Goal: Task Accomplishment & Management: Use online tool/utility

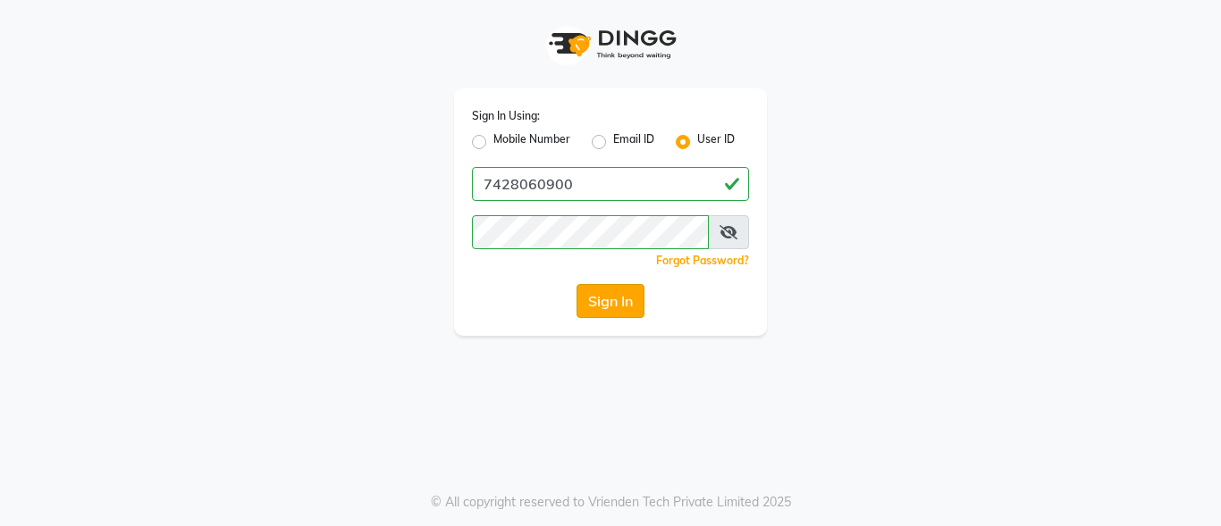
click at [607, 295] on button "Sign In" at bounding box center [610, 301] width 68 height 34
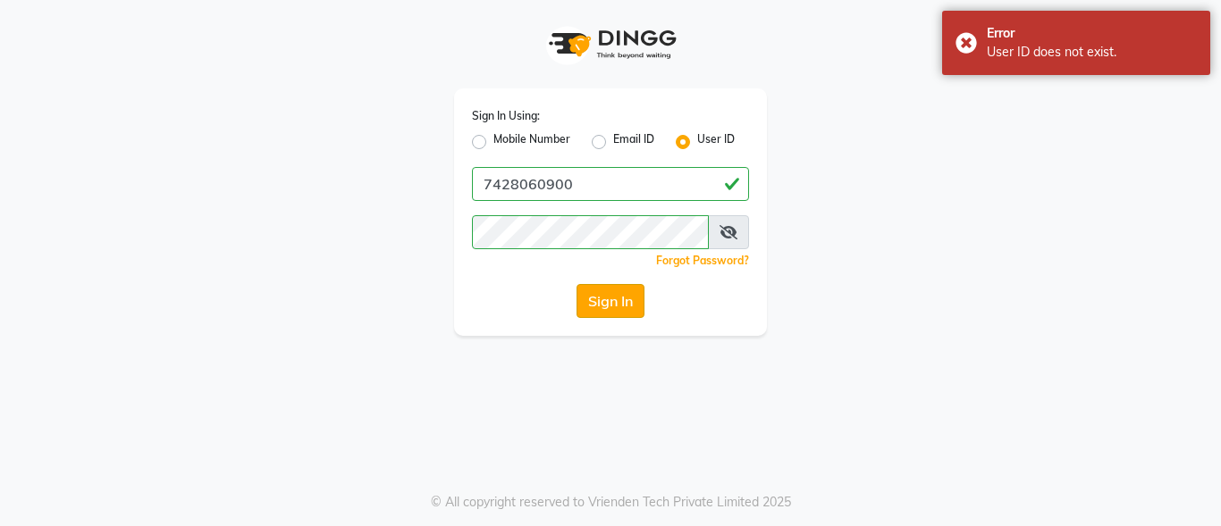
click at [607, 295] on button "Sign In" at bounding box center [610, 301] width 68 height 34
click at [607, 295] on div "Sign In" at bounding box center [610, 301] width 277 height 34
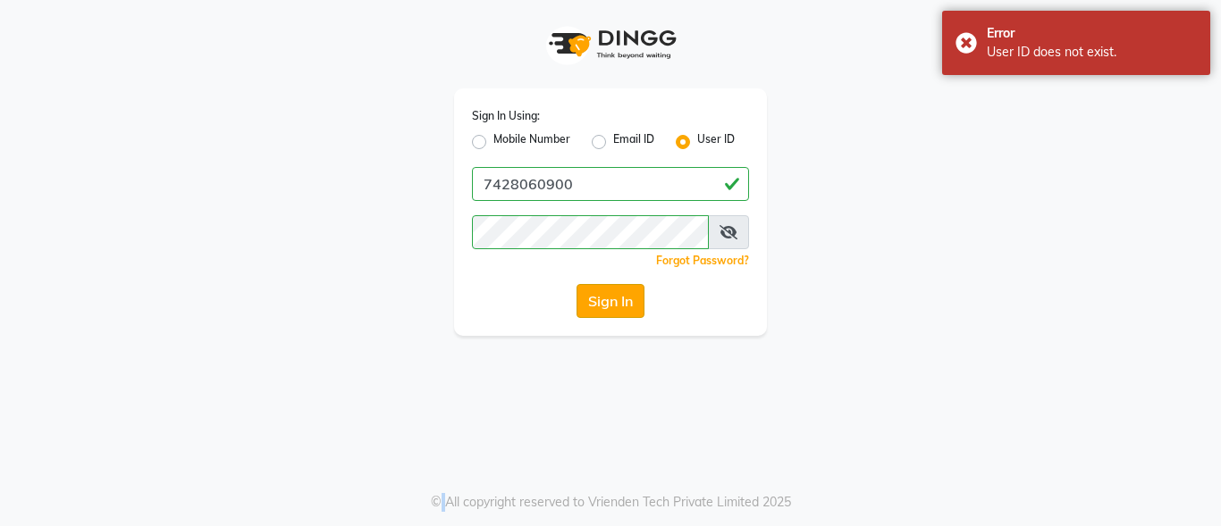
click at [607, 295] on button "Sign In" at bounding box center [610, 301] width 68 height 34
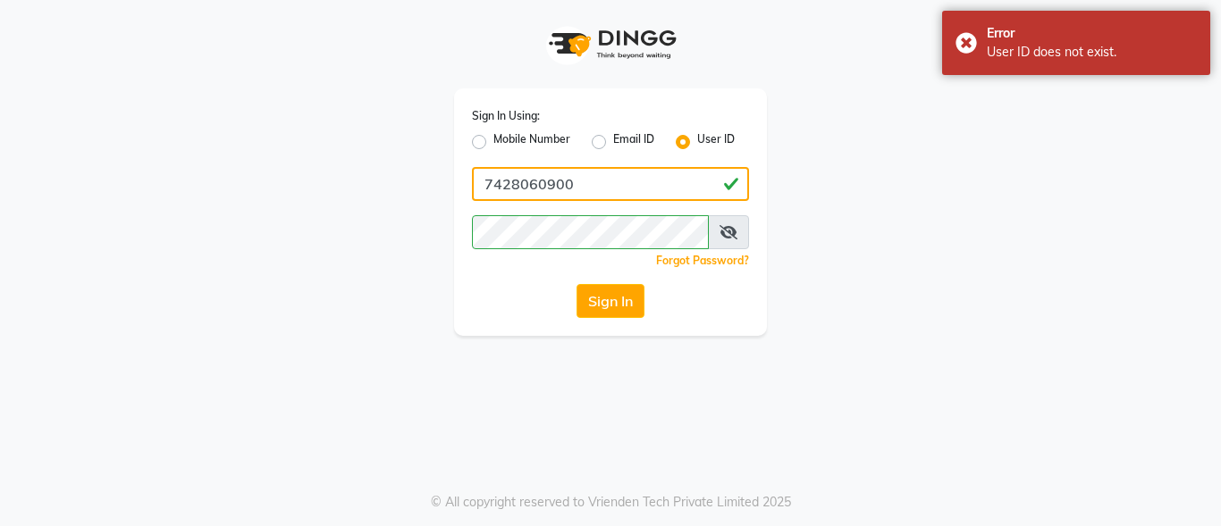
click at [600, 185] on input "7428060900" at bounding box center [610, 184] width 277 height 34
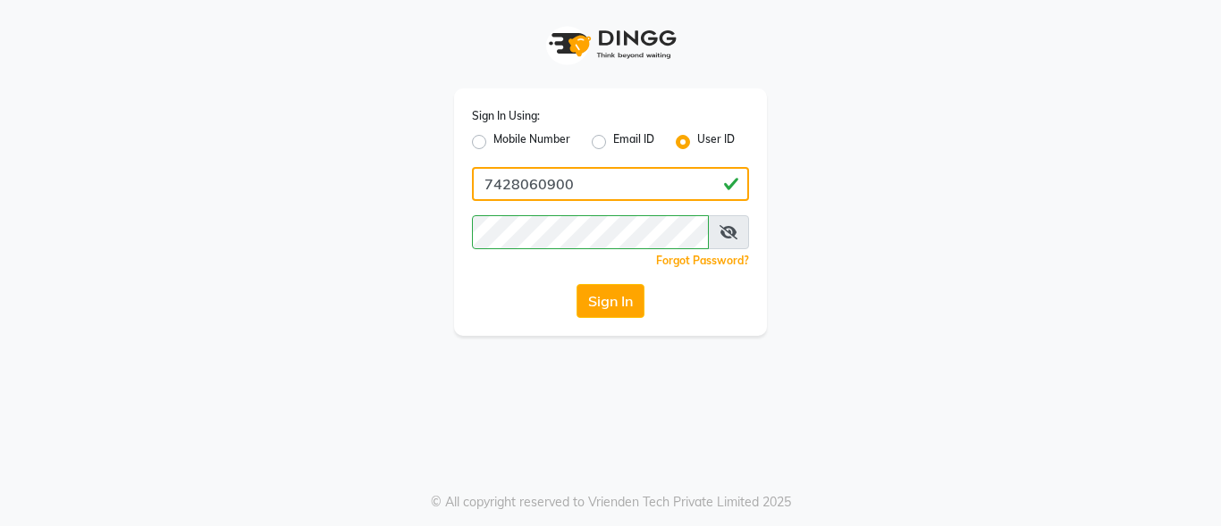
click at [582, 183] on input "7428060900" at bounding box center [610, 184] width 277 height 34
type input "8700091425"
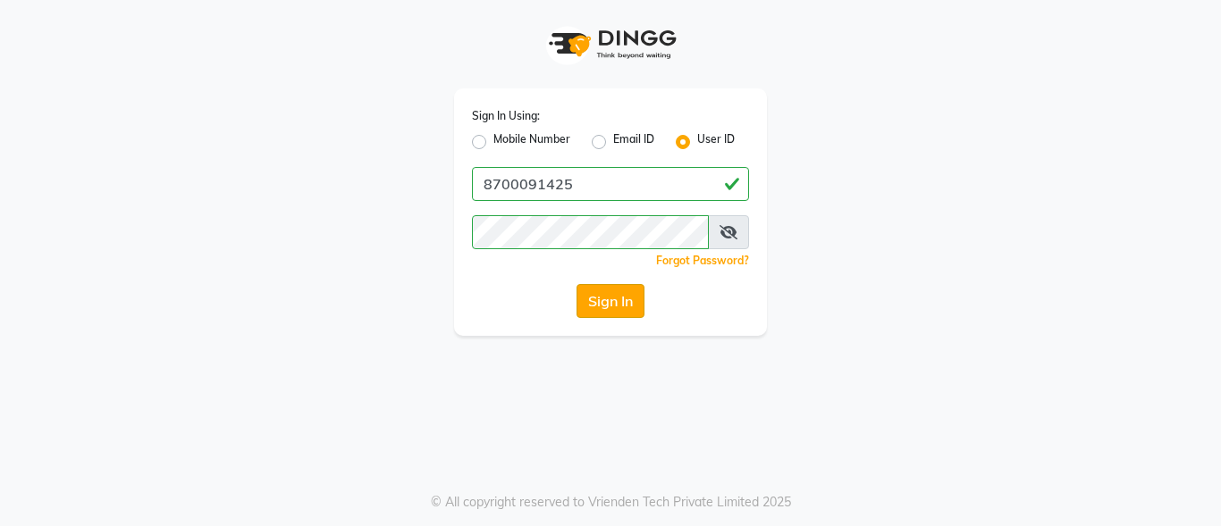
click at [616, 290] on button "Sign In" at bounding box center [610, 301] width 68 height 34
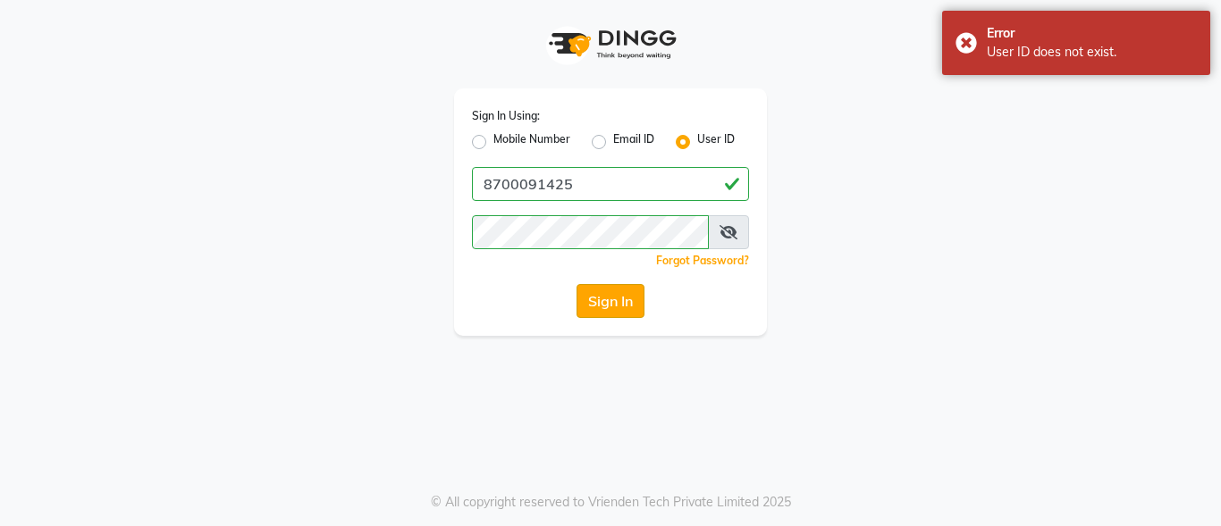
click at [616, 290] on button "Sign In" at bounding box center [610, 301] width 68 height 34
click at [613, 299] on button "Sign In" at bounding box center [610, 301] width 68 height 34
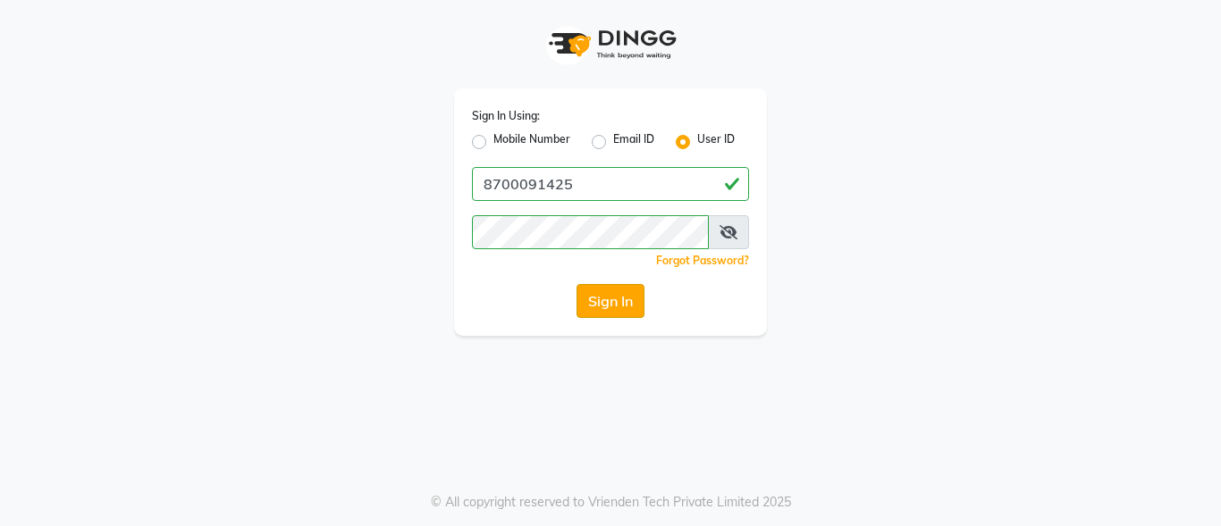
click at [613, 299] on button "Sign In" at bounding box center [610, 301] width 68 height 34
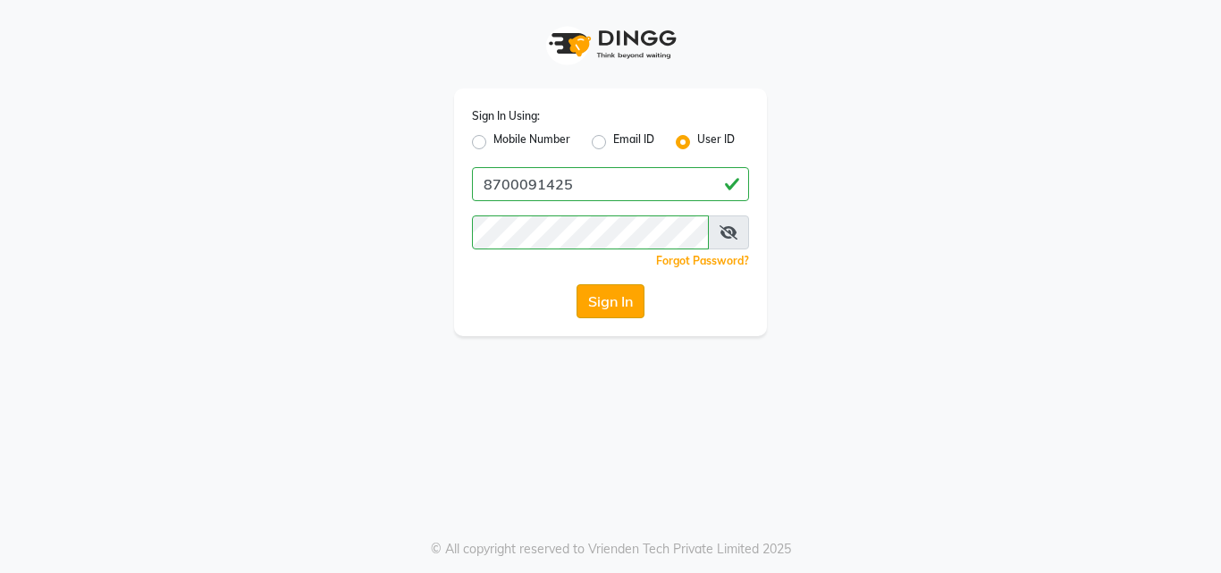
click at [595, 298] on button "Sign In" at bounding box center [610, 301] width 68 height 34
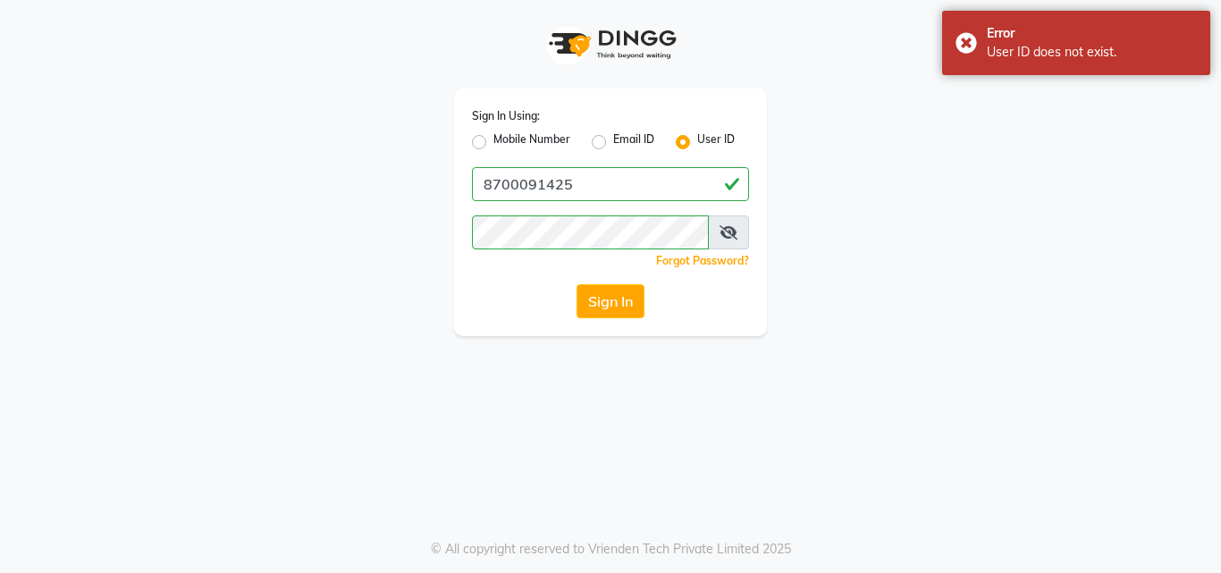
click at [493, 144] on label "Mobile Number" at bounding box center [531, 141] width 77 height 21
click at [493, 143] on input "Mobile Number" at bounding box center [499, 137] width 12 height 12
radio input "true"
radio input "false"
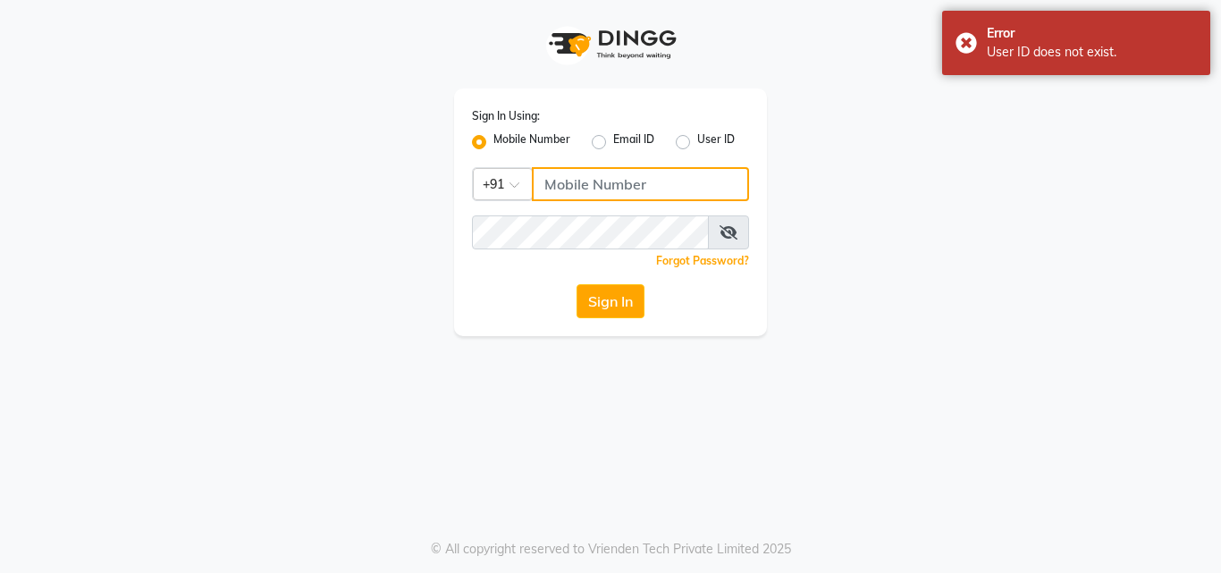
click at [567, 189] on input "Username" at bounding box center [640, 184] width 217 height 34
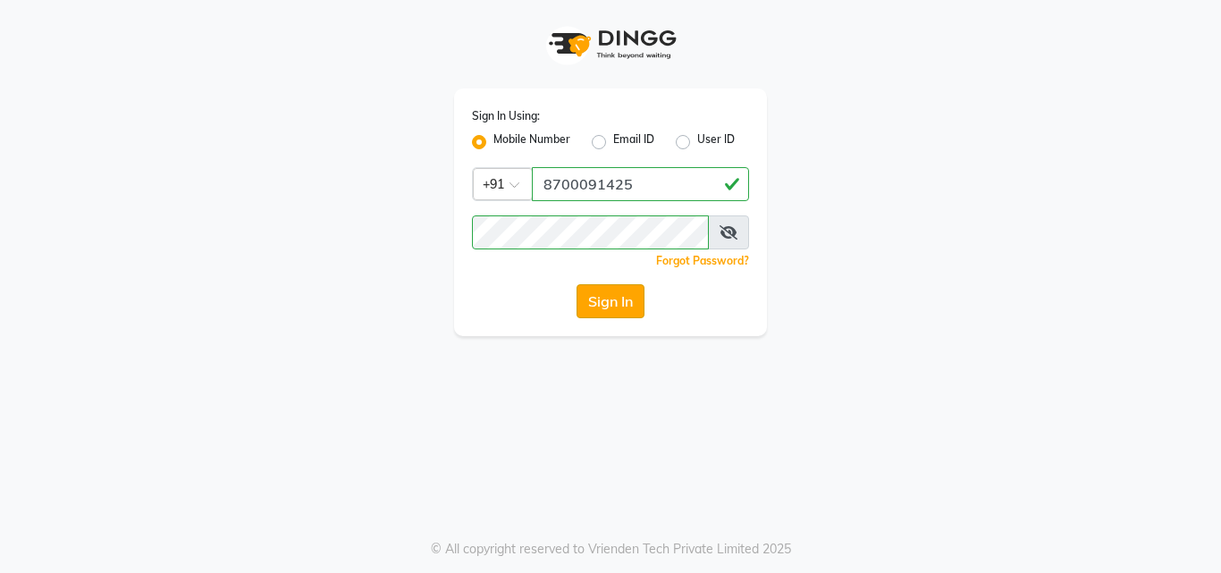
click at [606, 305] on button "Sign In" at bounding box center [610, 301] width 68 height 34
click at [606, 299] on button "Sign In" at bounding box center [610, 301] width 68 height 34
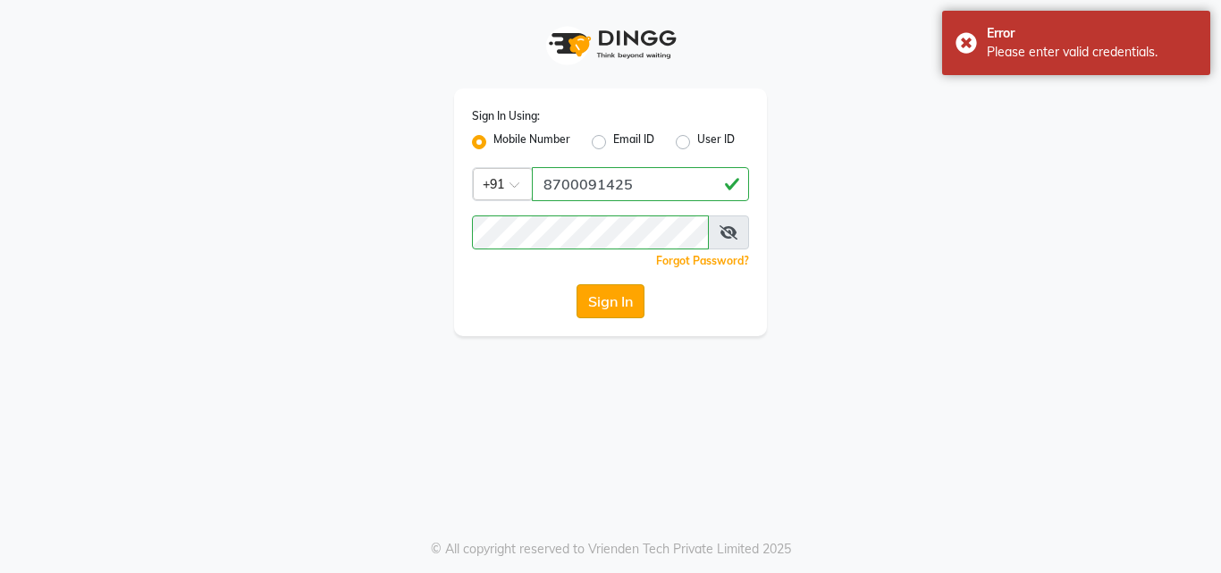
click at [606, 299] on button "Sign In" at bounding box center [610, 301] width 68 height 34
click at [606, 299] on div "Sign In" at bounding box center [610, 301] width 277 height 34
click at [606, 299] on button "Sign In" at bounding box center [610, 301] width 68 height 34
click at [606, 299] on div "Sign In" at bounding box center [610, 301] width 277 height 34
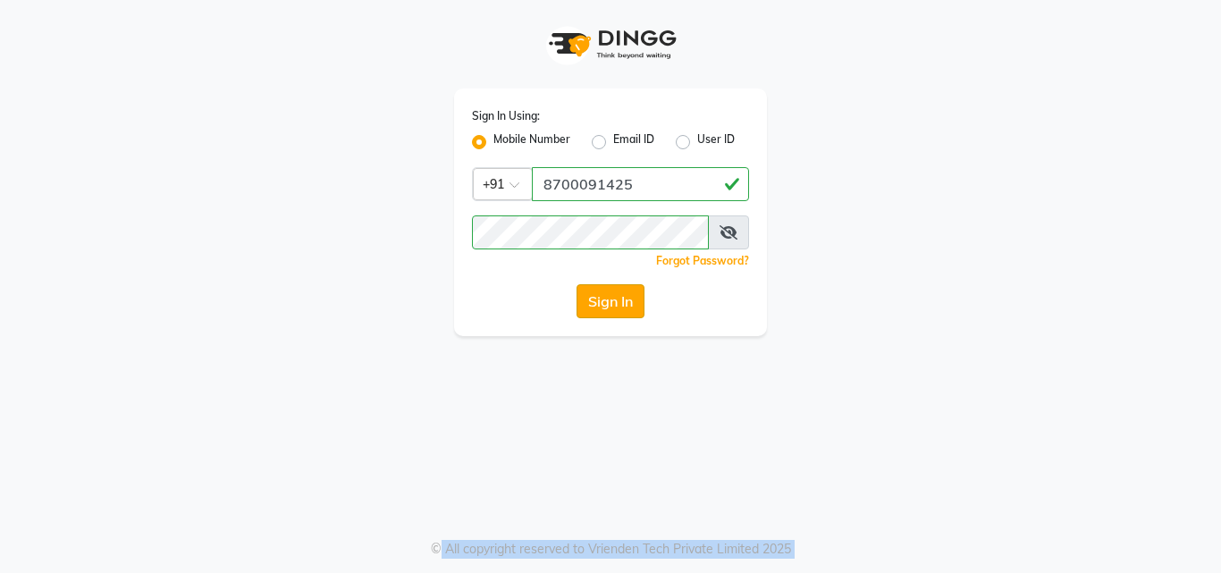
click at [606, 299] on button "Sign In" at bounding box center [610, 301] width 68 height 34
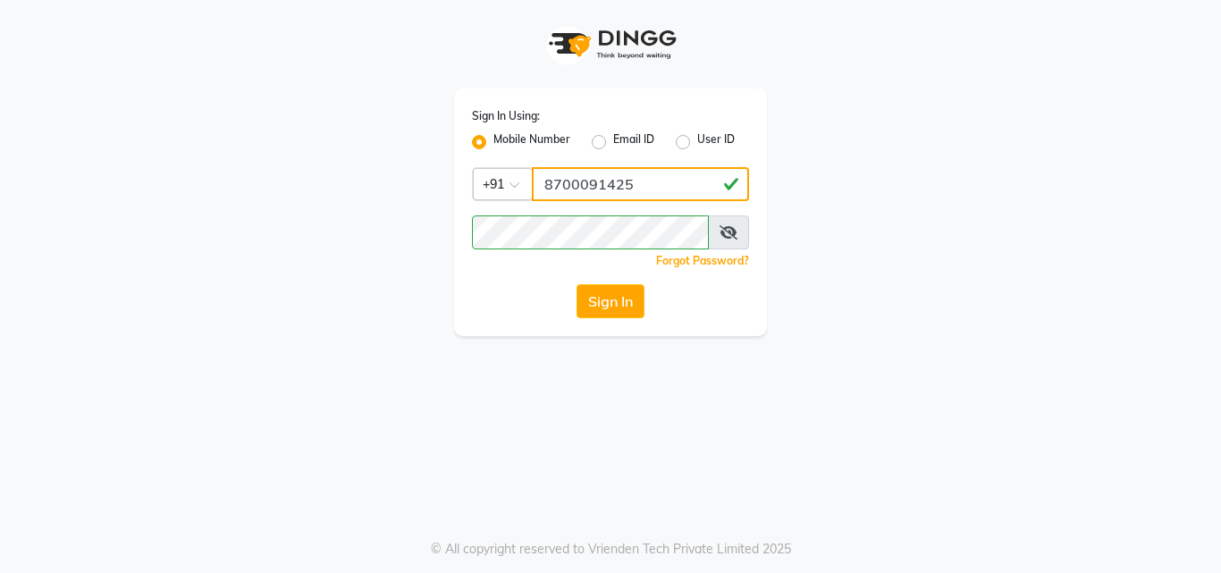
click at [662, 189] on input "8700091425" at bounding box center [640, 184] width 217 height 34
type input "8"
type input "7428060900"
click at [609, 293] on button "Sign In" at bounding box center [610, 301] width 68 height 34
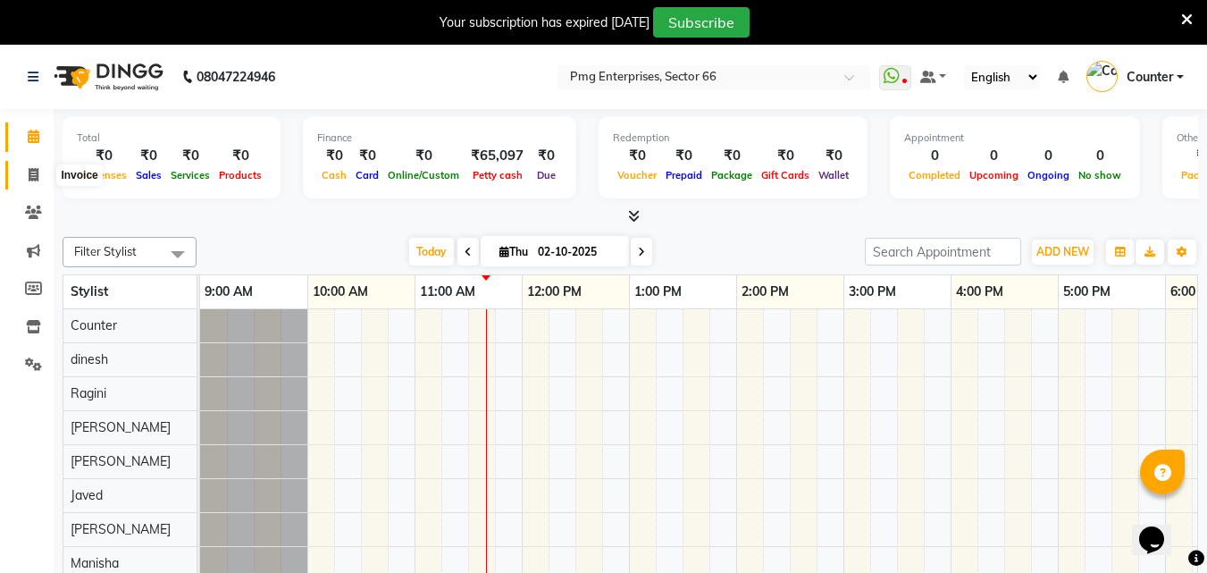
click at [26, 173] on span at bounding box center [33, 175] width 31 height 21
select select "889"
select select "service"
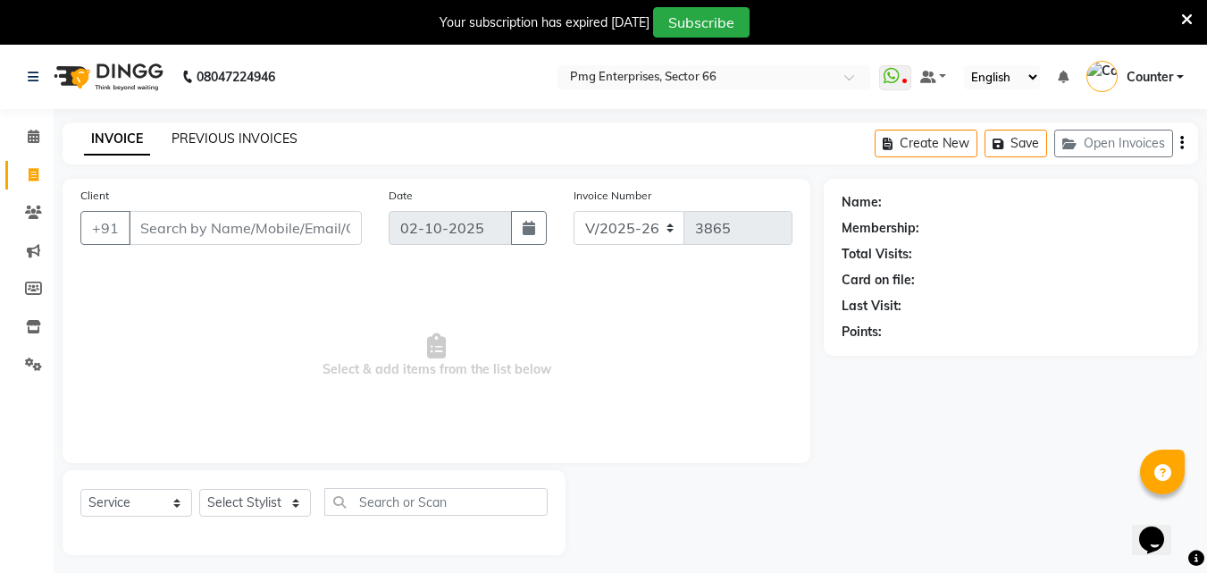
click at [248, 143] on link "PREVIOUS INVOICES" at bounding box center [235, 138] width 126 height 16
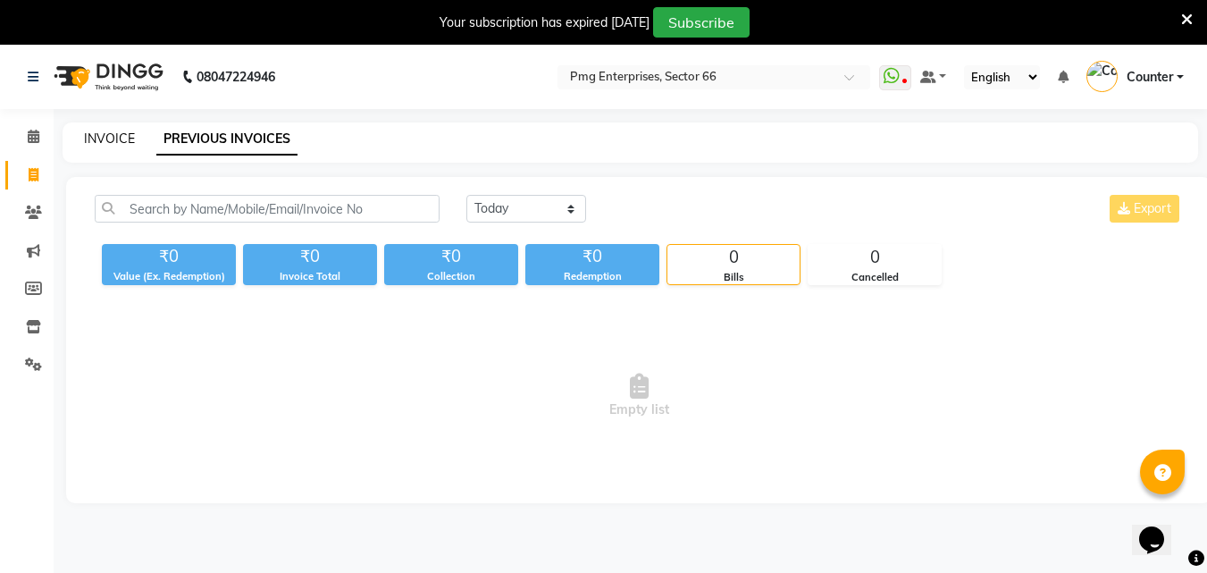
click at [118, 137] on link "INVOICE" at bounding box center [109, 138] width 51 height 16
select select "service"
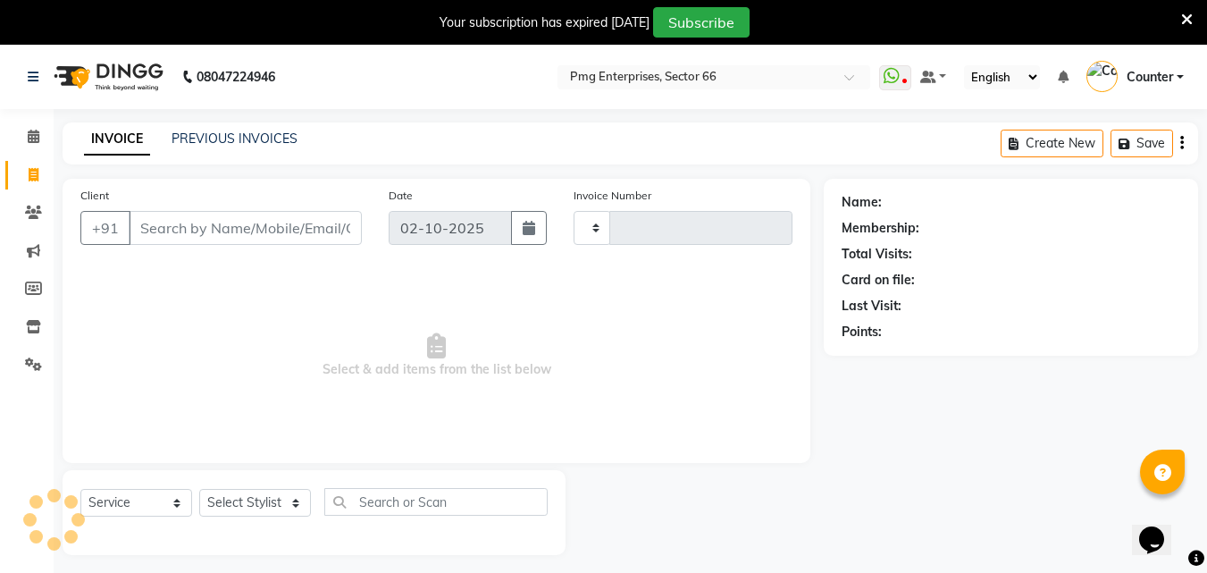
scroll to position [45, 0]
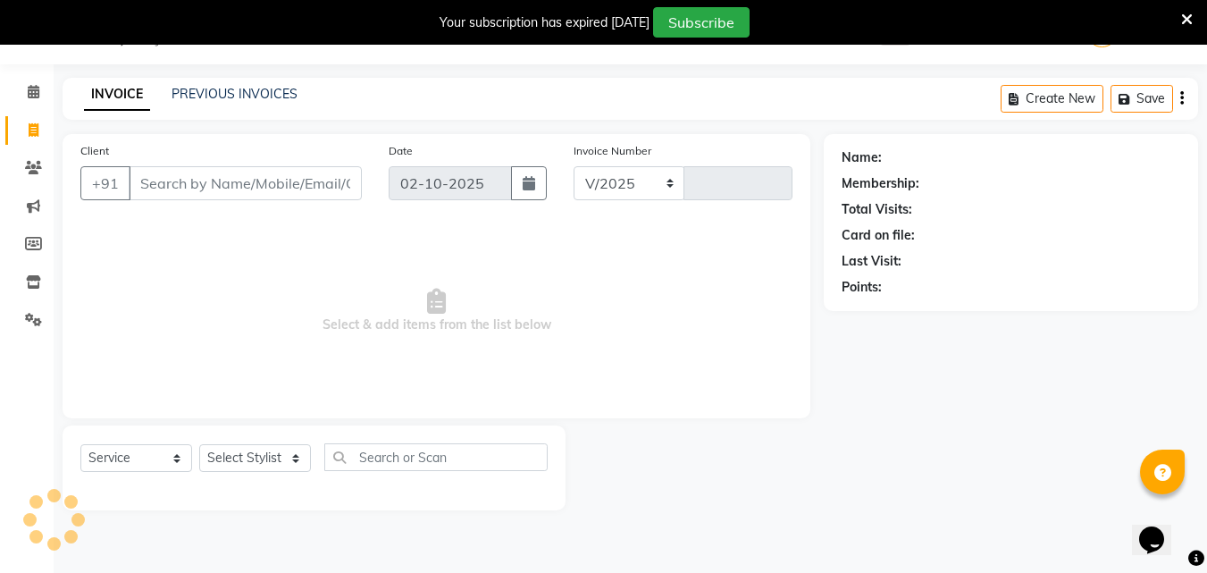
select select "889"
type input "3865"
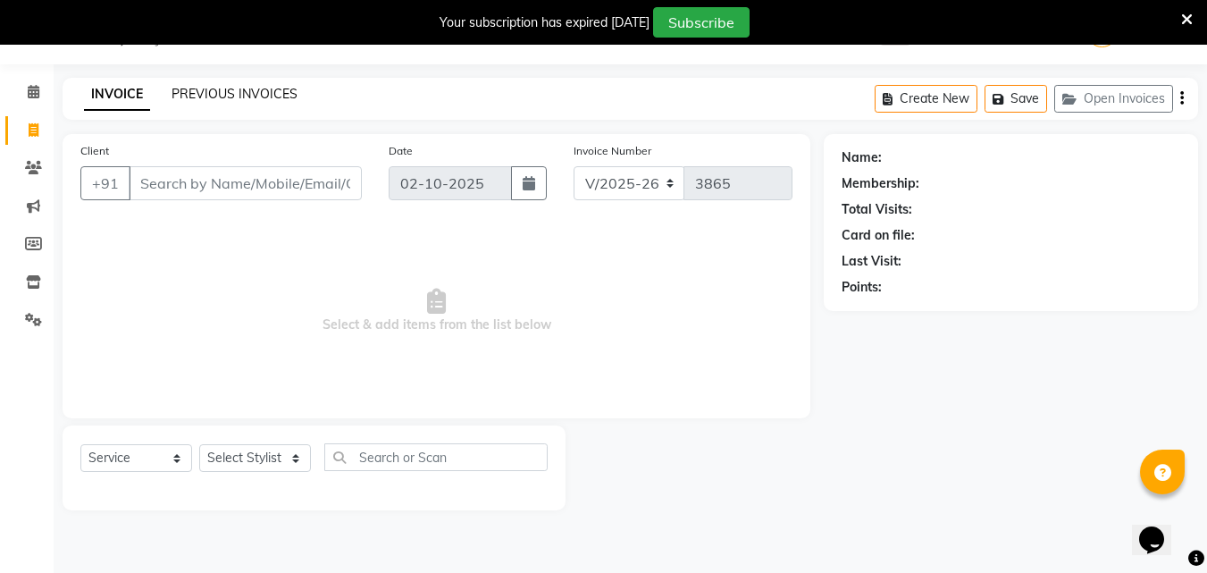
click at [271, 92] on link "PREVIOUS INVOICES" at bounding box center [235, 94] width 126 height 16
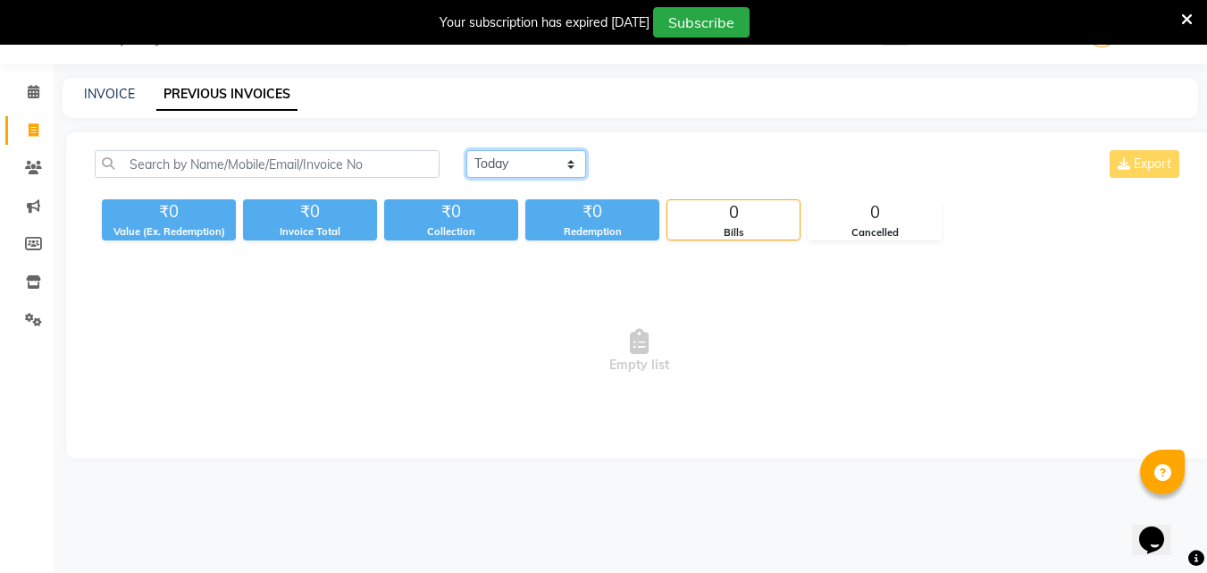
click at [528, 155] on select "Today Yesterday Custom Range" at bounding box center [526, 164] width 120 height 28
select select "yesterday"
click at [466, 150] on select "Today Yesterday Custom Range" at bounding box center [526, 164] width 120 height 28
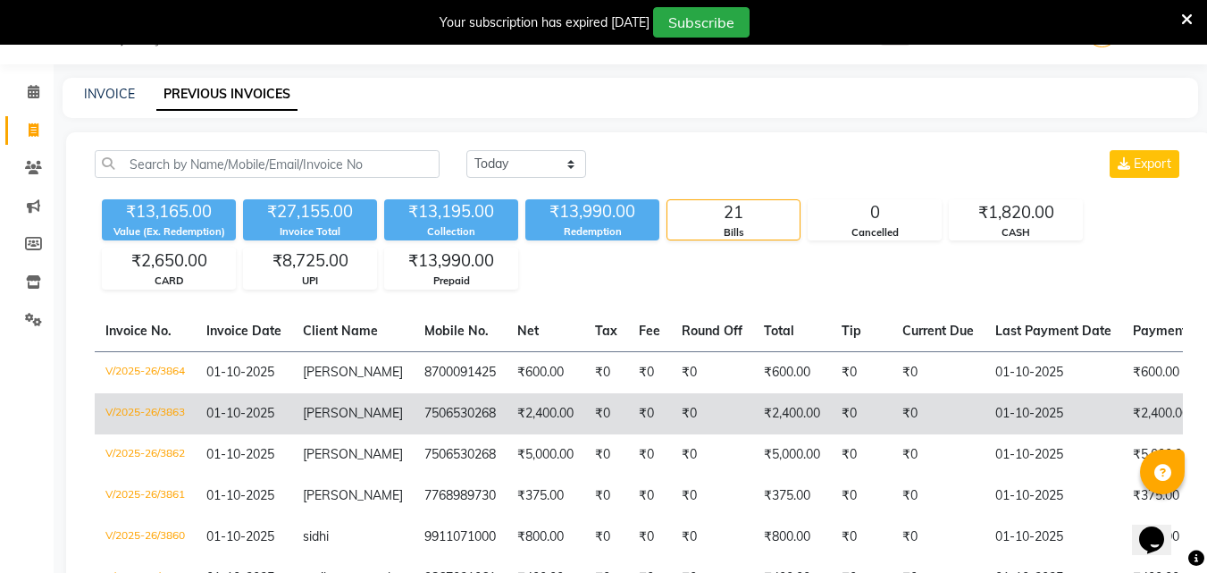
click at [507, 434] on td "₹2,400.00" at bounding box center [546, 413] width 78 height 41
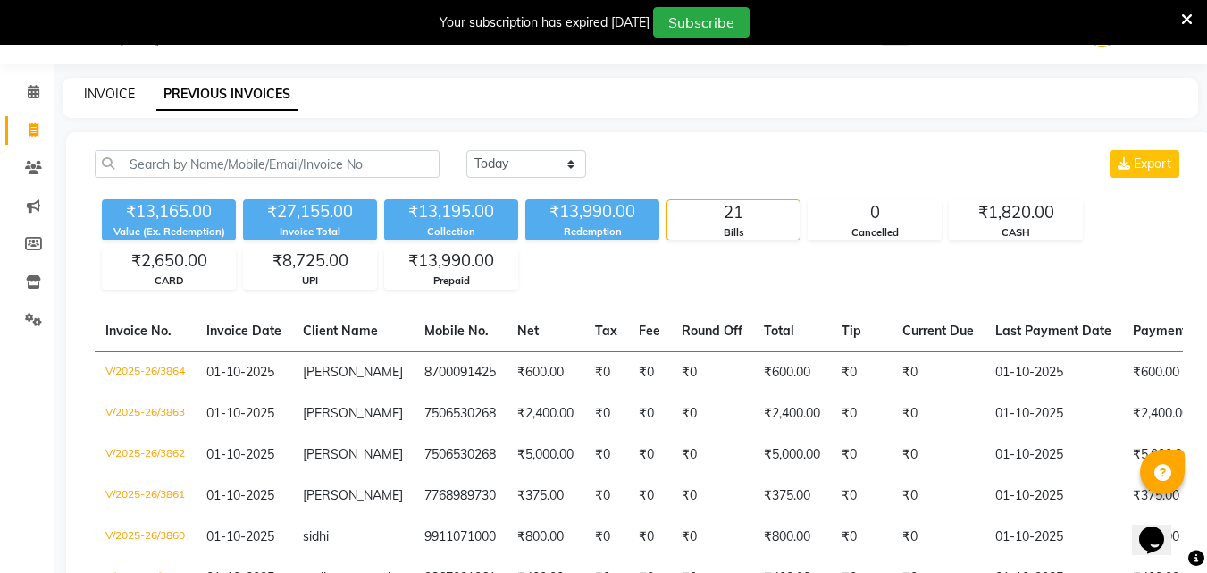
click at [91, 98] on link "INVOICE" at bounding box center [109, 94] width 51 height 16
select select "service"
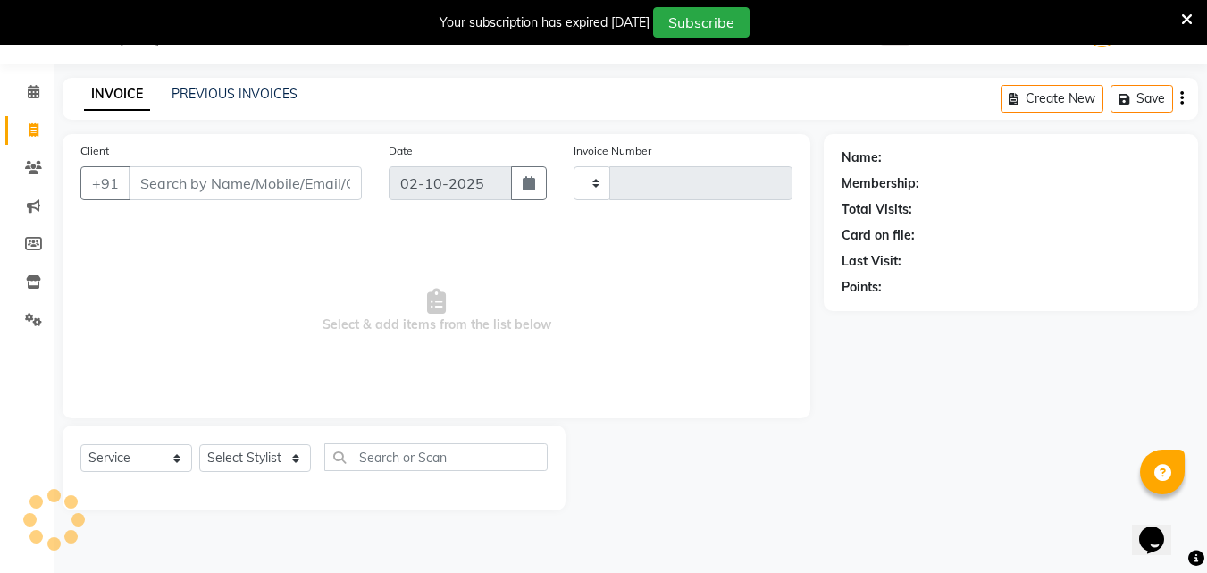
type input "3865"
select select "889"
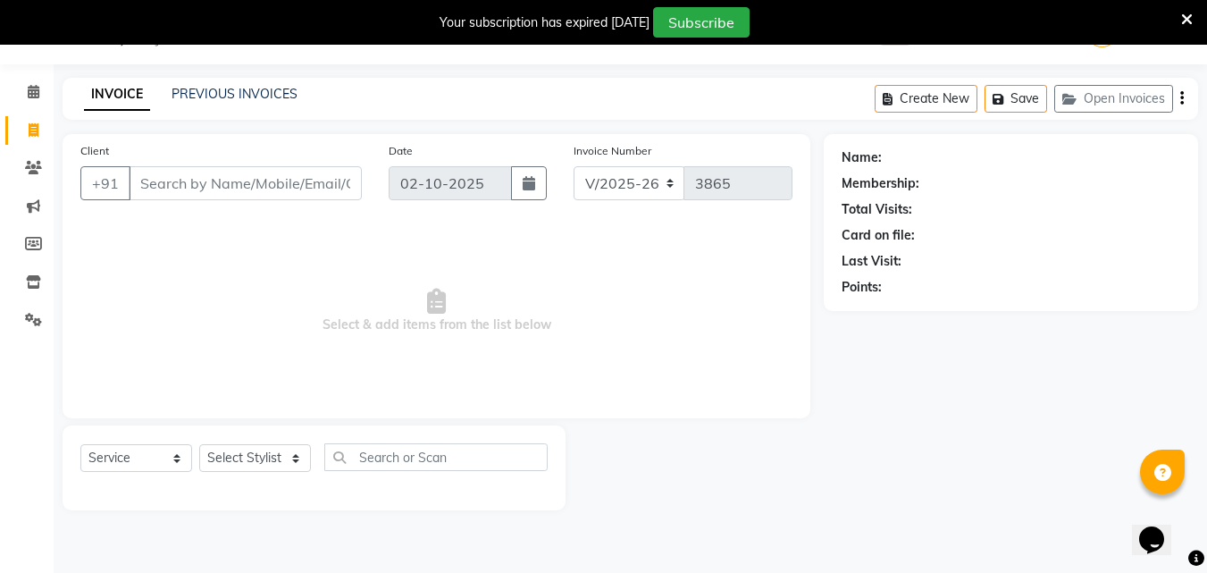
click at [244, 105] on div "INVOICE PREVIOUS INVOICES" at bounding box center [191, 95] width 256 height 21
click at [243, 99] on link "PREVIOUS INVOICES" at bounding box center [235, 94] width 126 height 16
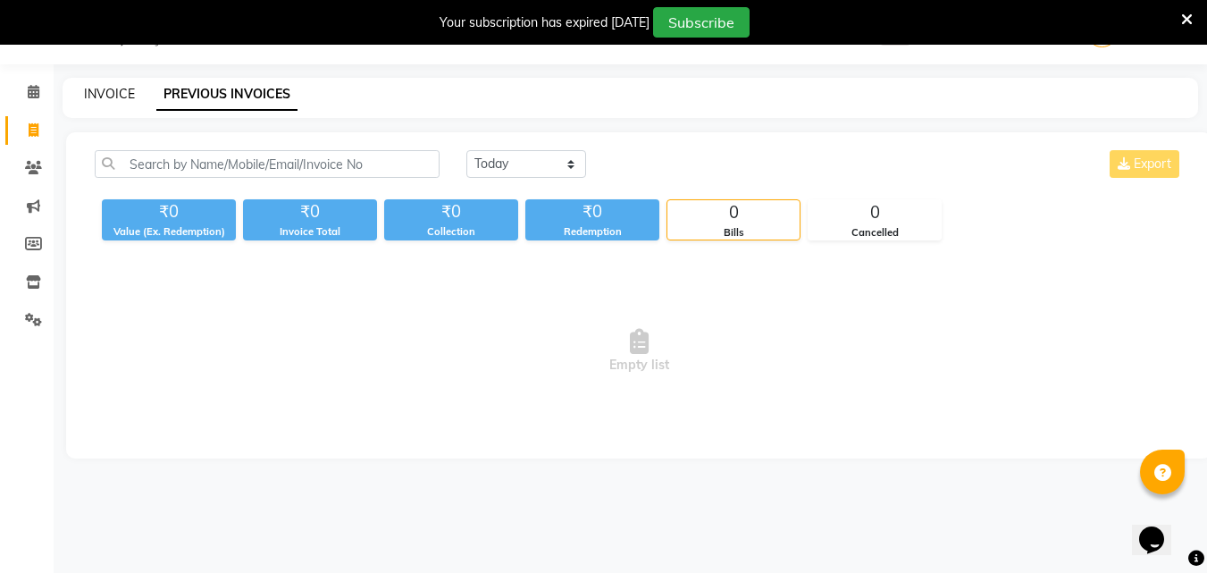
click at [106, 95] on link "INVOICE" at bounding box center [109, 94] width 51 height 16
select select "889"
select select "service"
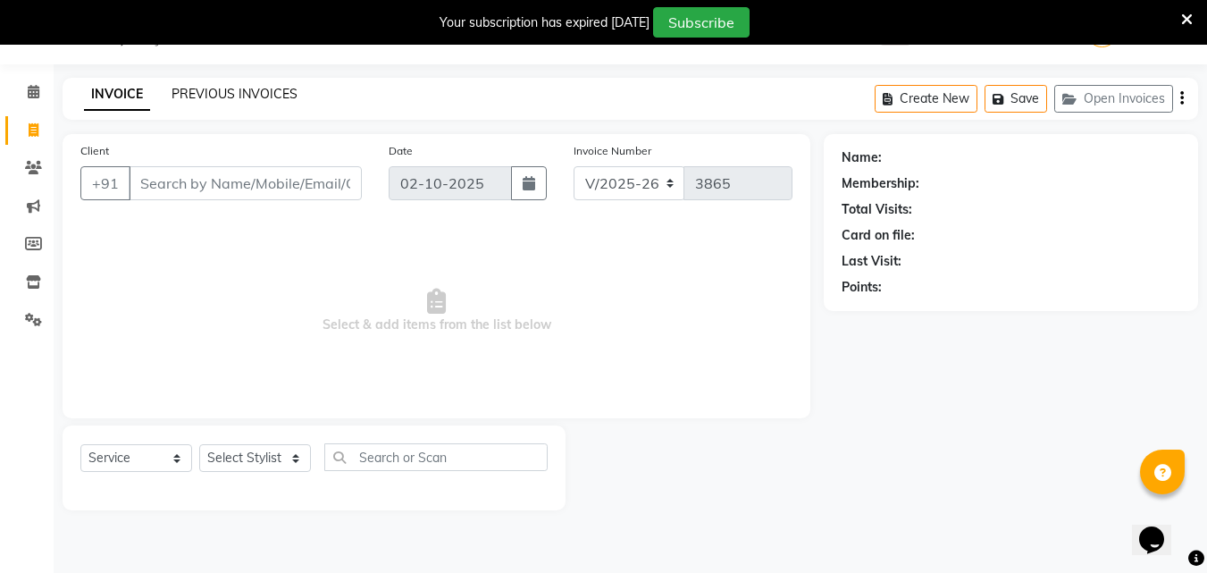
click at [227, 96] on link "PREVIOUS INVOICES" at bounding box center [235, 94] width 126 height 16
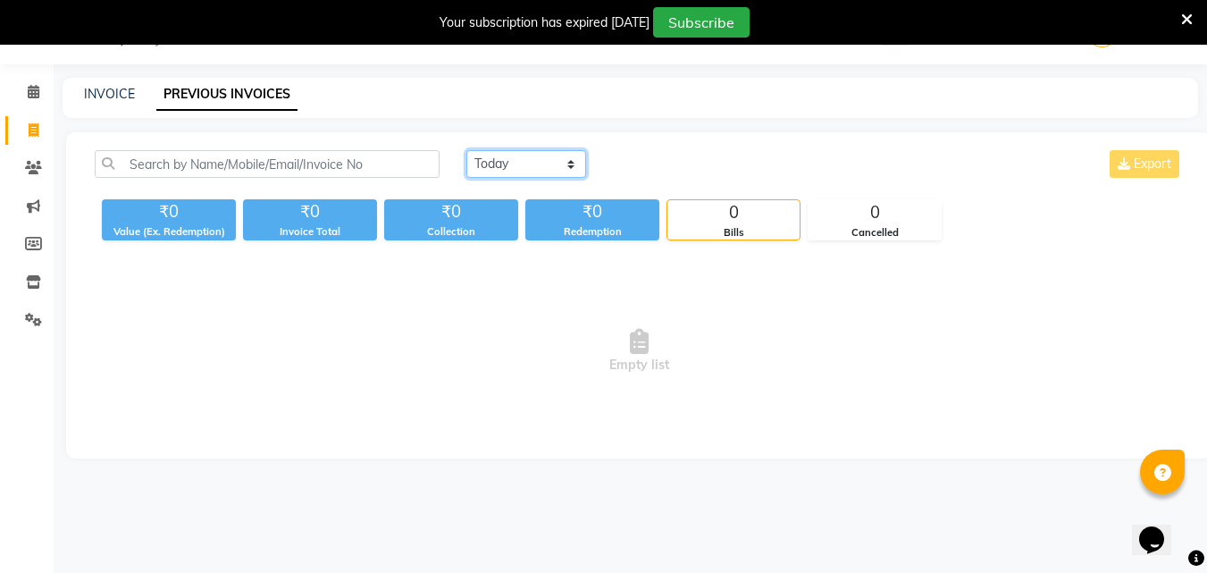
click at [517, 168] on select "Today Yesterday Custom Range" at bounding box center [526, 164] width 120 height 28
select select "yesterday"
click at [466, 150] on select "Today Yesterday Custom Range" at bounding box center [526, 164] width 120 height 28
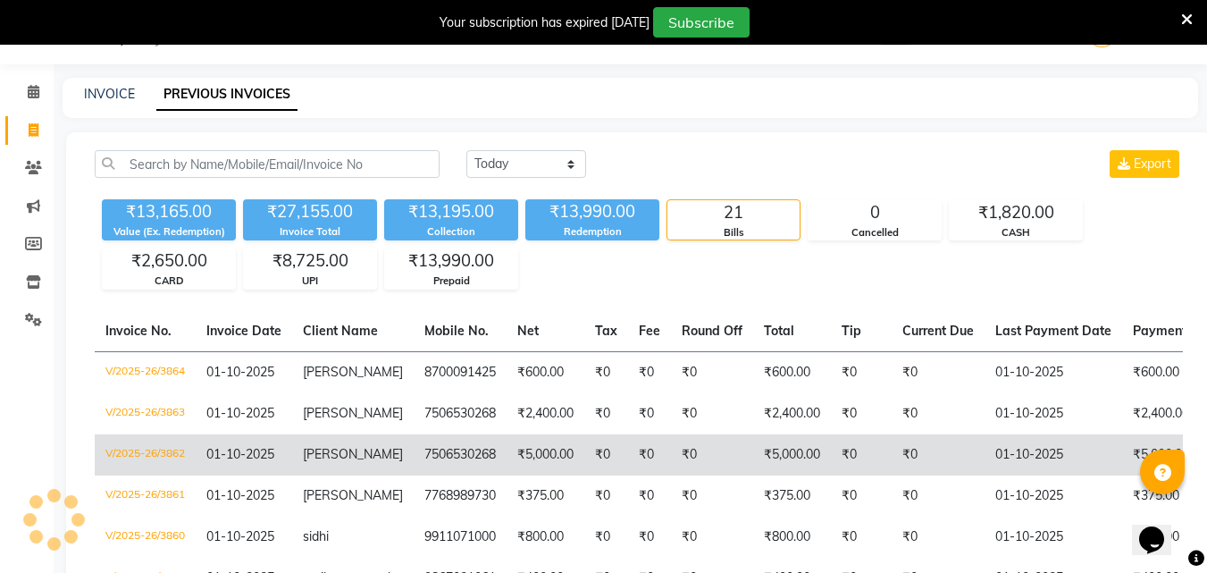
click at [643, 463] on td "₹0" at bounding box center [649, 454] width 43 height 41
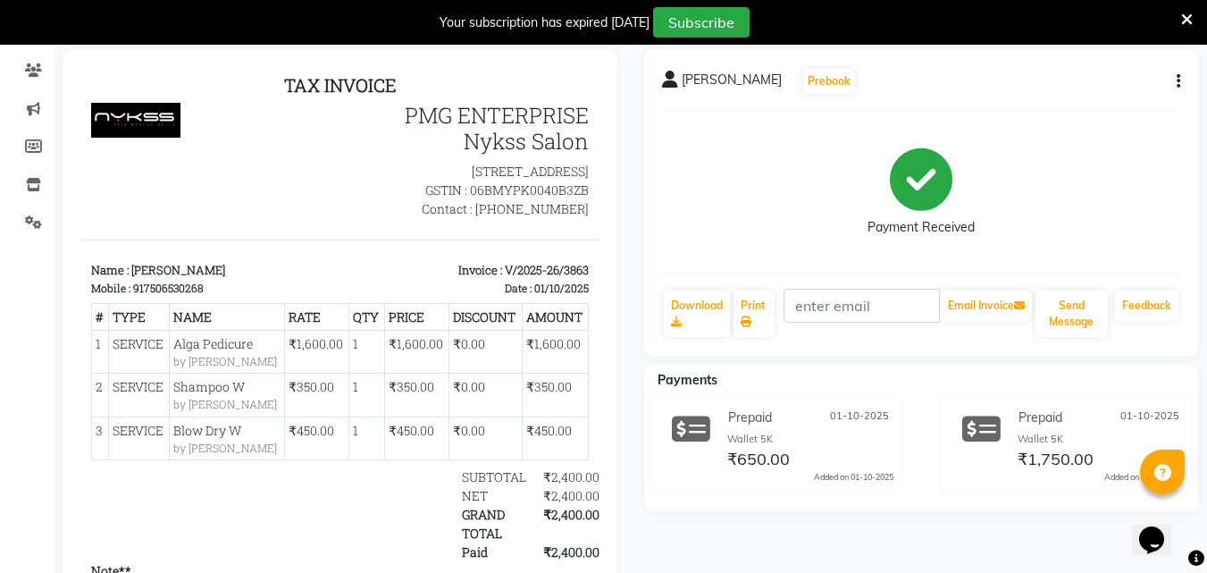
scroll to position [143, 0]
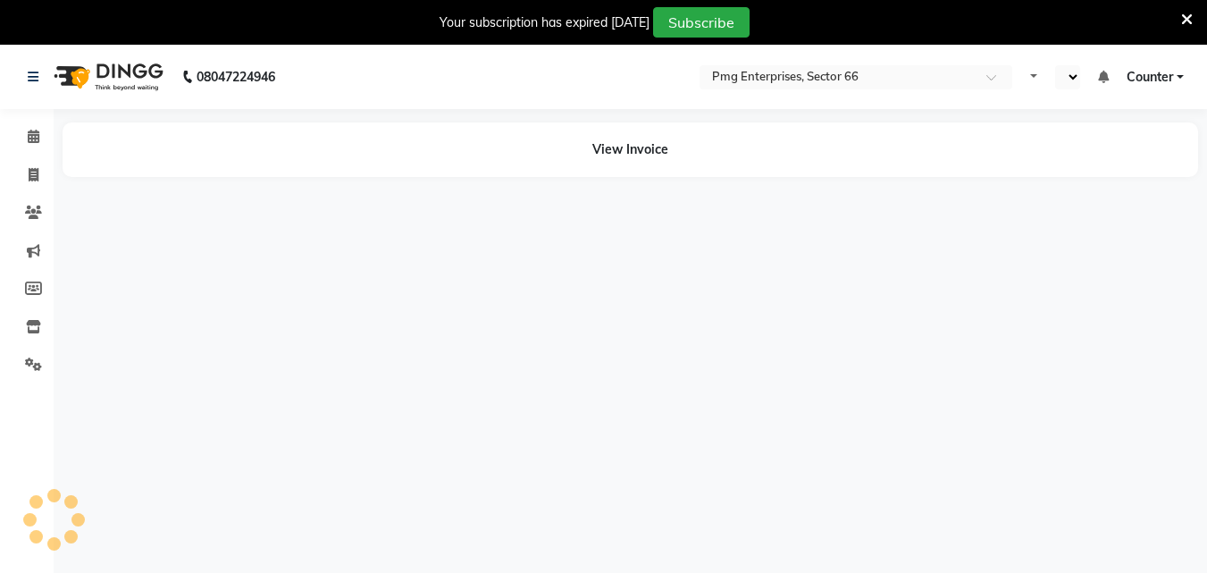
select select "en"
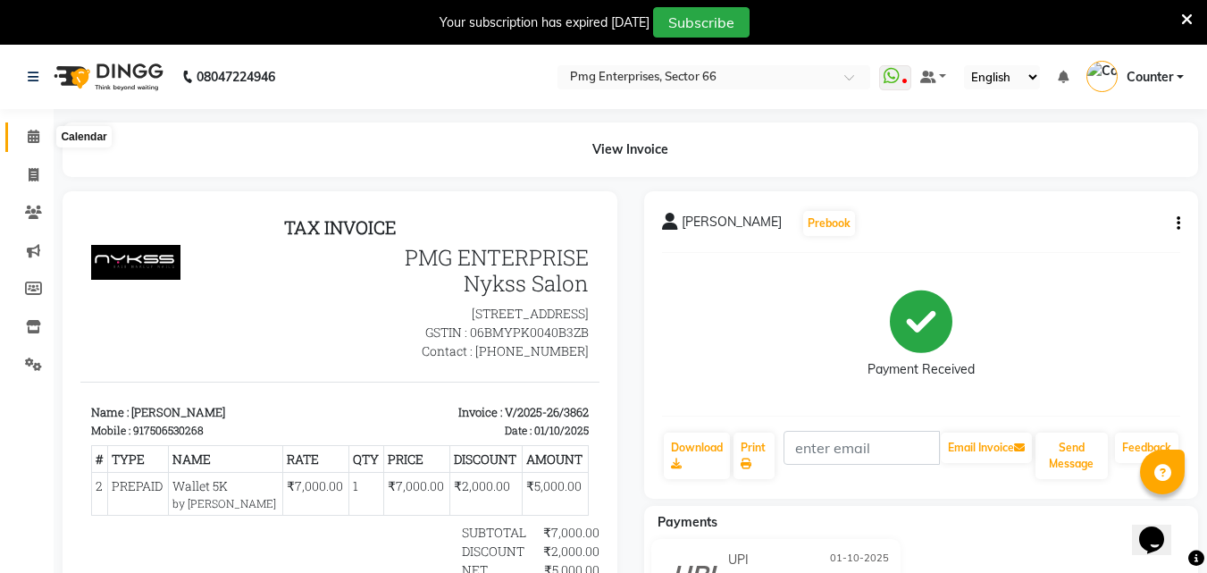
click at [30, 142] on icon at bounding box center [34, 136] width 12 height 13
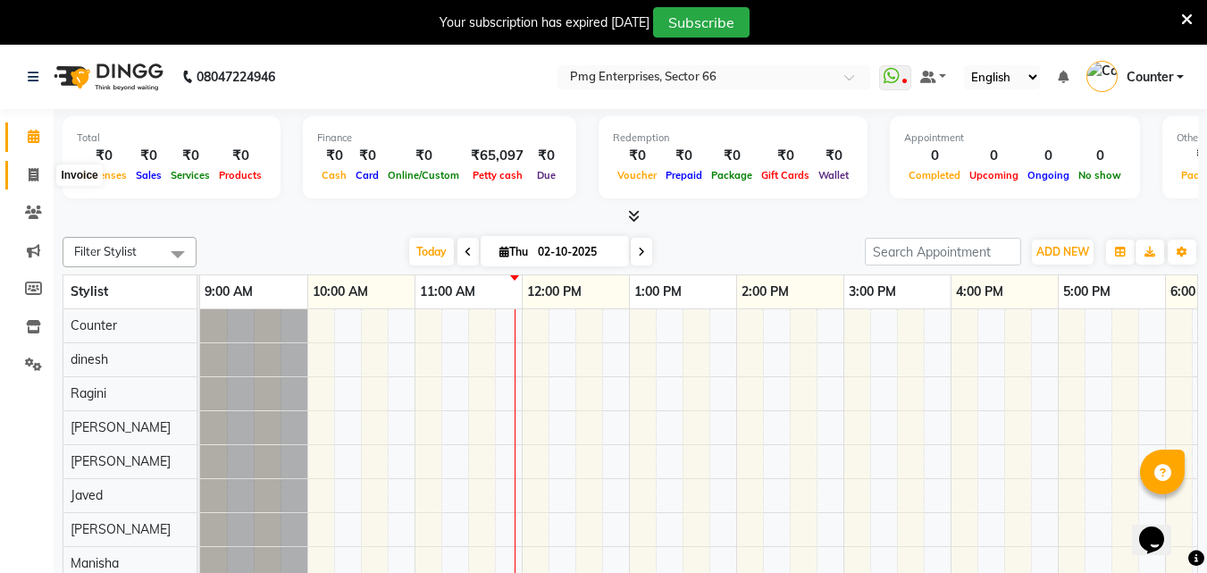
click at [34, 179] on icon at bounding box center [34, 174] width 10 height 13
select select "service"
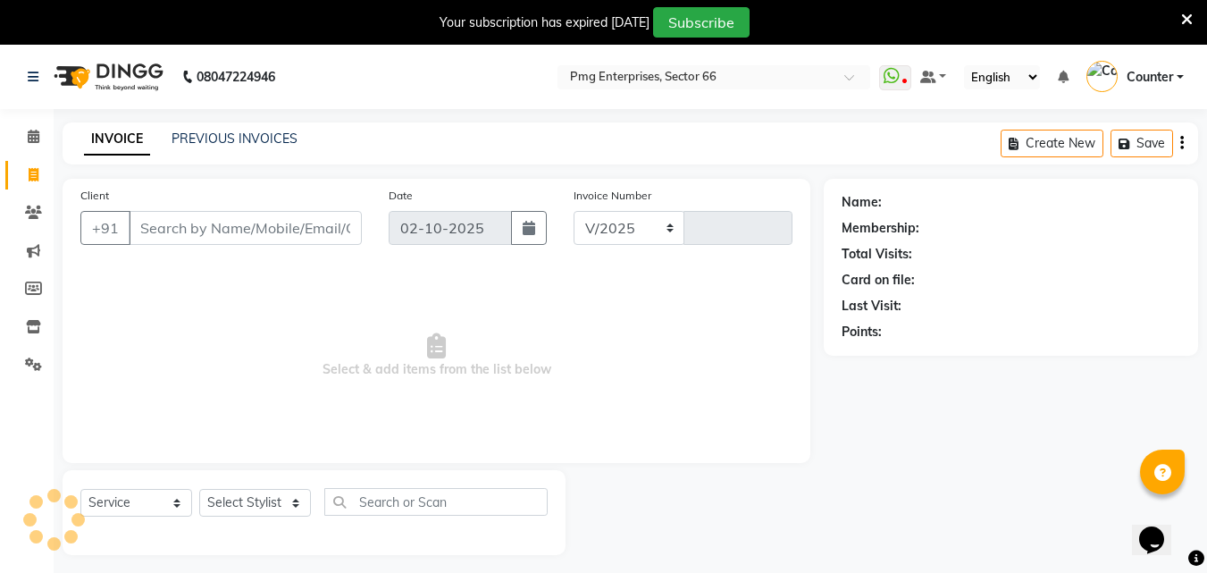
select select "889"
type input "3865"
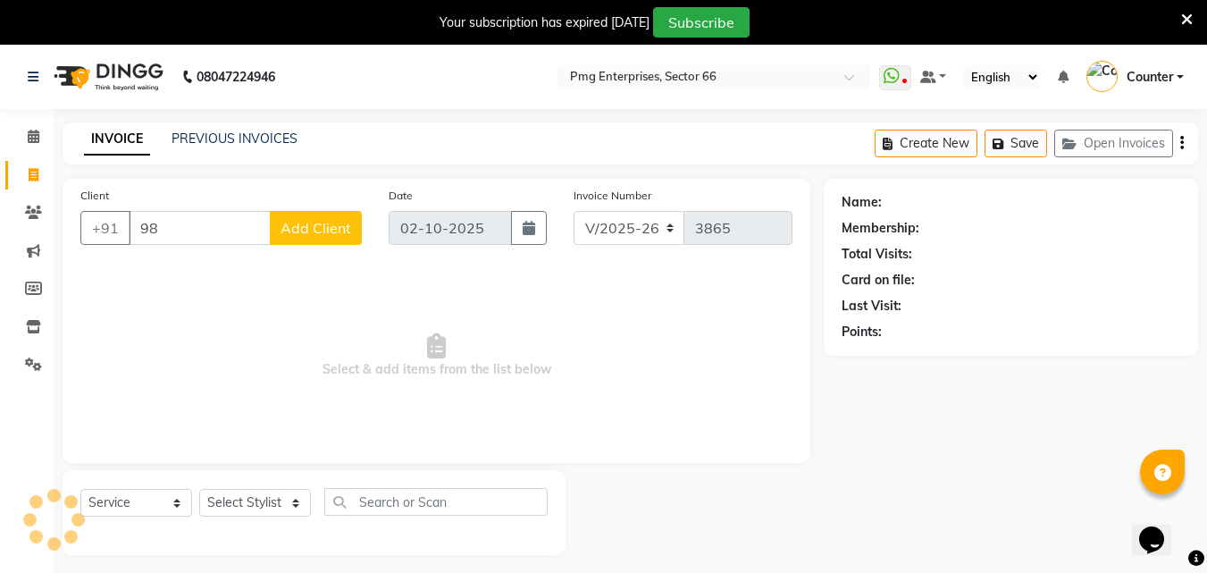
type input "9"
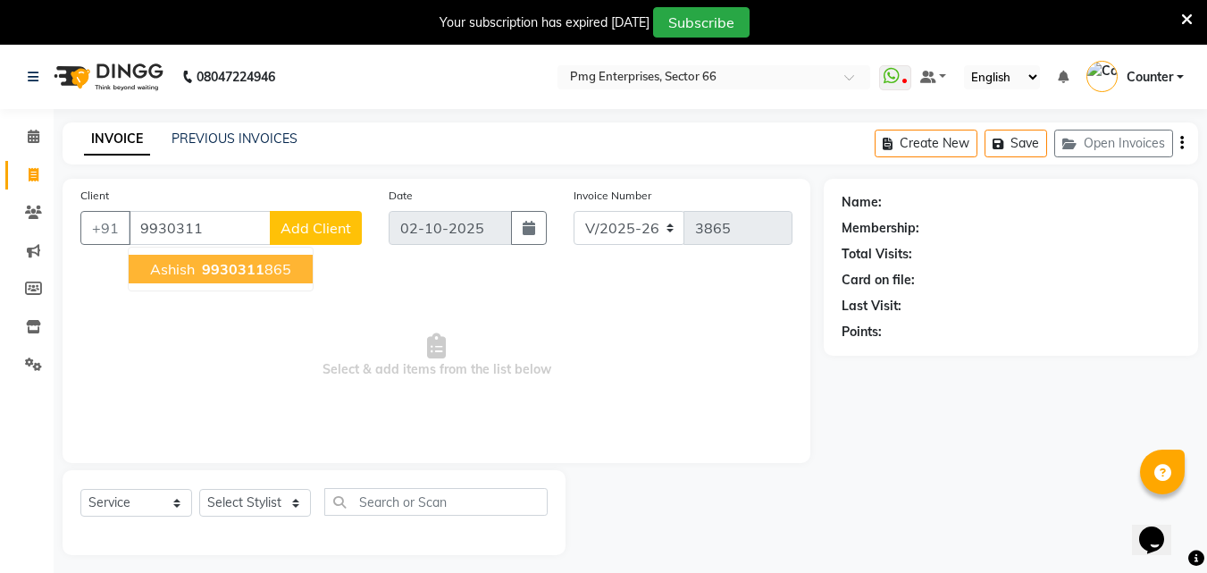
click at [281, 263] on ngb-highlight "9930311 865" at bounding box center [244, 269] width 93 height 18
type input "9930311865"
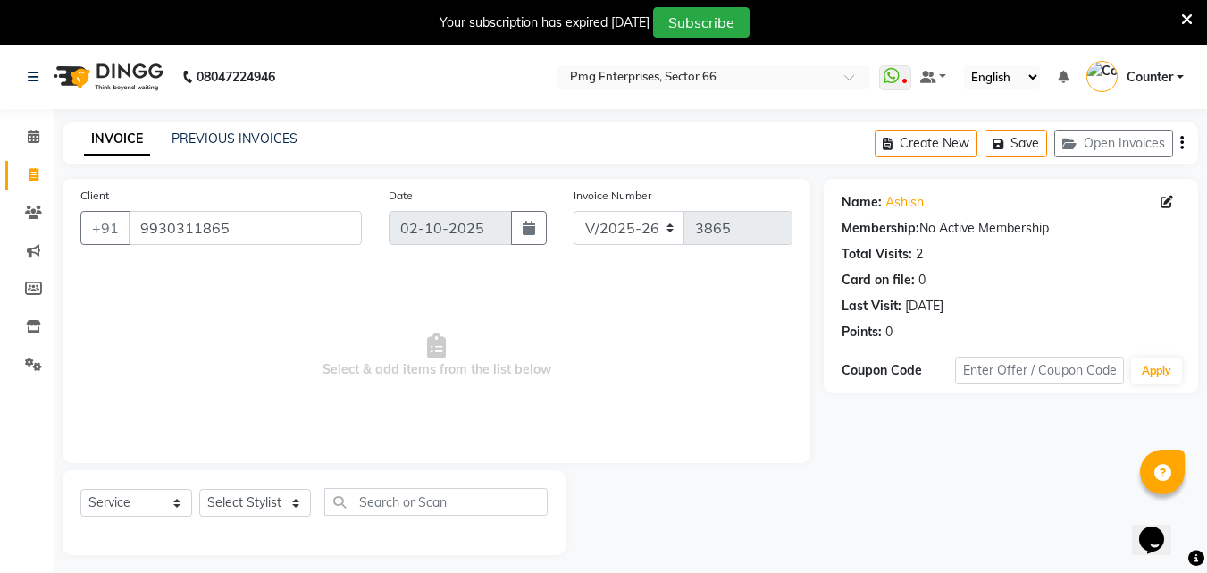
click at [260, 488] on div "Select Service Product Membership Package Voucher Prepaid Gift Card Select Styl…" at bounding box center [313, 509] width 467 height 42
click at [247, 499] on select "Select Stylist Ashish Kashyap Counter dinesh Jackson Javed Jitender Manisha Rag…" at bounding box center [255, 503] width 112 height 28
select select "78814"
click at [199, 489] on select "Select Stylist Ashish Kashyap Counter dinesh Jackson Javed Jitender Manisha Rag…" at bounding box center [255, 503] width 112 height 28
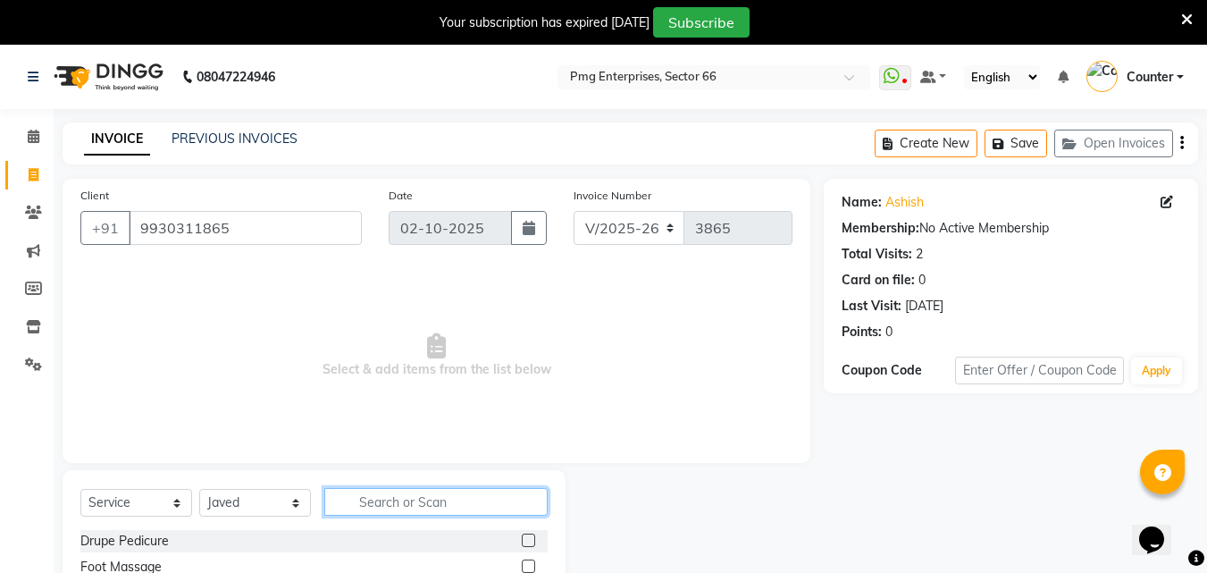
click at [392, 503] on input "text" at bounding box center [435, 502] width 223 height 28
type input "hair"
click at [917, 501] on div "Name: Ashish Membership: No Active Membership Total Visits: 2 Card on file: 0 L…" at bounding box center [1018, 456] width 388 height 555
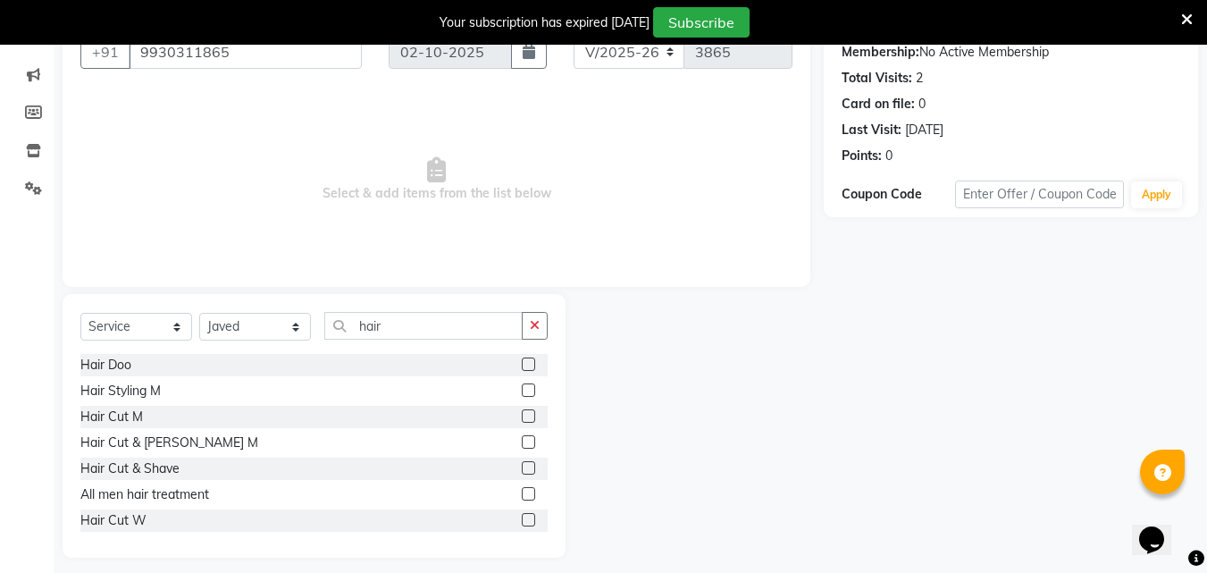
scroll to position [188, 0]
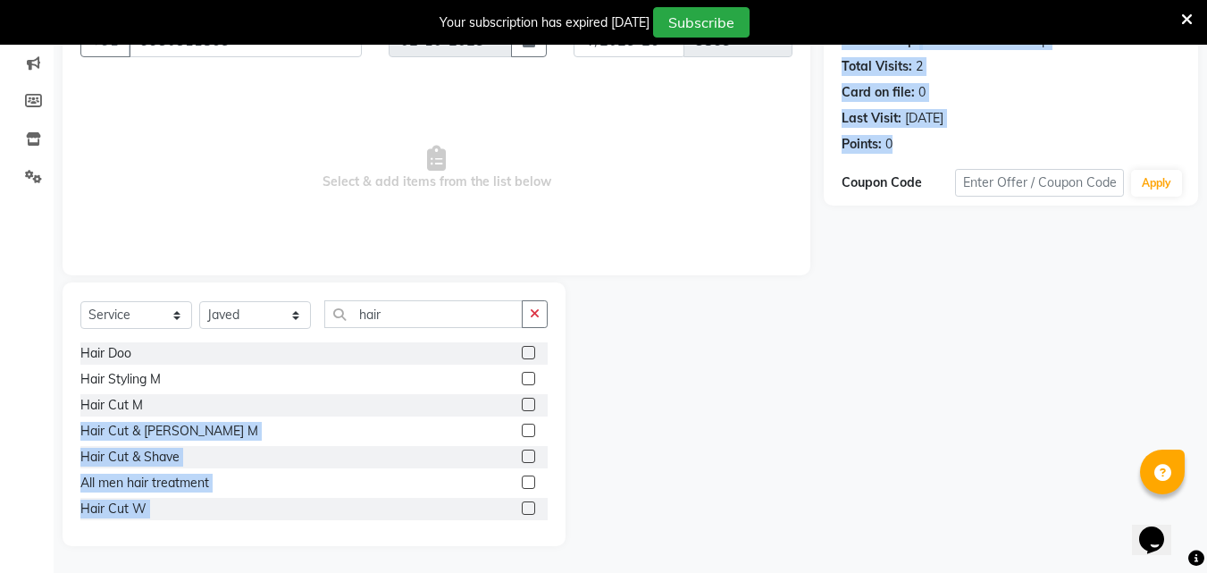
drag, startPoint x: 917, startPoint y: 501, endPoint x: 512, endPoint y: 403, distance: 416.5
click at [512, 403] on div "Client +91 9930311865 Date 02-10-2025 Invoice Number V/2025 V/2025-26 3865 Sele…" at bounding box center [630, 268] width 1163 height 555
click at [522, 403] on label at bounding box center [528, 404] width 13 height 13
click at [522, 403] on input "checkbox" at bounding box center [528, 405] width 12 height 12
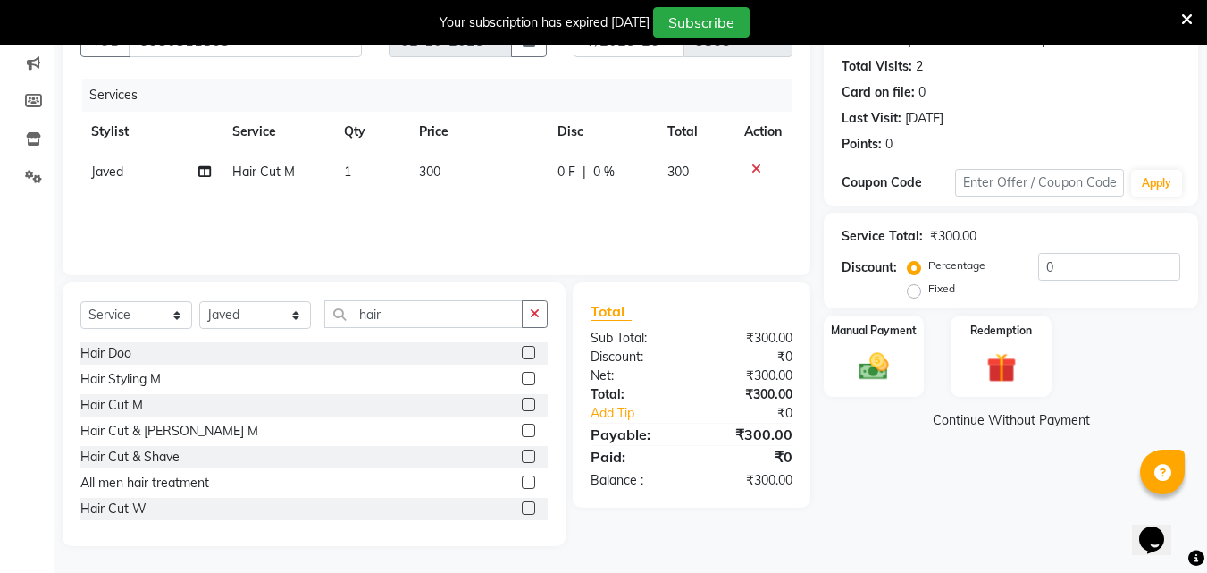
click at [522, 403] on label at bounding box center [528, 404] width 13 height 13
click at [522, 403] on input "checkbox" at bounding box center [528, 405] width 12 height 12
click at [522, 403] on label at bounding box center [528, 404] width 13 height 13
click at [522, 403] on input "checkbox" at bounding box center [528, 405] width 12 height 12
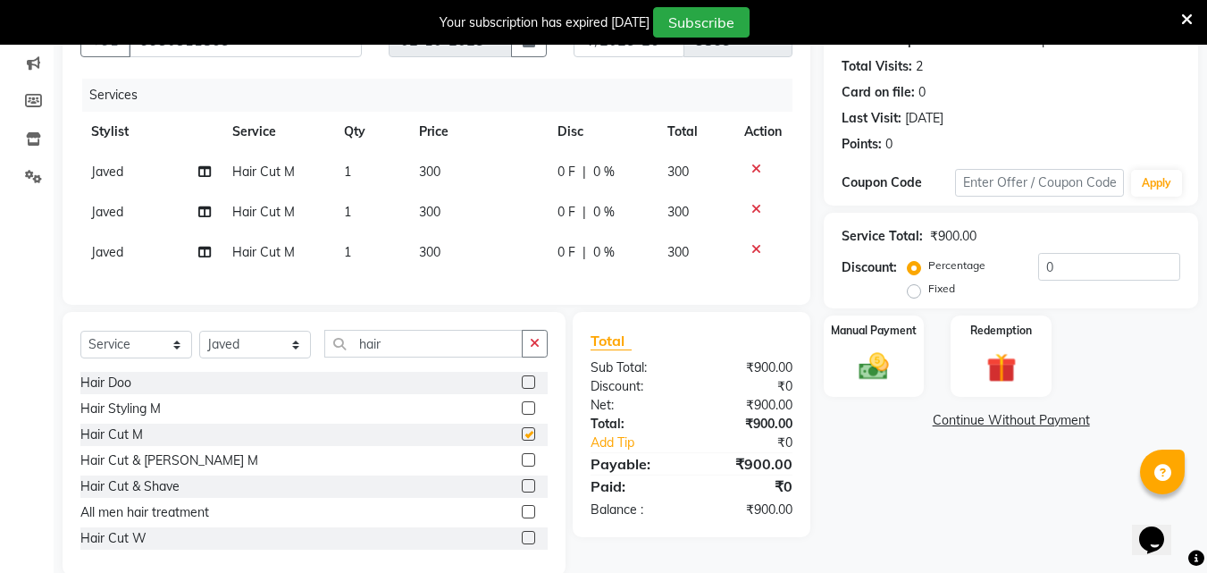
checkbox input "false"
click at [756, 170] on icon at bounding box center [756, 169] width 10 height 13
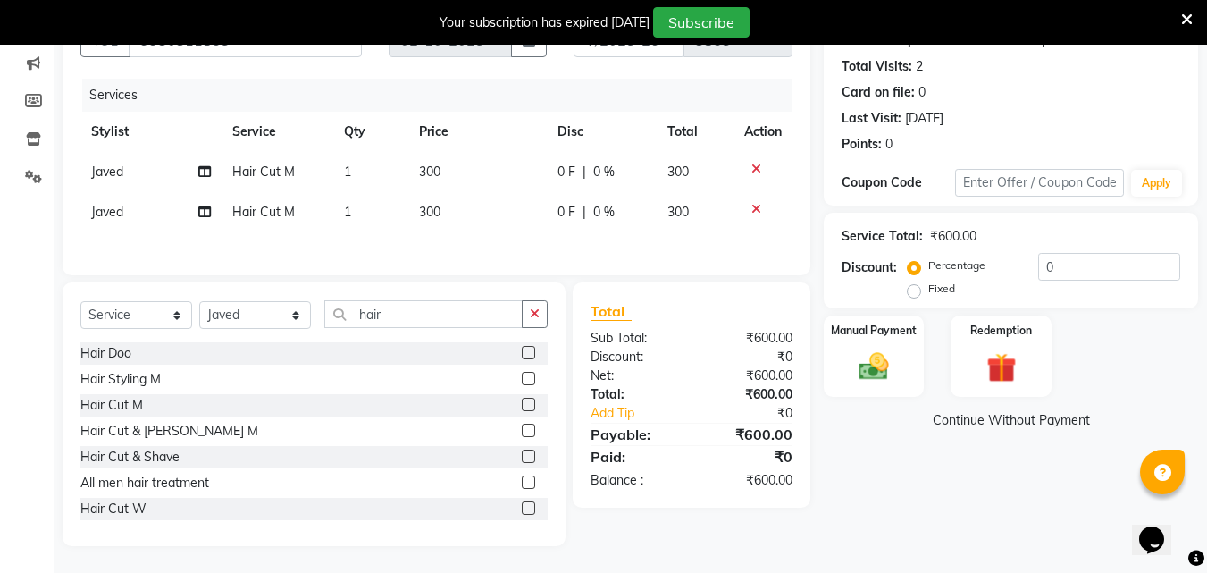
click at [757, 211] on icon at bounding box center [756, 209] width 10 height 13
click at [894, 359] on img at bounding box center [874, 366] width 50 height 36
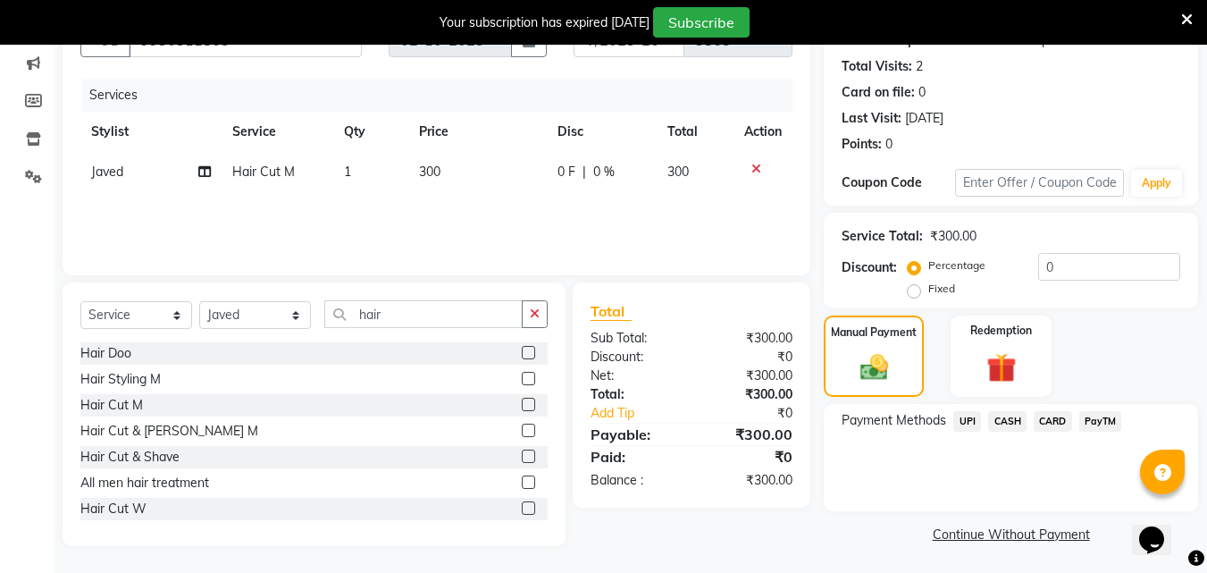
click at [970, 422] on span "UPI" at bounding box center [967, 421] width 28 height 21
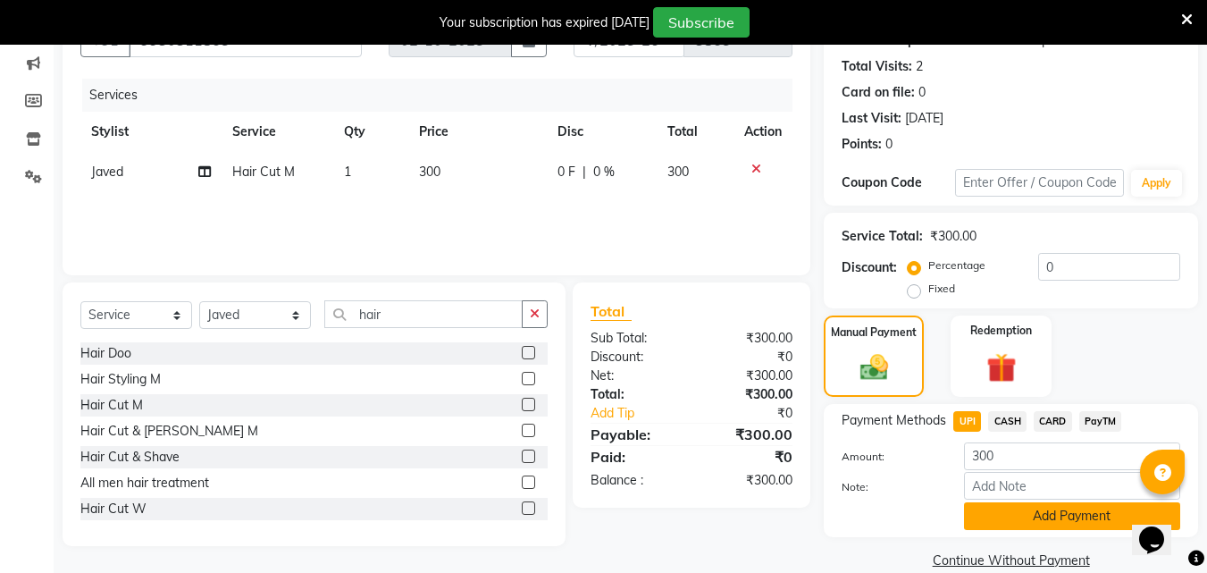
click at [1077, 519] on button "Add Payment" at bounding box center [1072, 516] width 216 height 28
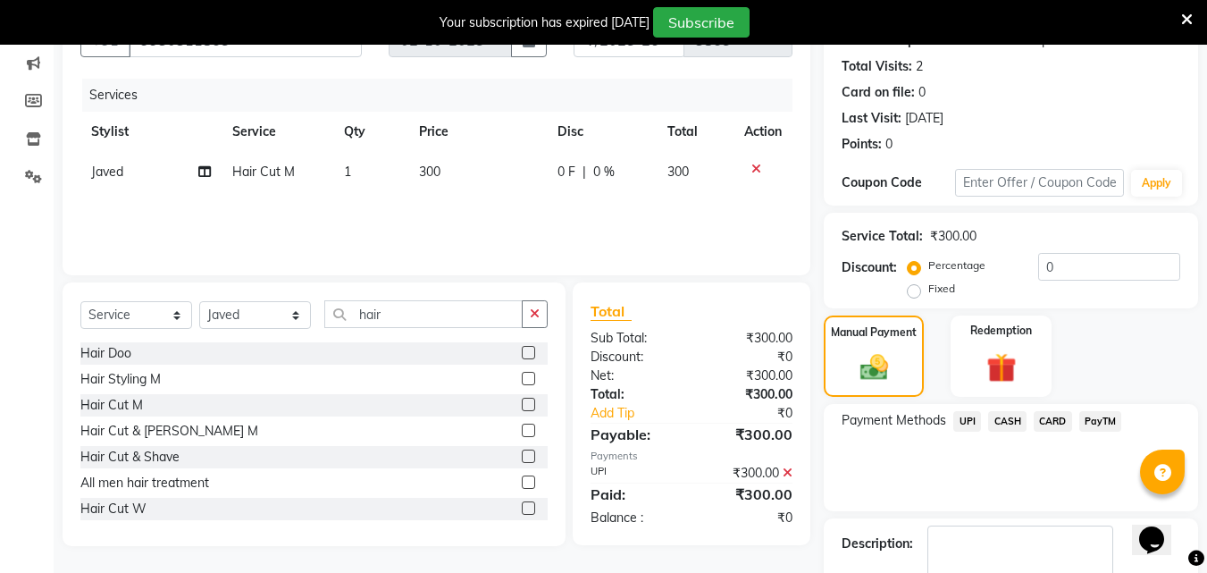
scroll to position [290, 0]
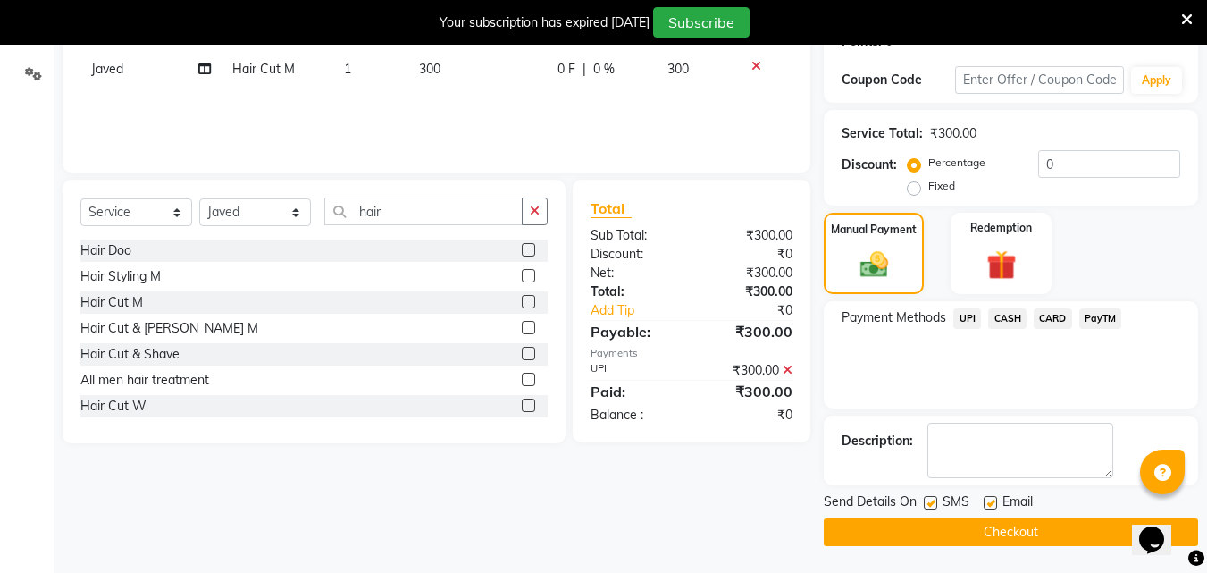
click at [1005, 535] on button "Checkout" at bounding box center [1011, 532] width 374 height 28
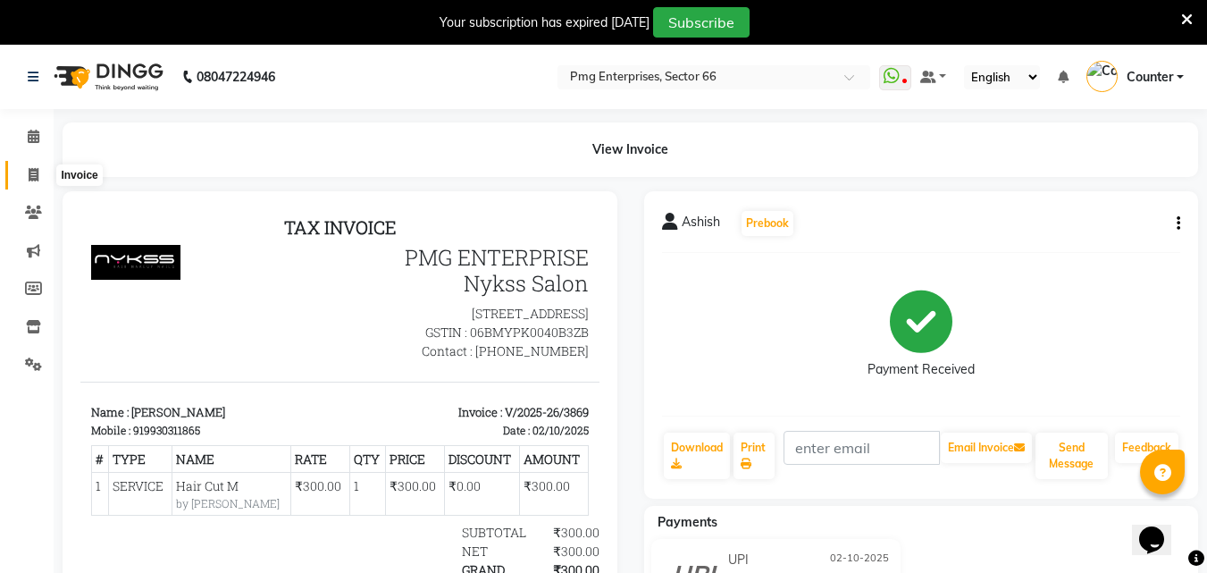
click at [37, 168] on icon at bounding box center [34, 174] width 10 height 13
select select "service"
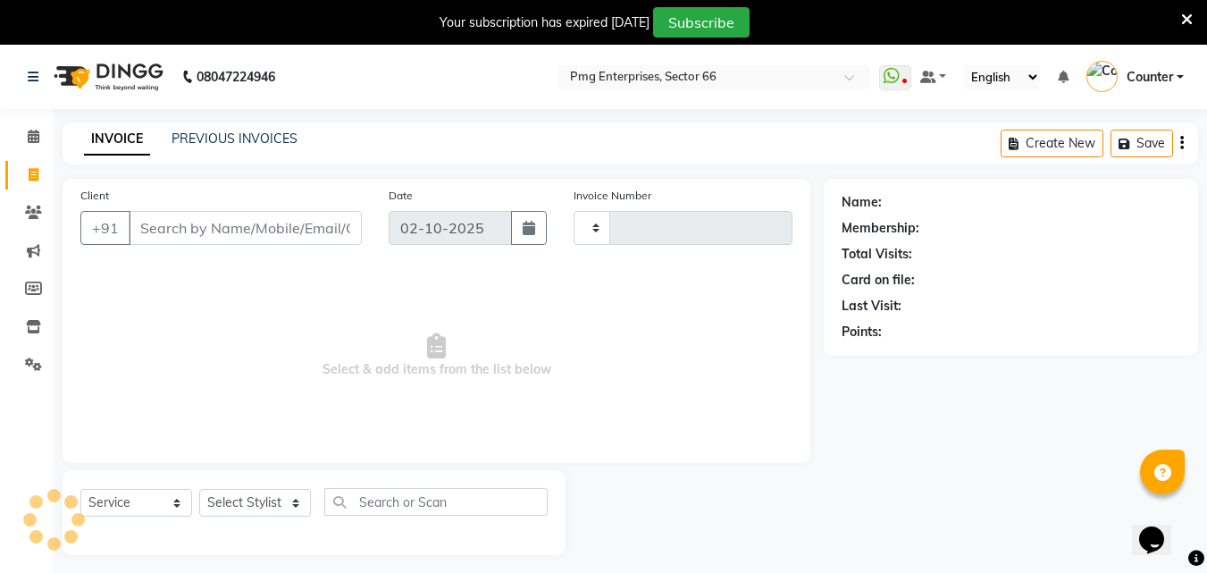
scroll to position [45, 0]
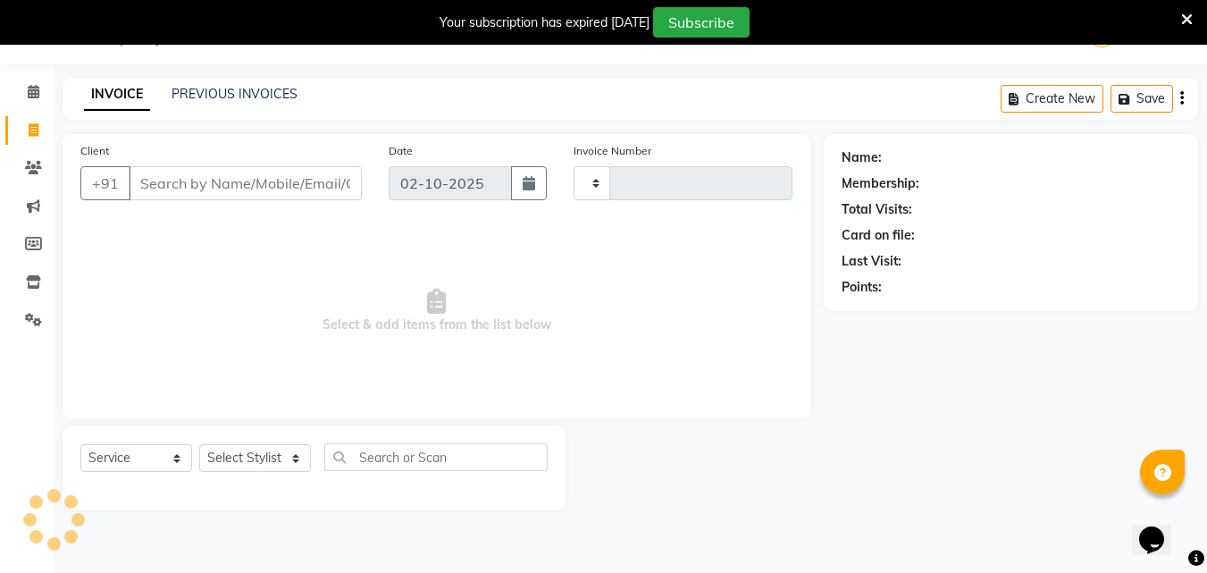
type input "3870"
select select "889"
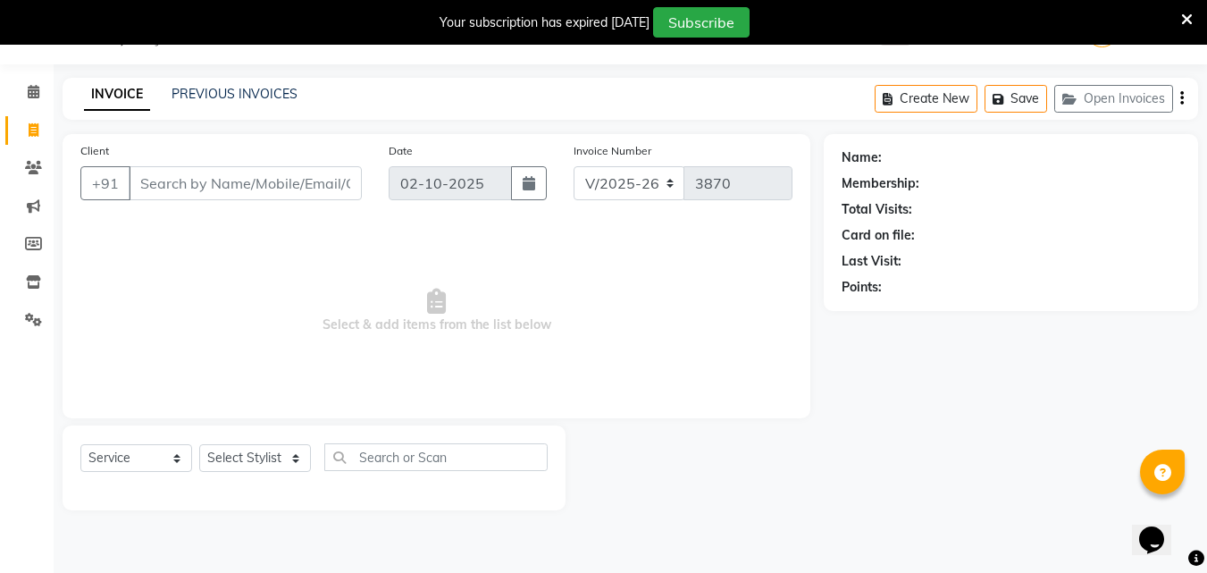
click at [293, 189] on input "Client" at bounding box center [245, 183] width 233 height 34
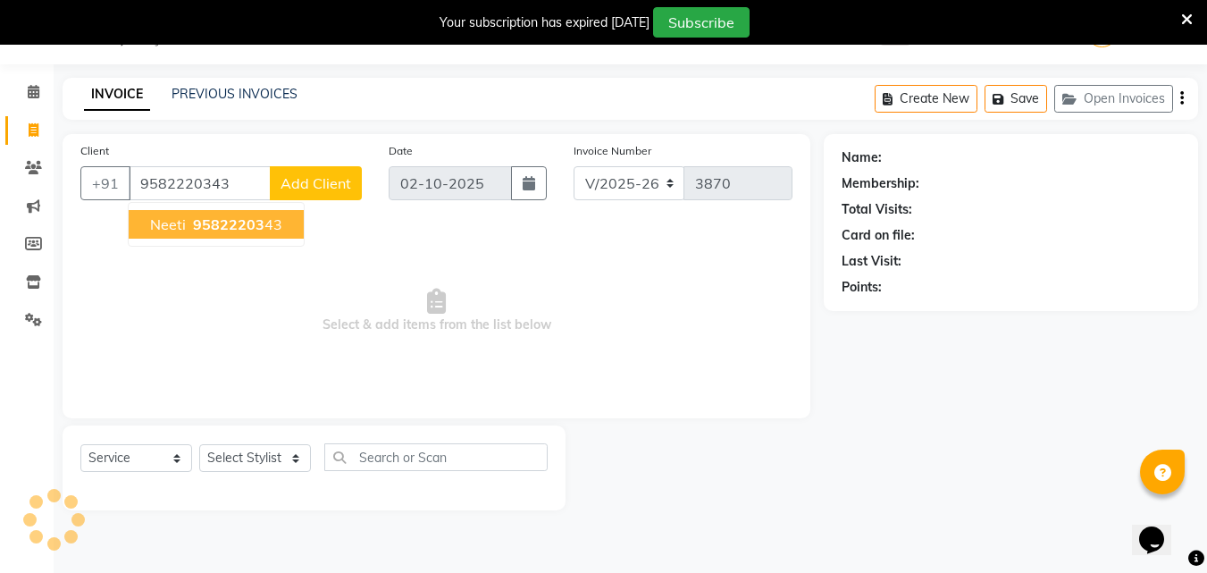
type input "9582220343"
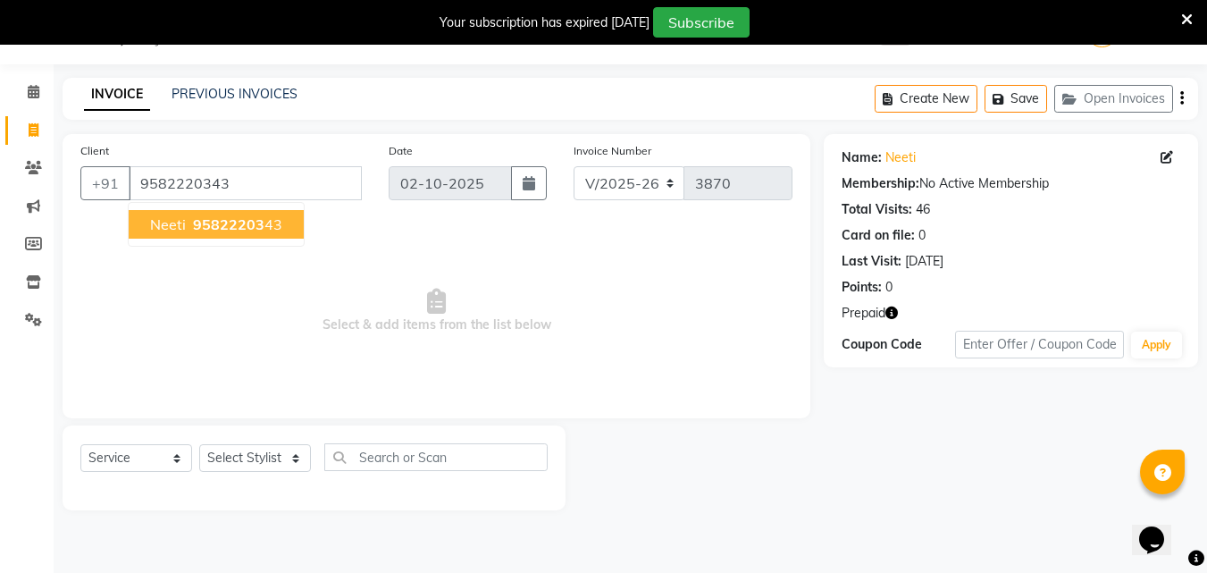
click at [246, 223] on span "95822203" at bounding box center [228, 224] width 71 height 18
click at [895, 309] on icon "button" at bounding box center [892, 312] width 13 height 13
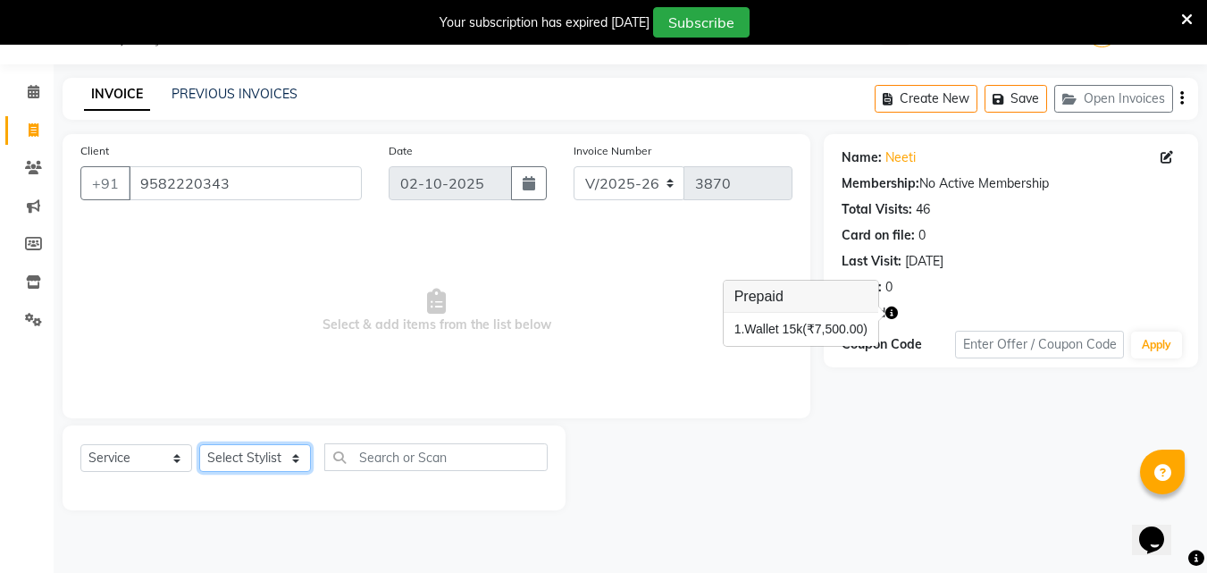
click at [269, 452] on select "Select Stylist Ashish Kashyap Counter dinesh Jackson Javed Jitender Manisha Rag…" at bounding box center [255, 458] width 112 height 28
select select "49466"
click at [199, 444] on select "Select Stylist Ashish Kashyap Counter dinesh Jackson Javed Jitender Manisha Rag…" at bounding box center [255, 458] width 112 height 28
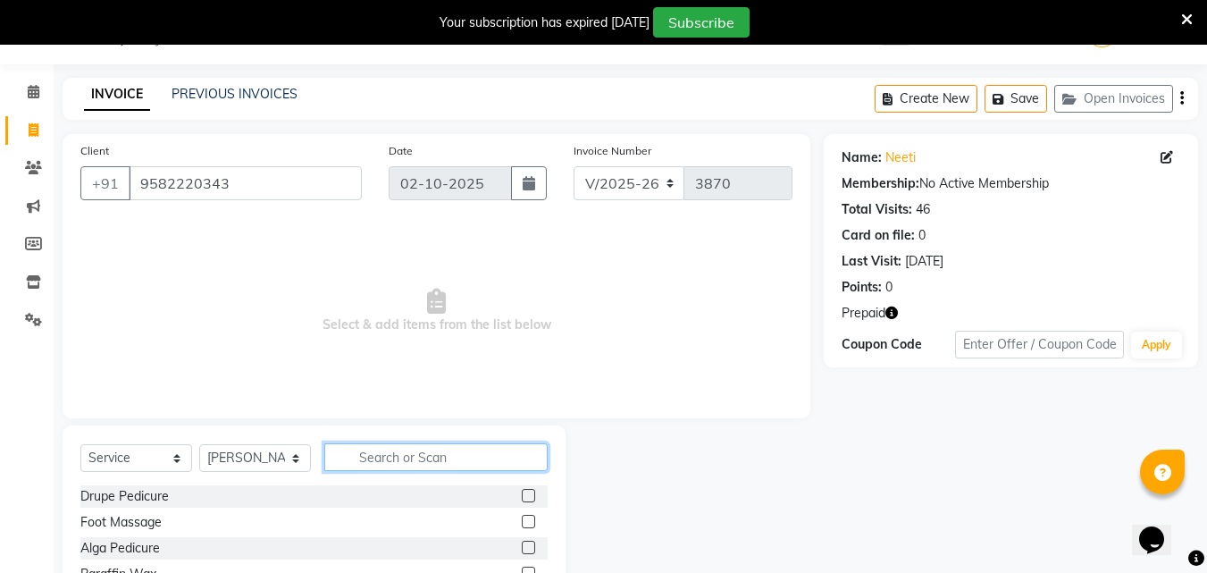
click at [414, 457] on input "text" at bounding box center [435, 457] width 223 height 28
type input "hair"
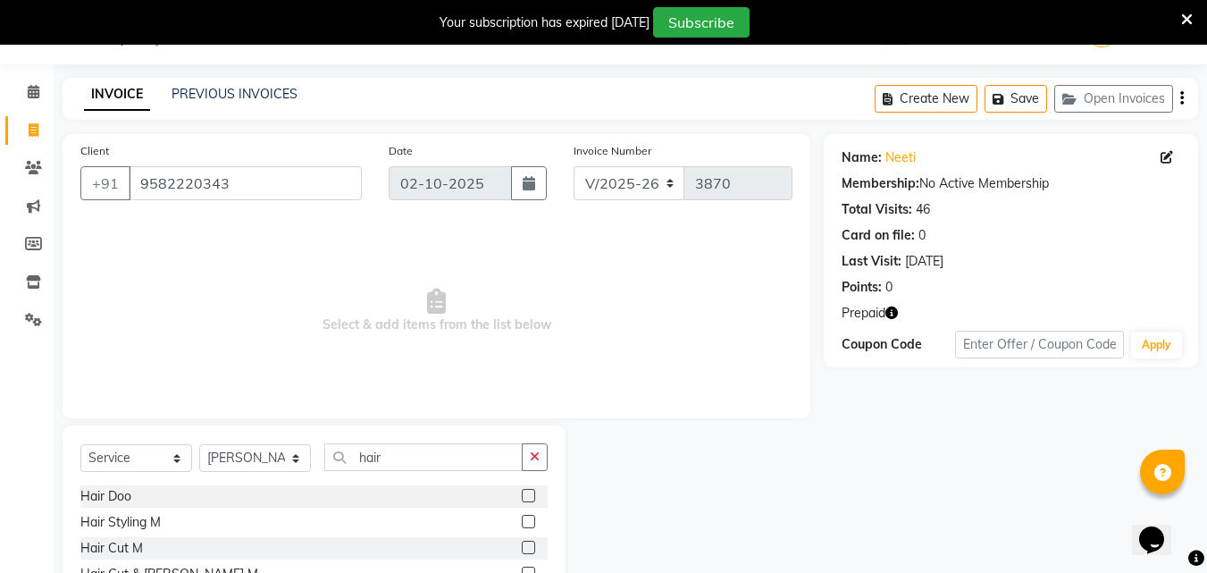
click at [766, 491] on div at bounding box center [695, 557] width 258 height 264
click at [508, 545] on div "Hair Cut M" at bounding box center [313, 548] width 467 height 22
click at [522, 543] on label at bounding box center [528, 547] width 13 height 13
click at [522, 543] on input "checkbox" at bounding box center [528, 548] width 12 height 12
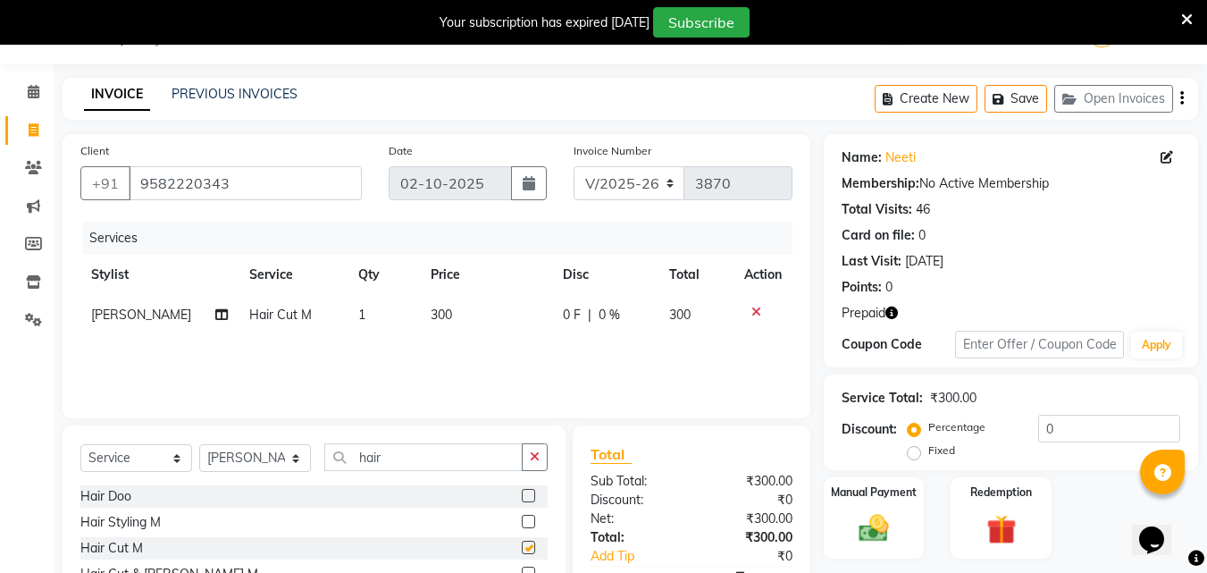
checkbox input "false"
click at [450, 309] on td "300" at bounding box center [486, 315] width 132 height 40
select select "49466"
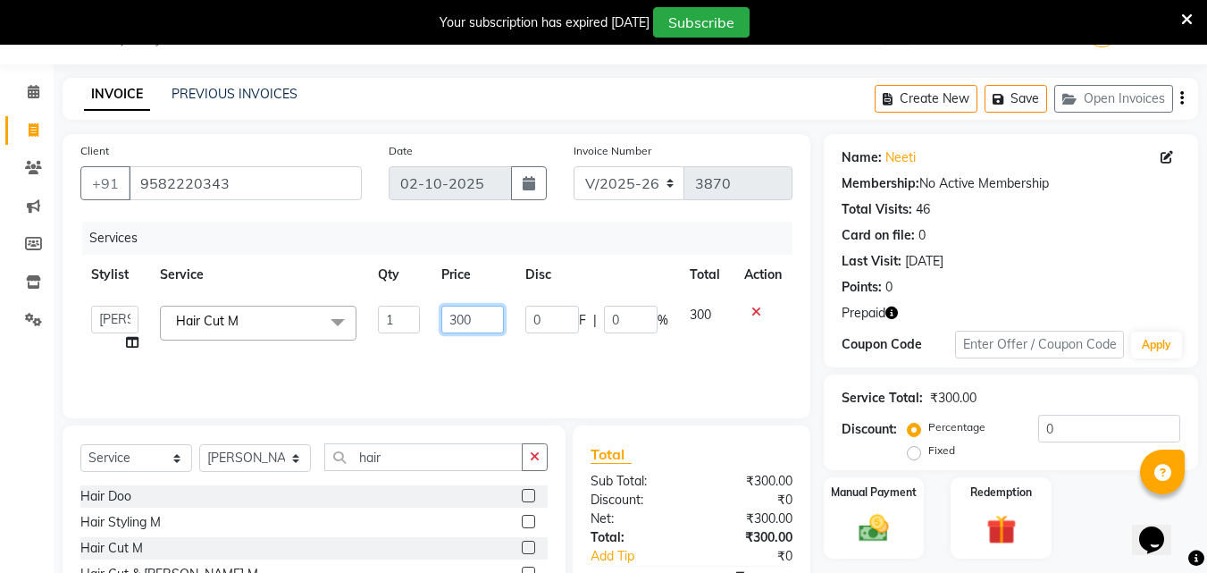
click at [466, 318] on input "300" at bounding box center [472, 320] width 62 height 28
type input "250"
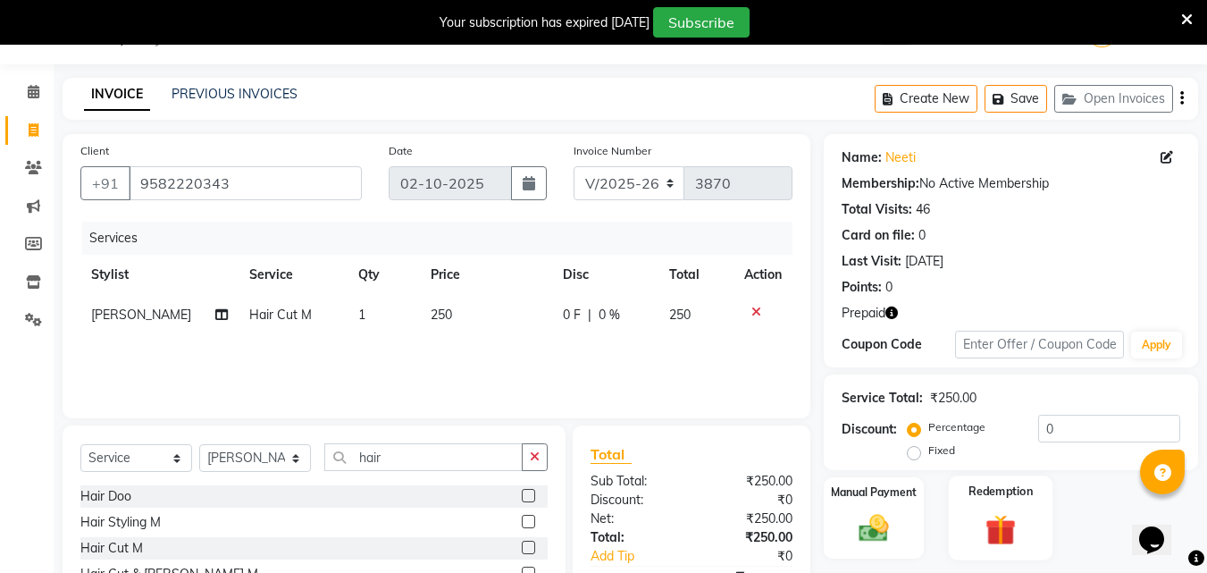
click at [1005, 522] on img at bounding box center [1001, 529] width 50 height 38
click at [972, 537] on div "Redemption" at bounding box center [1001, 518] width 105 height 87
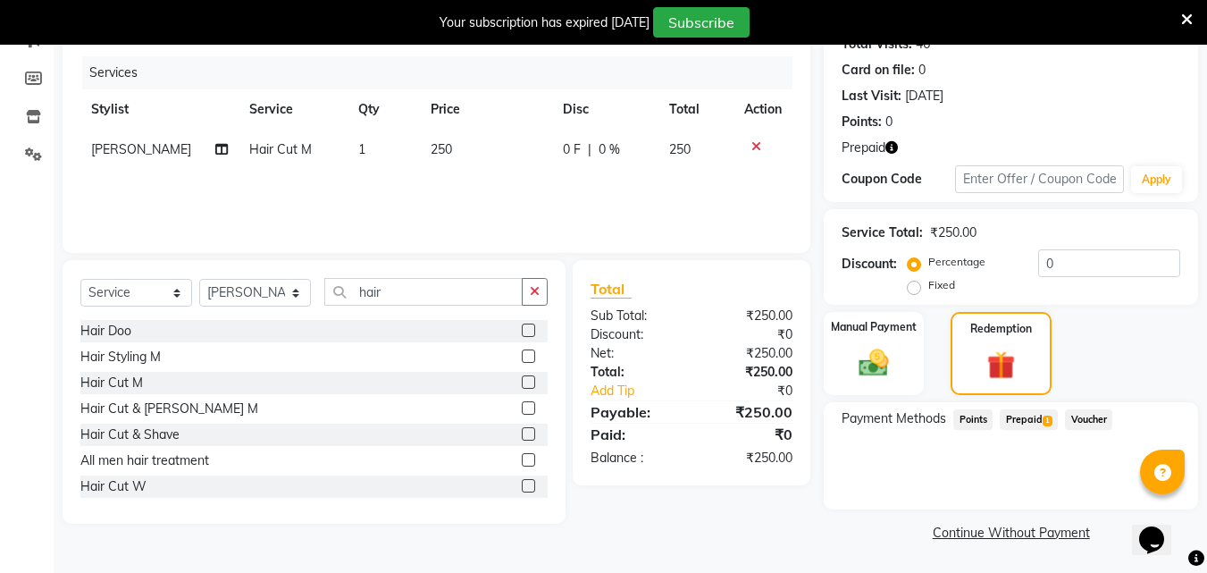
scroll to position [210, 0]
click at [1027, 426] on span "Prepaid 1" at bounding box center [1029, 419] width 58 height 21
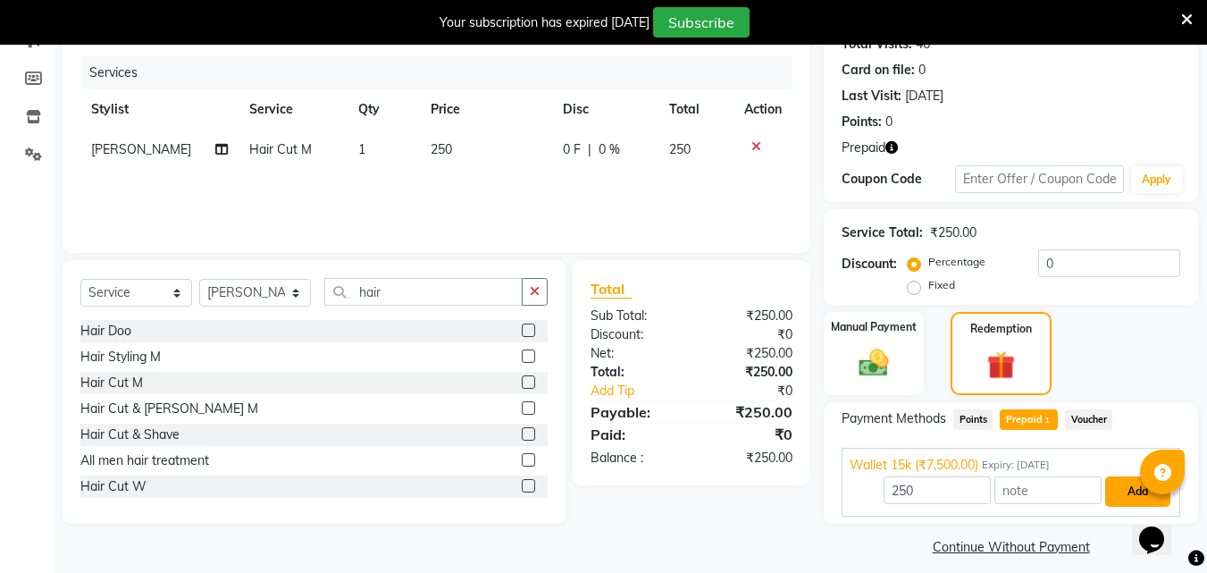
click at [1117, 489] on button "Add" at bounding box center [1137, 491] width 65 height 30
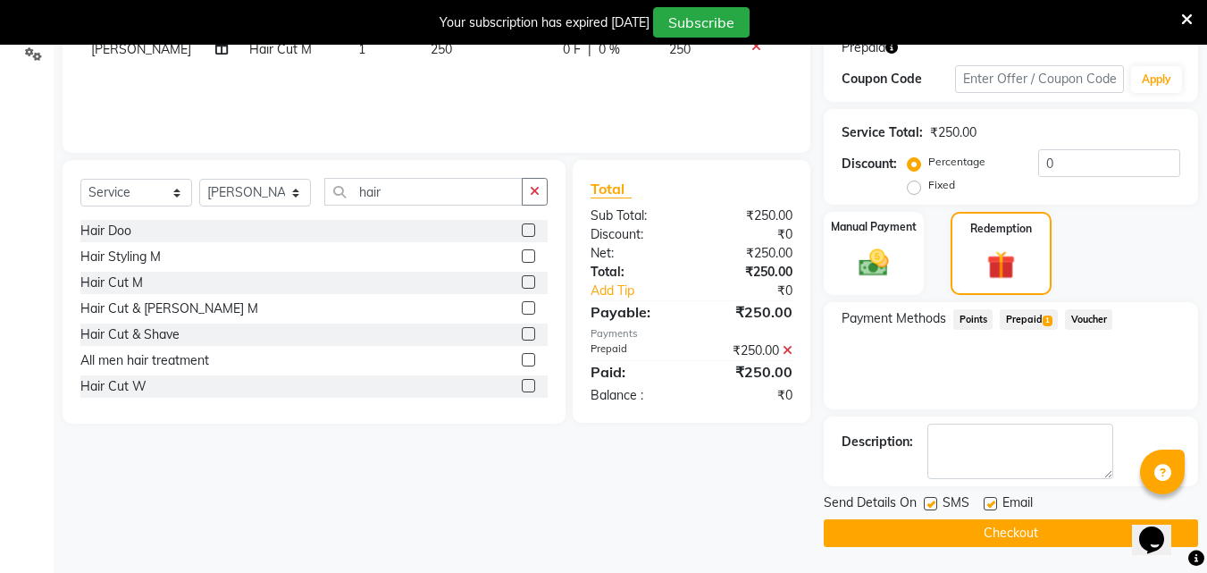
scroll to position [311, 0]
click at [919, 532] on button "Checkout" at bounding box center [1011, 532] width 374 height 28
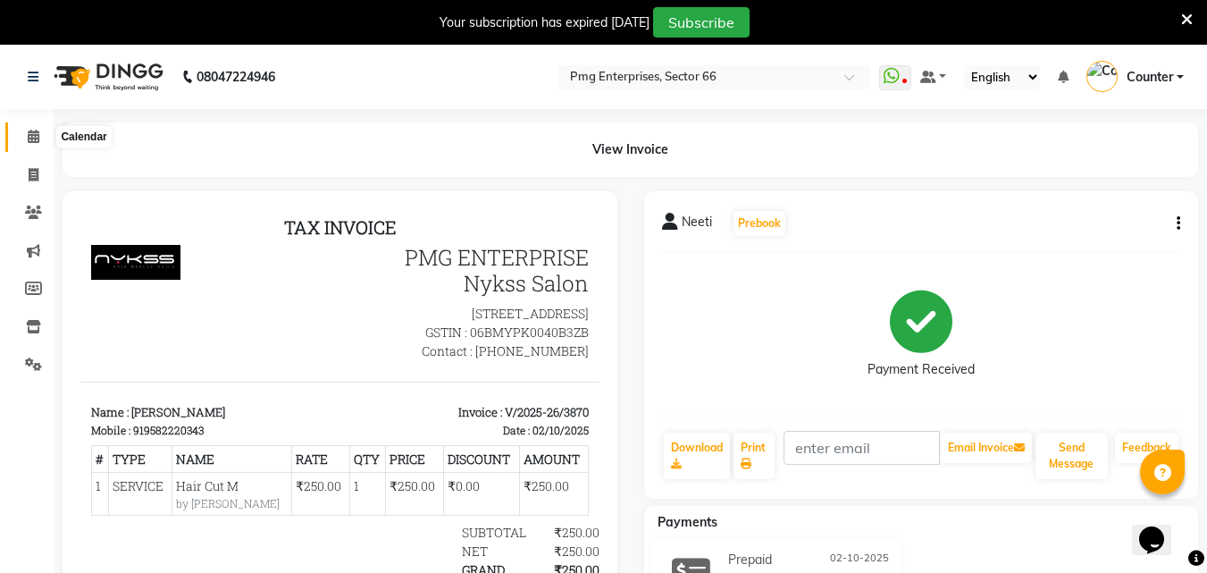
click at [39, 135] on icon at bounding box center [34, 136] width 12 height 13
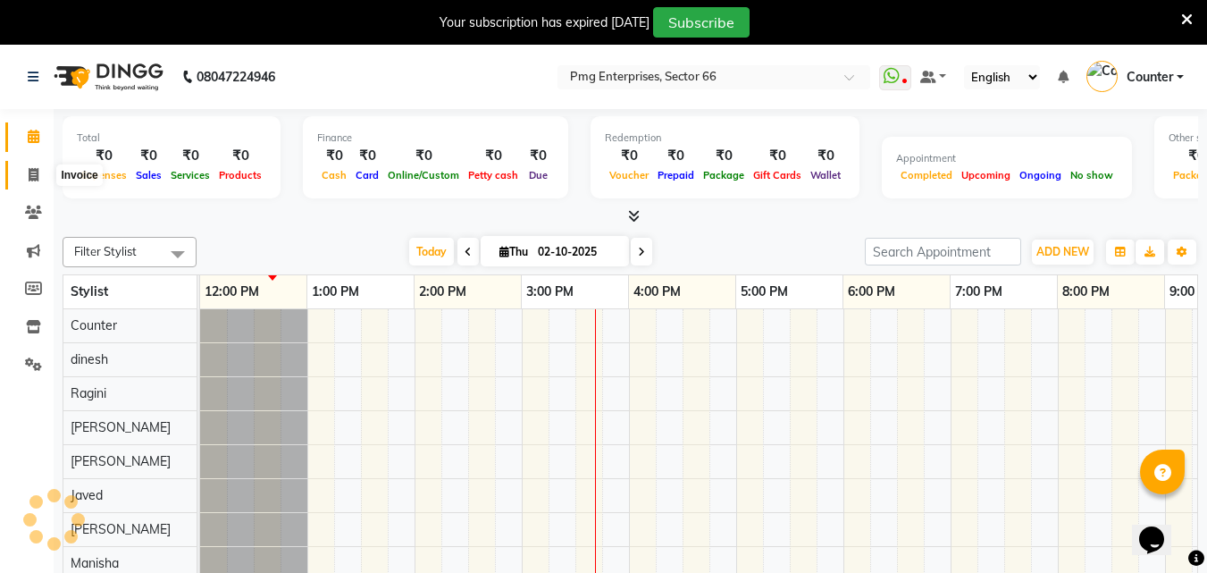
scroll to position [0, 323]
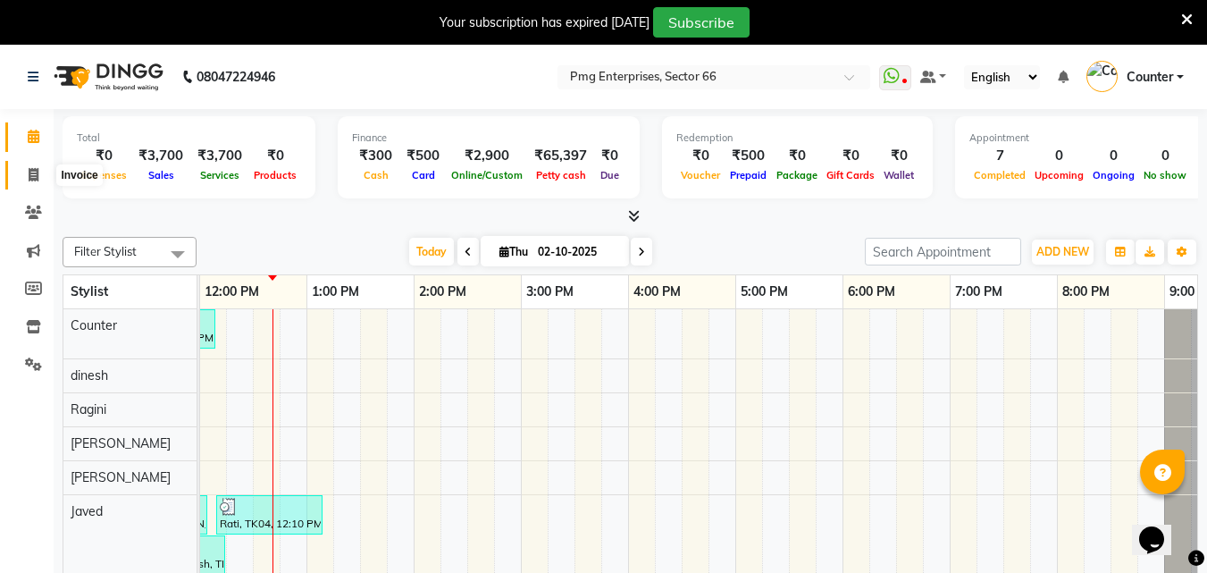
click at [33, 172] on icon at bounding box center [34, 174] width 10 height 13
select select "service"
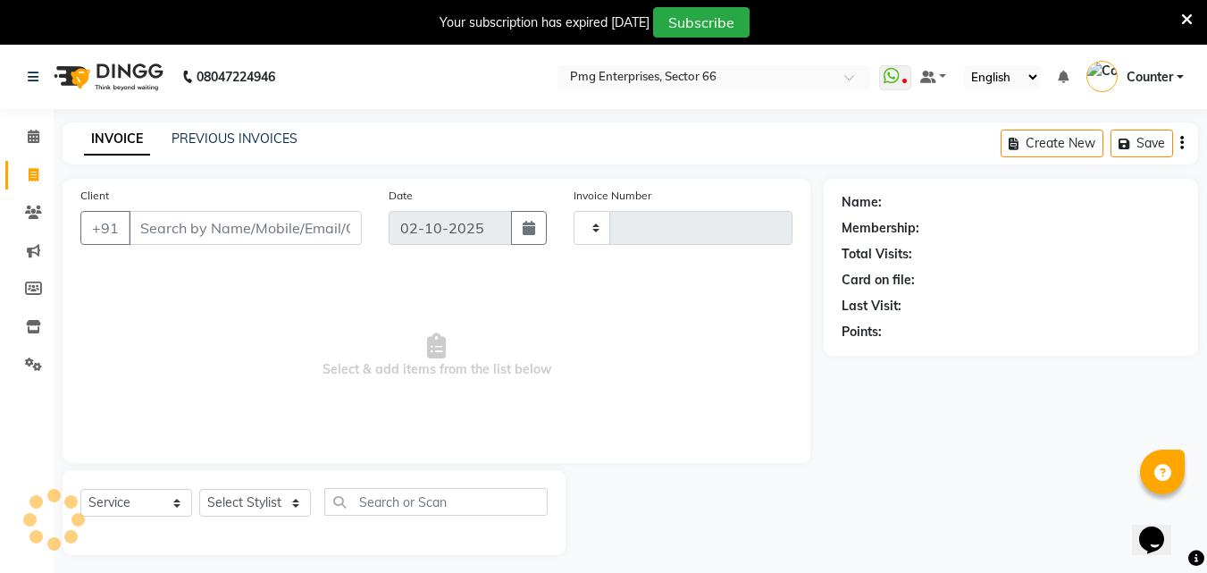
type input "3871"
select select "889"
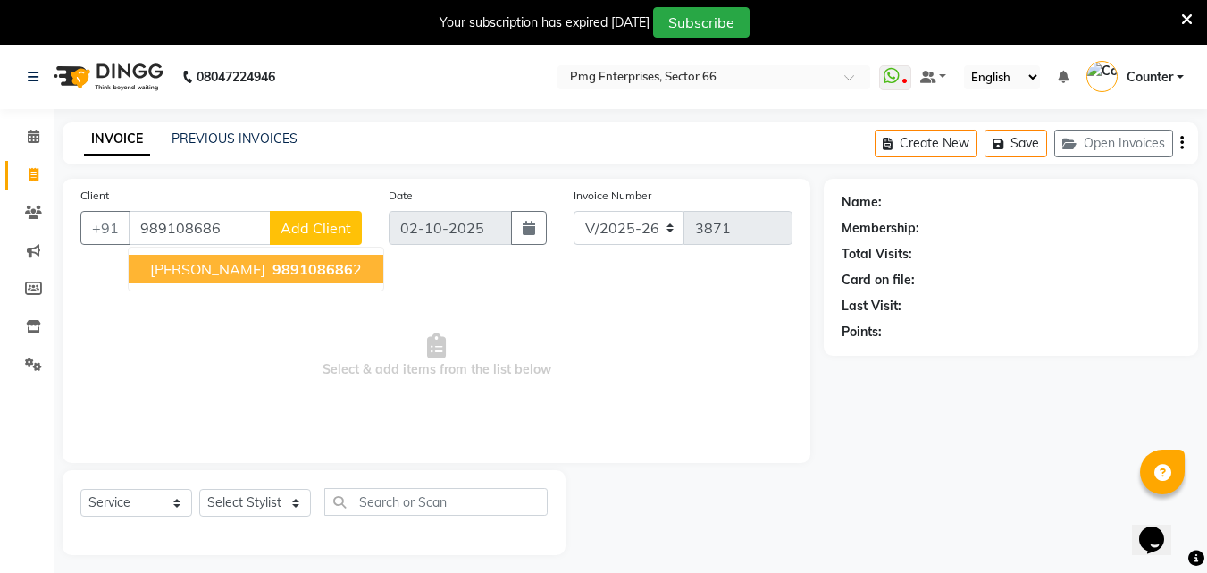
click at [273, 269] on span "989108686" at bounding box center [313, 269] width 80 height 18
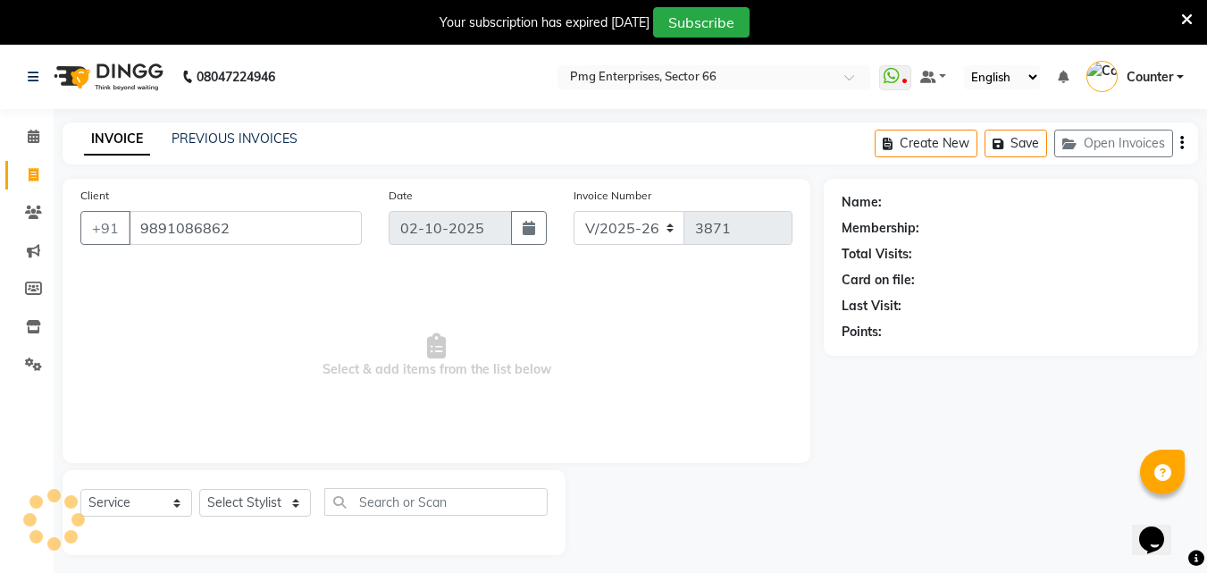
type input "9891086862"
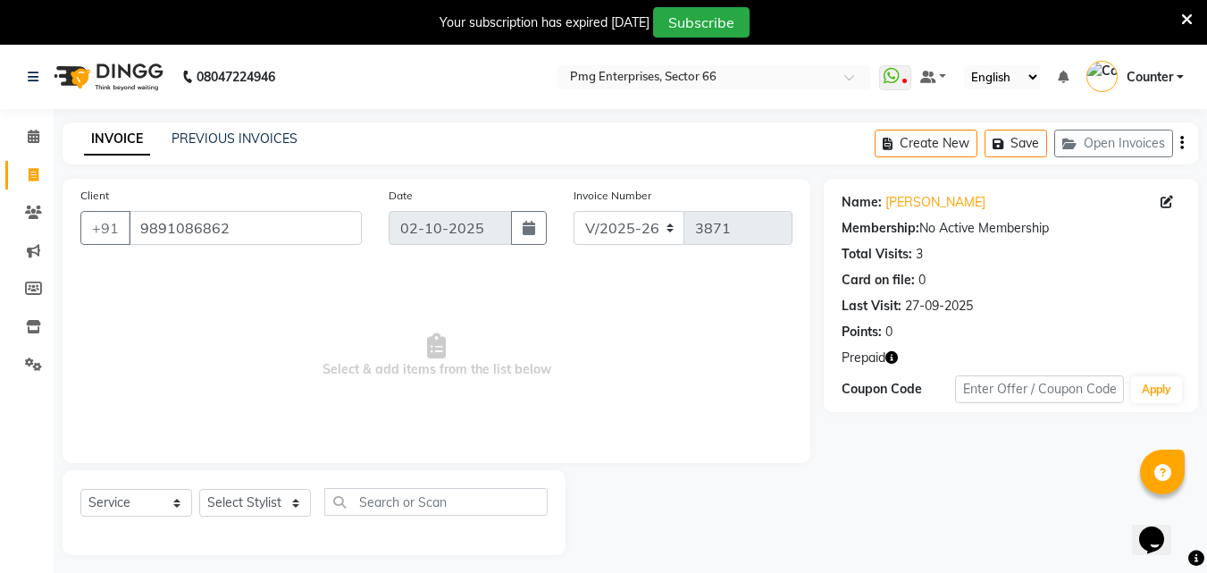
click at [895, 354] on icon "button" at bounding box center [892, 357] width 13 height 13
click at [661, 409] on span "Select & add items from the list below" at bounding box center [436, 355] width 712 height 179
click at [248, 507] on select "Select Stylist Ashish Kashyap Counter dinesh Jackson Javed Jitender Manisha Rag…" at bounding box center [255, 503] width 112 height 28
select select "14602"
click at [199, 489] on select "Select Stylist Ashish Kashyap Counter dinesh Jackson Javed Jitender Manisha Rag…" at bounding box center [255, 503] width 112 height 28
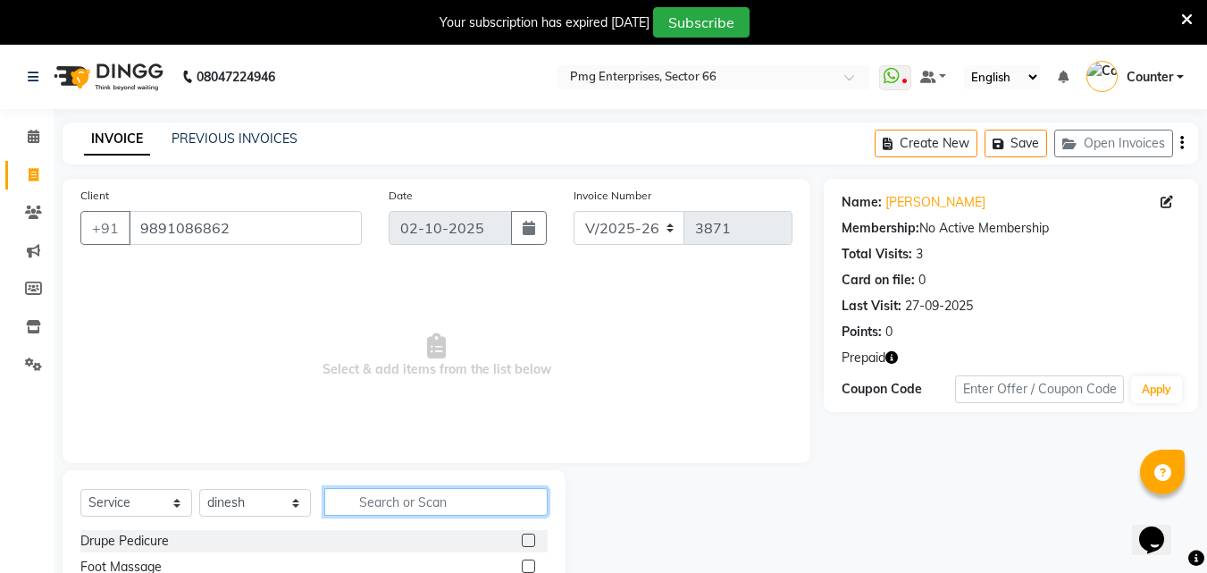
click at [397, 499] on input "text" at bounding box center [435, 502] width 223 height 28
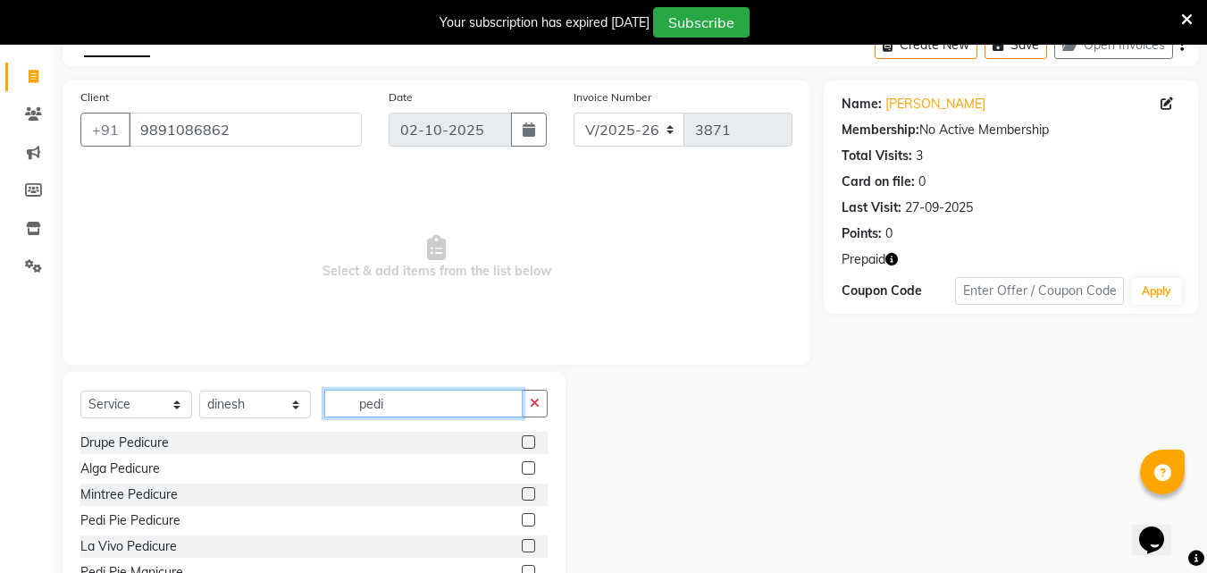
scroll to position [164, 0]
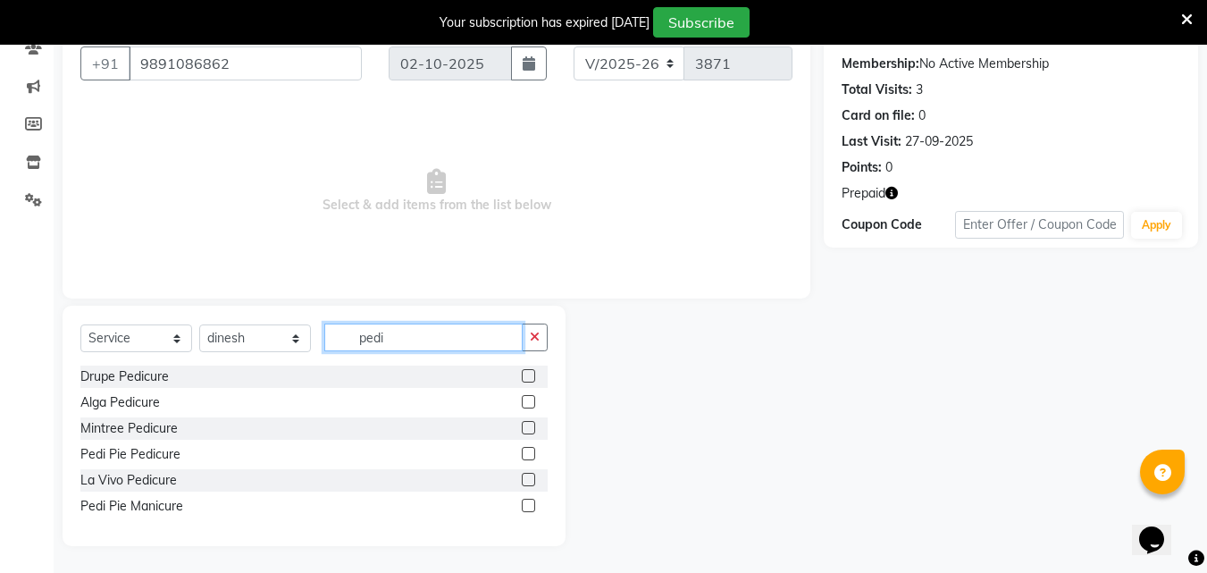
type input "pedi"
click at [533, 451] on label at bounding box center [528, 453] width 13 height 13
click at [533, 451] on input "checkbox" at bounding box center [528, 455] width 12 height 12
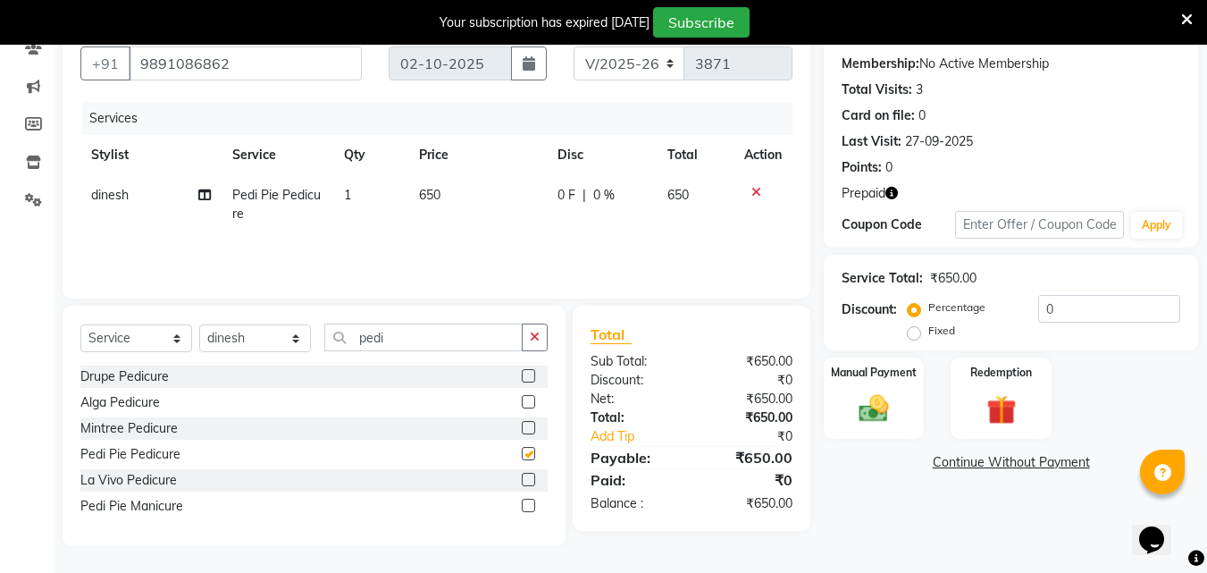
checkbox input "false"
click at [995, 394] on img at bounding box center [1001, 409] width 50 height 38
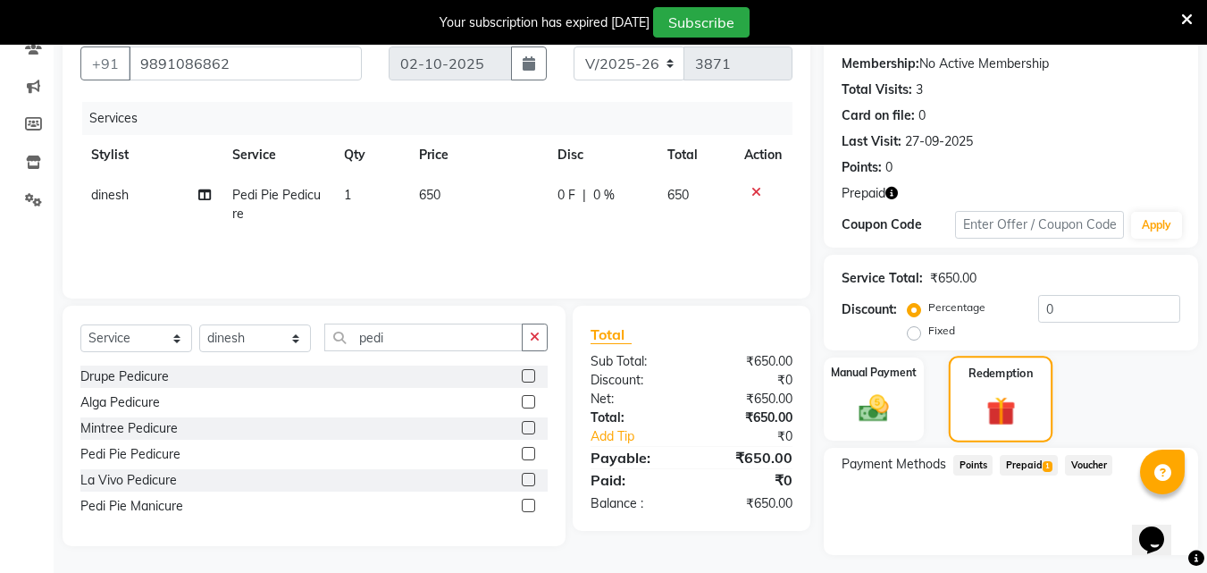
click at [995, 394] on img at bounding box center [1001, 410] width 47 height 37
click at [1034, 466] on span "Prepaid 1" at bounding box center [1029, 465] width 58 height 21
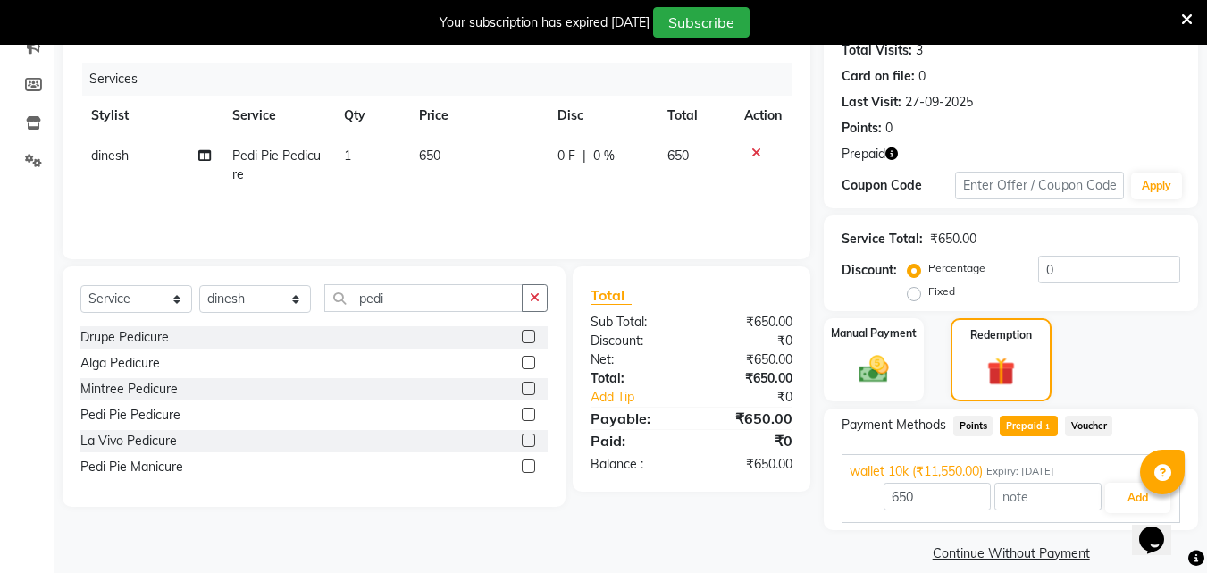
scroll to position [224, 0]
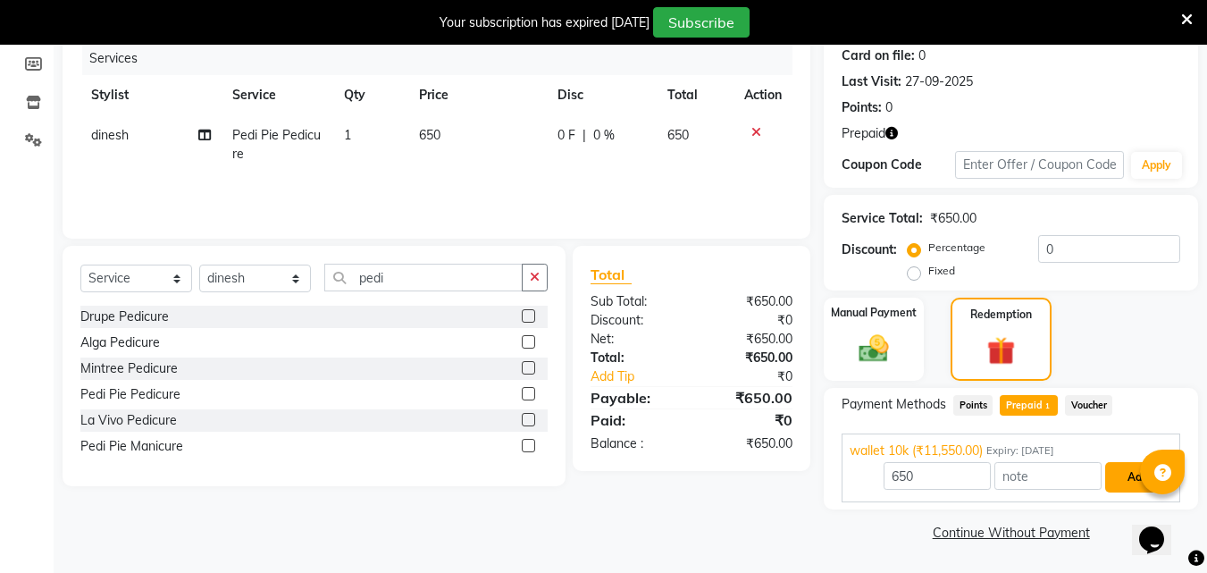
click at [1122, 478] on button "Add" at bounding box center [1137, 477] width 65 height 30
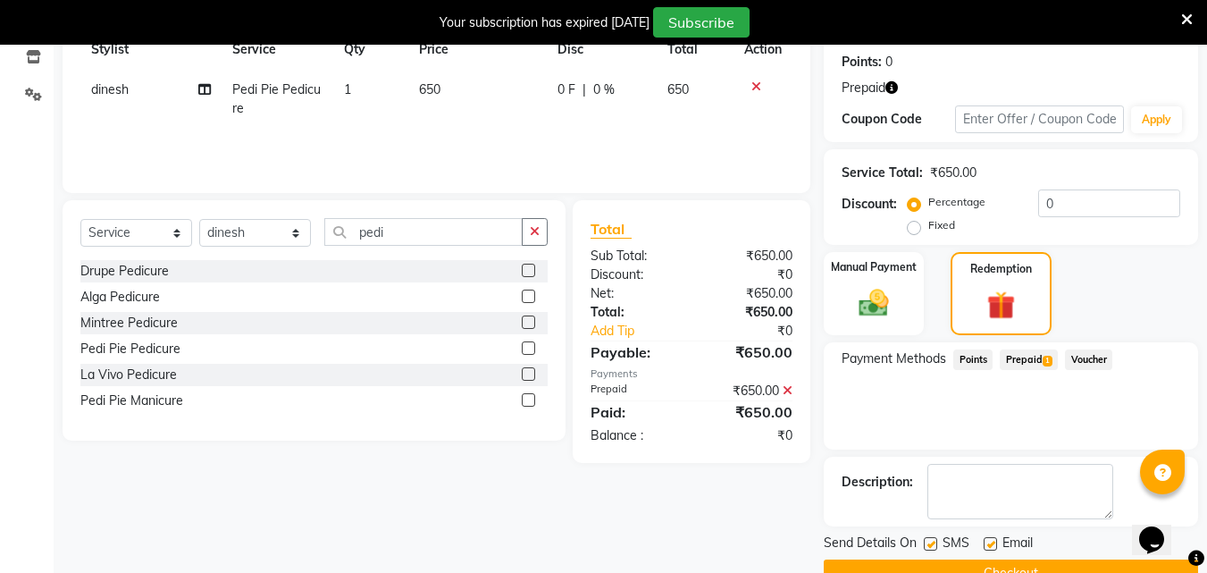
scroll to position [311, 0]
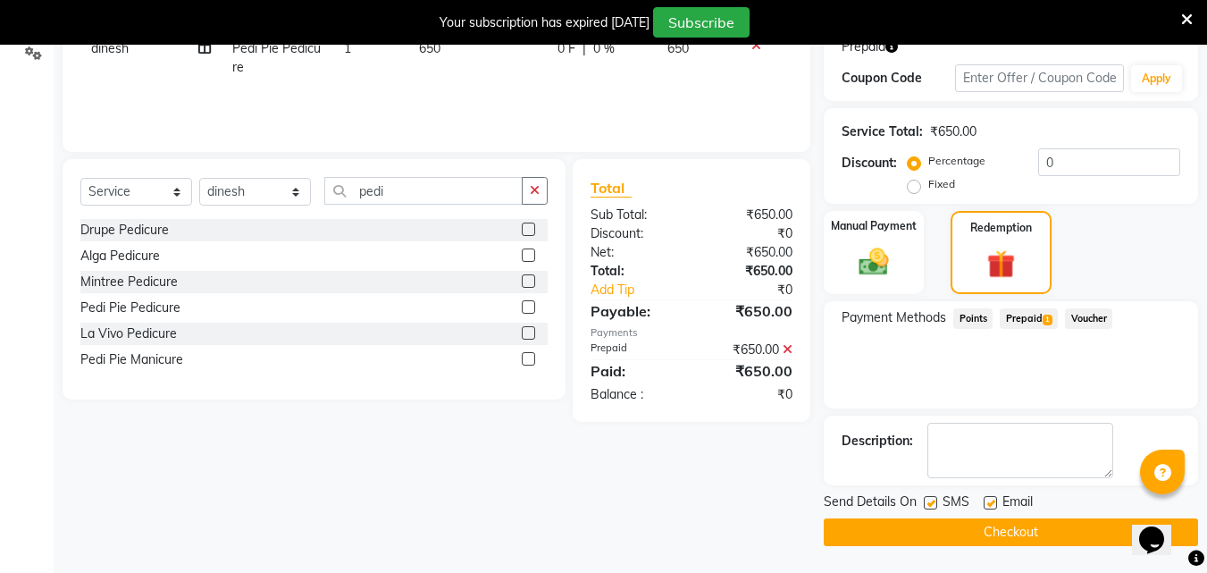
click at [973, 528] on button "Checkout" at bounding box center [1011, 532] width 374 height 28
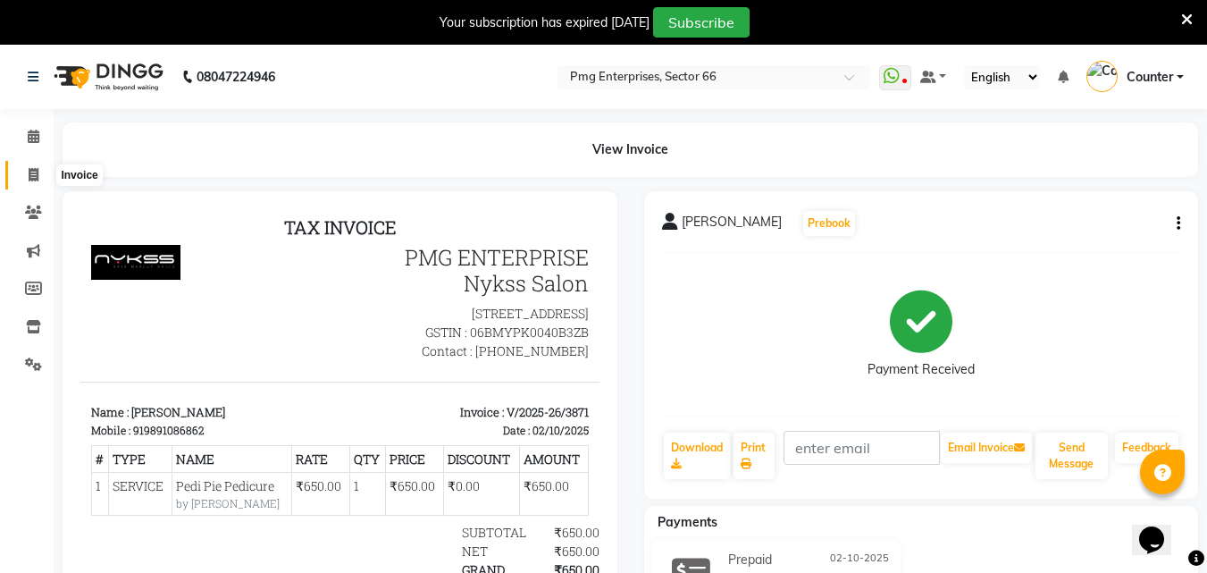
click at [35, 168] on icon at bounding box center [34, 174] width 10 height 13
select select "service"
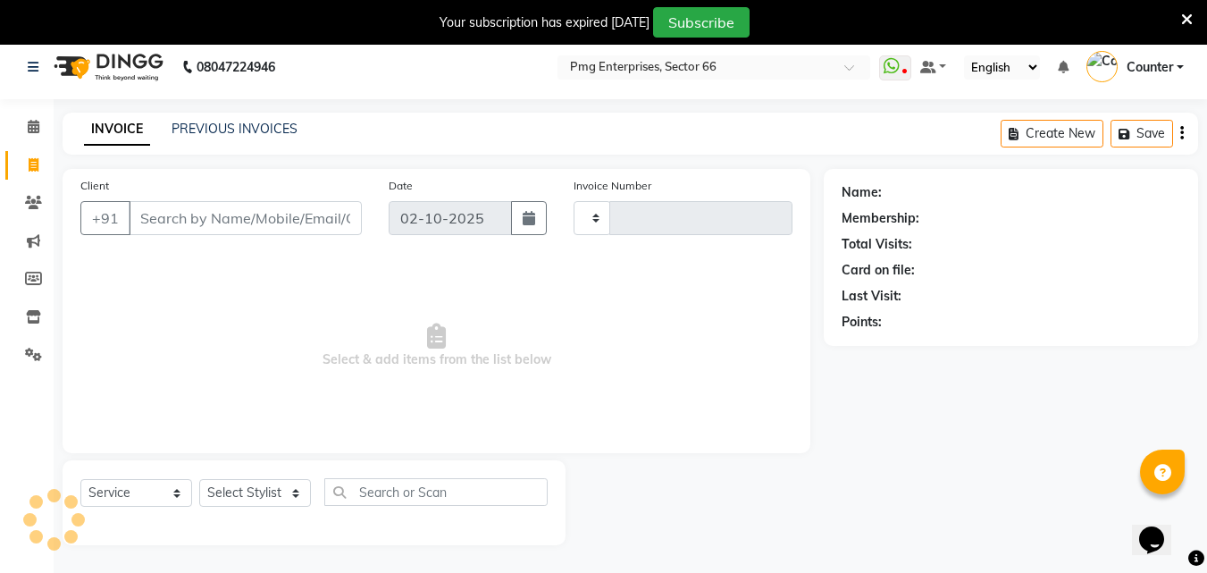
type input "3872"
select select "889"
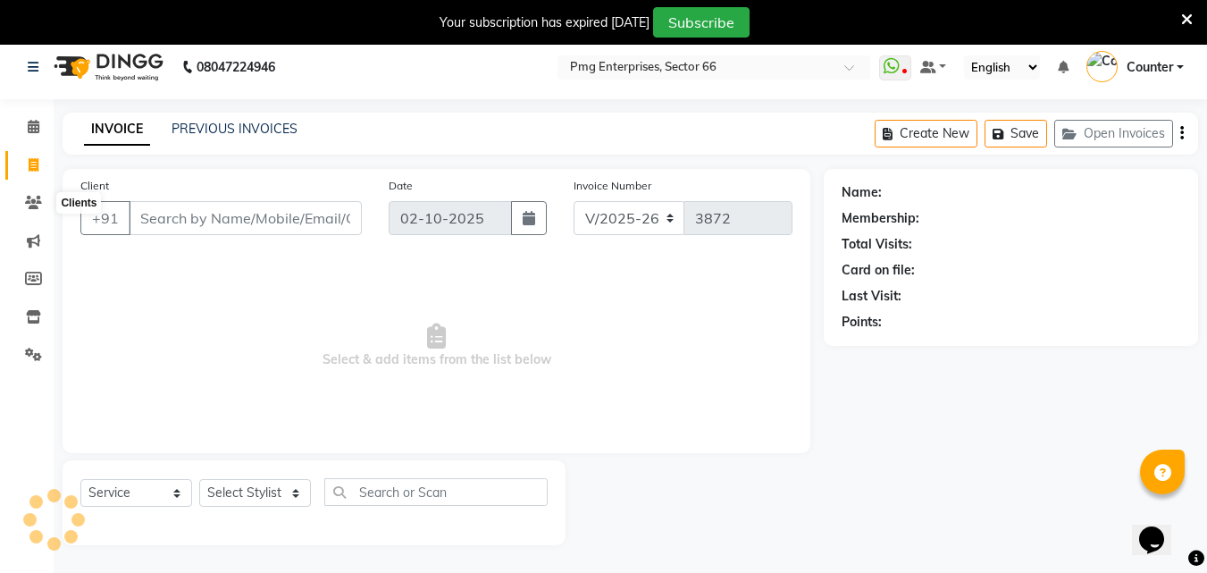
scroll to position [45, 0]
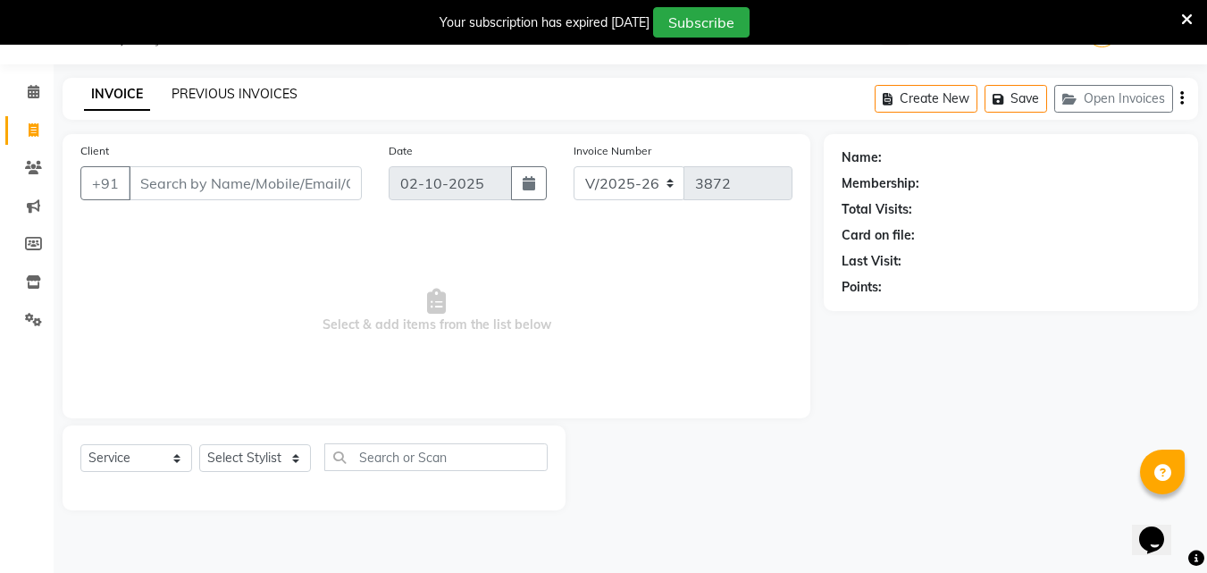
click at [239, 92] on link "PREVIOUS INVOICES" at bounding box center [235, 94] width 126 height 16
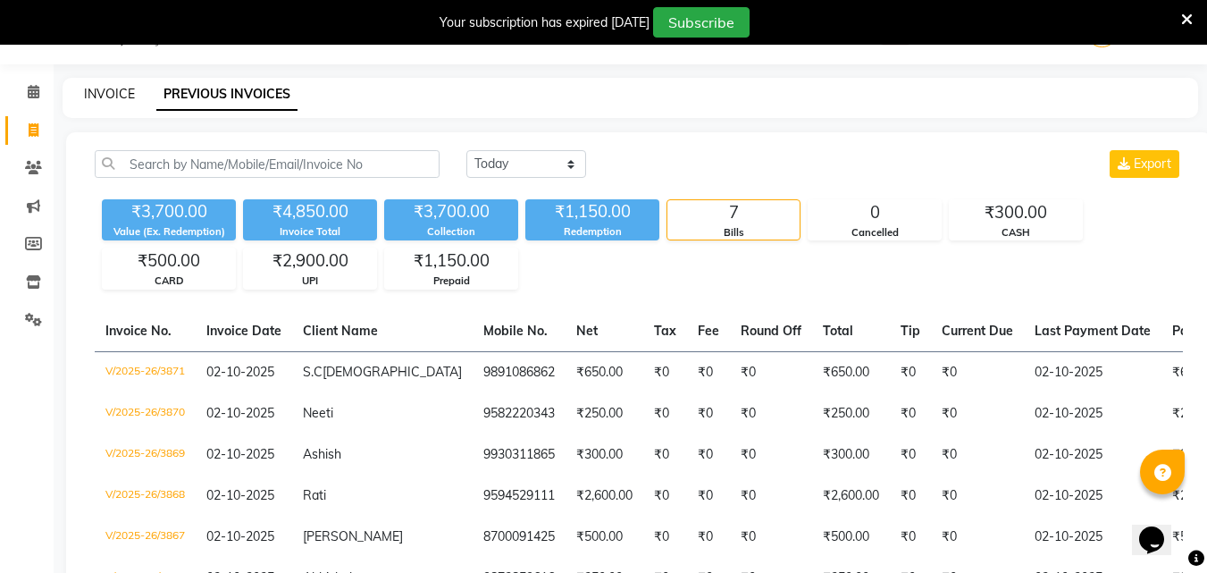
click at [119, 93] on link "INVOICE" at bounding box center [109, 94] width 51 height 16
select select "service"
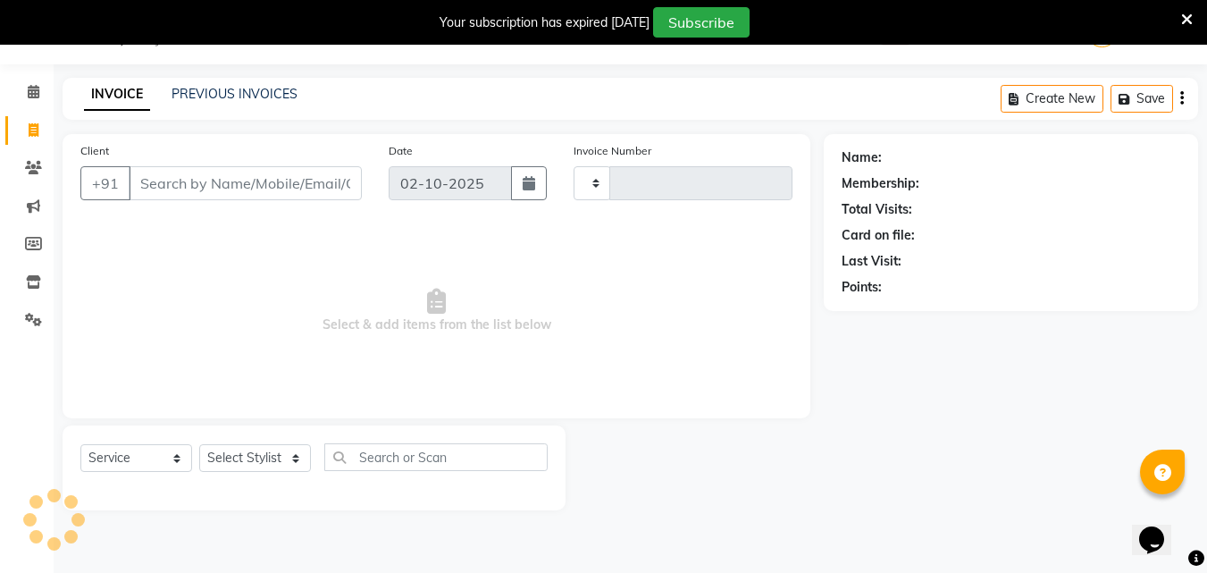
type input "3872"
select select "889"
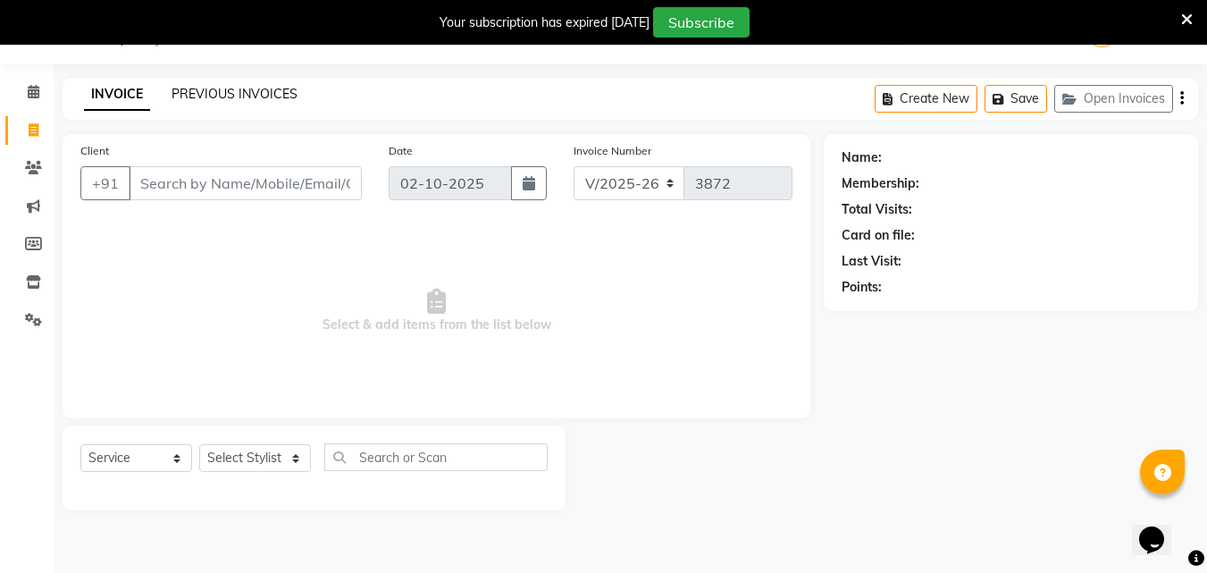
click at [270, 88] on link "PREVIOUS INVOICES" at bounding box center [235, 94] width 126 height 16
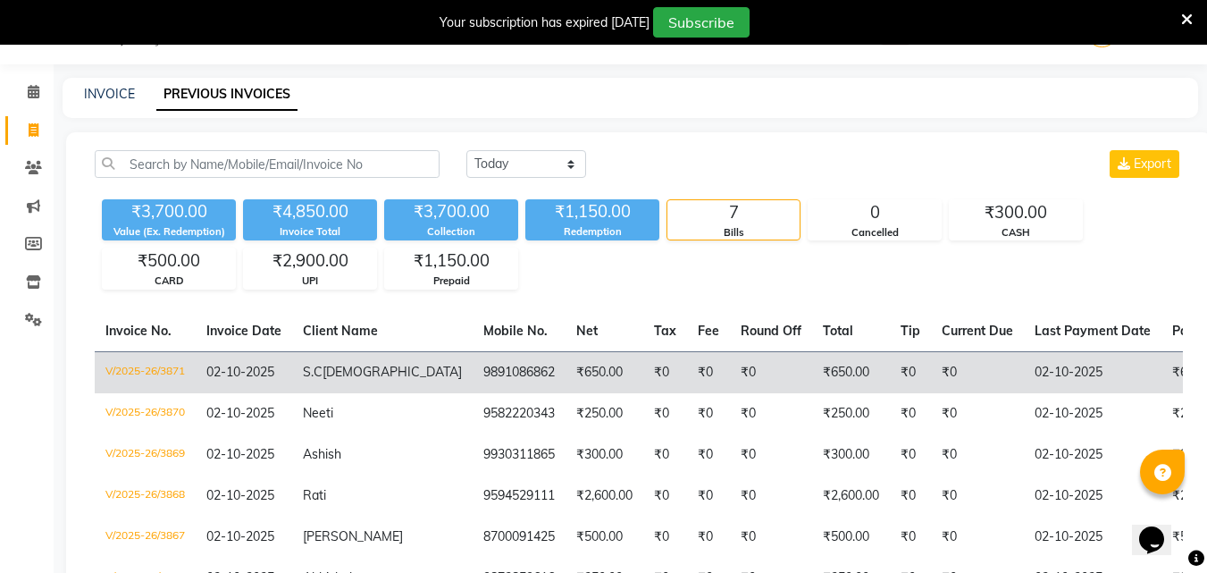
click at [730, 362] on td "₹0" at bounding box center [771, 372] width 82 height 42
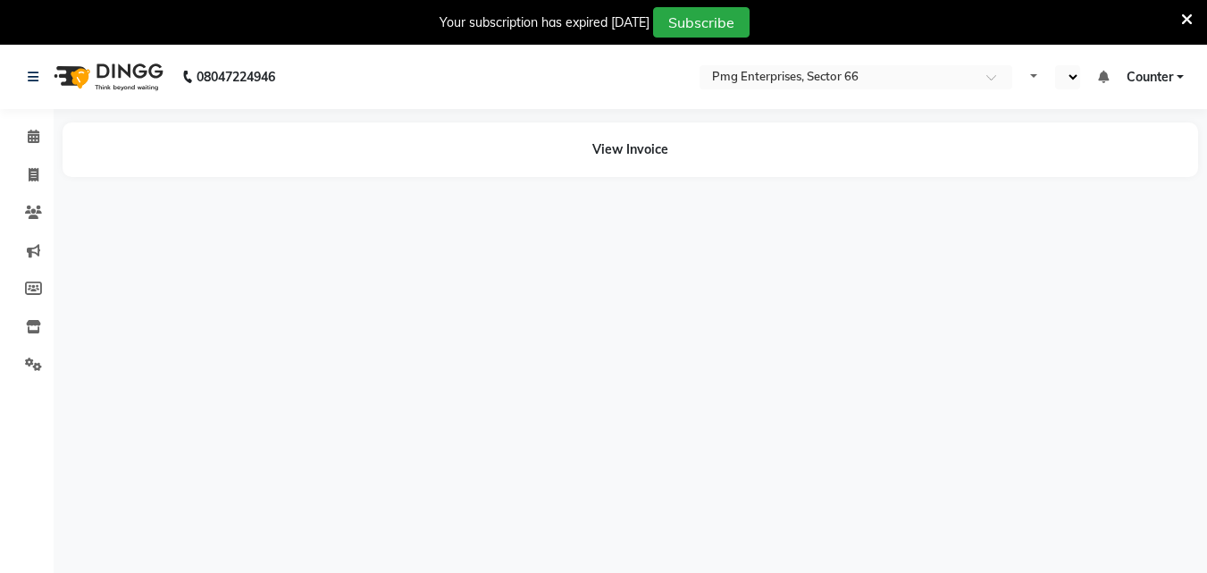
select select "en"
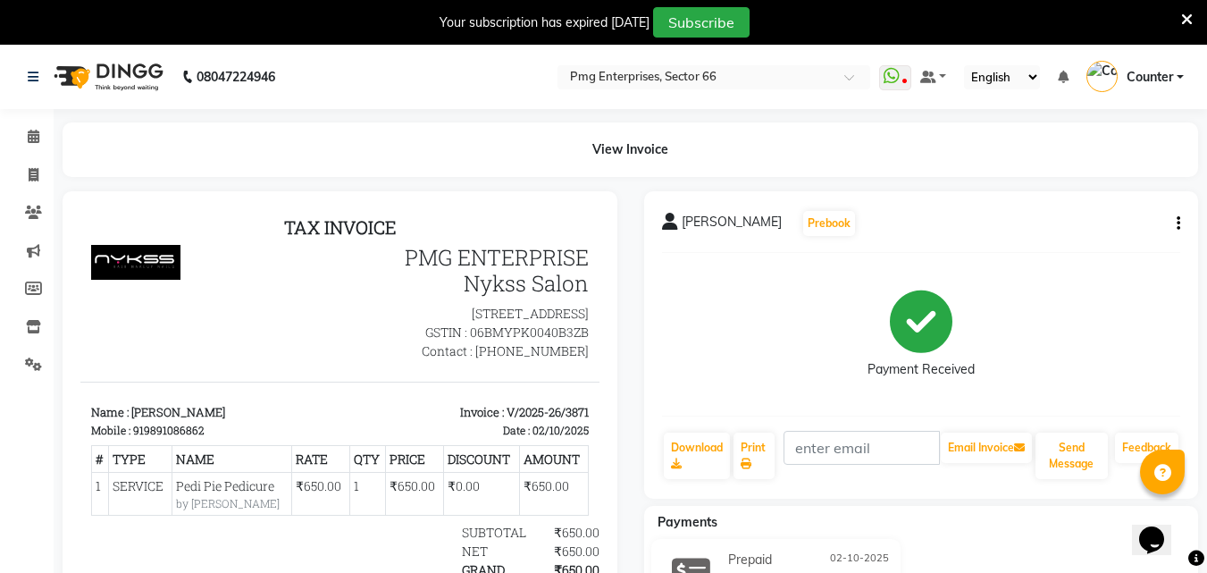
click at [1180, 224] on div "S.C JAIN Prebook Payment Received Download Print Email Invoice Send Message Fee…" at bounding box center [921, 344] width 555 height 307
click at [1177, 223] on icon "button" at bounding box center [1179, 223] width 4 height 1
click at [1078, 247] on div "Edit Invoice" at bounding box center [1089, 246] width 122 height 22
select select "service"
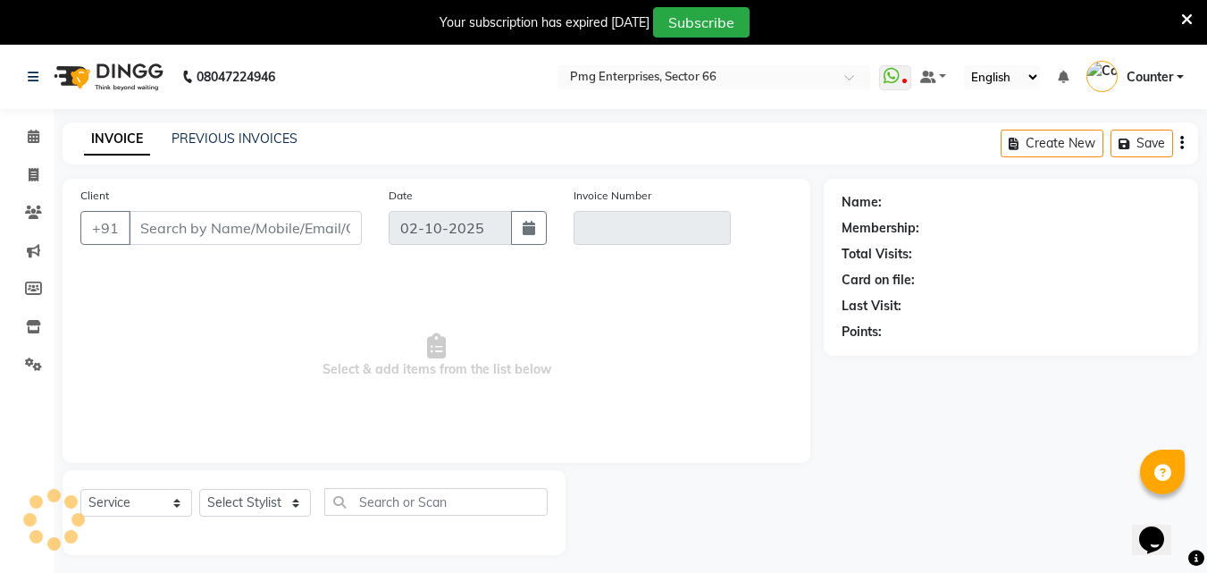
scroll to position [45, 0]
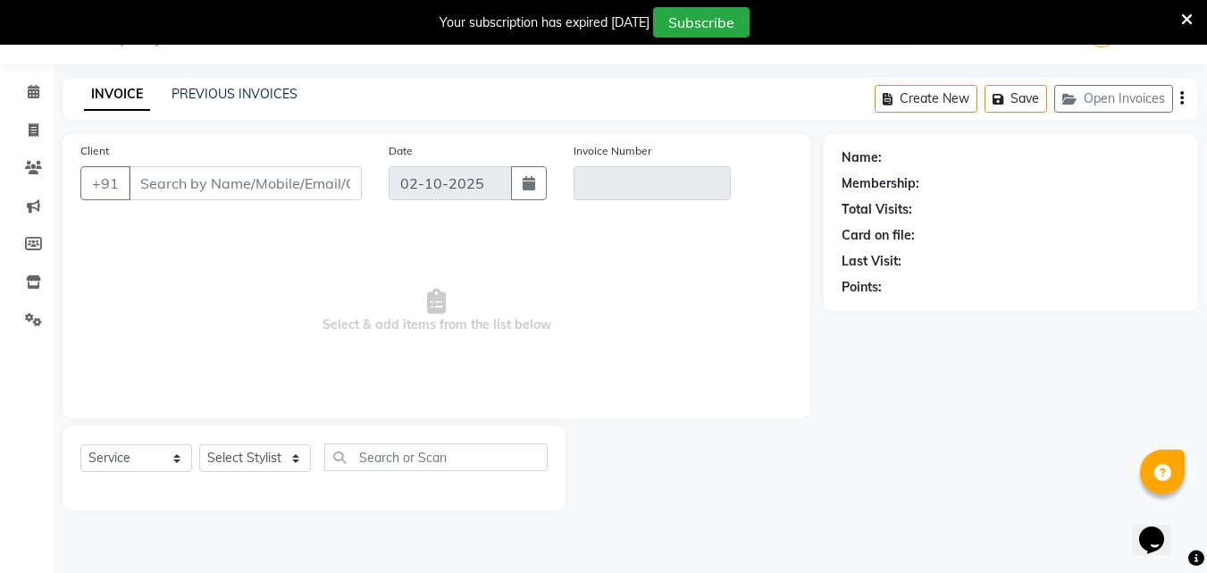
type input "9891086862"
type input "V/2025-26/3871"
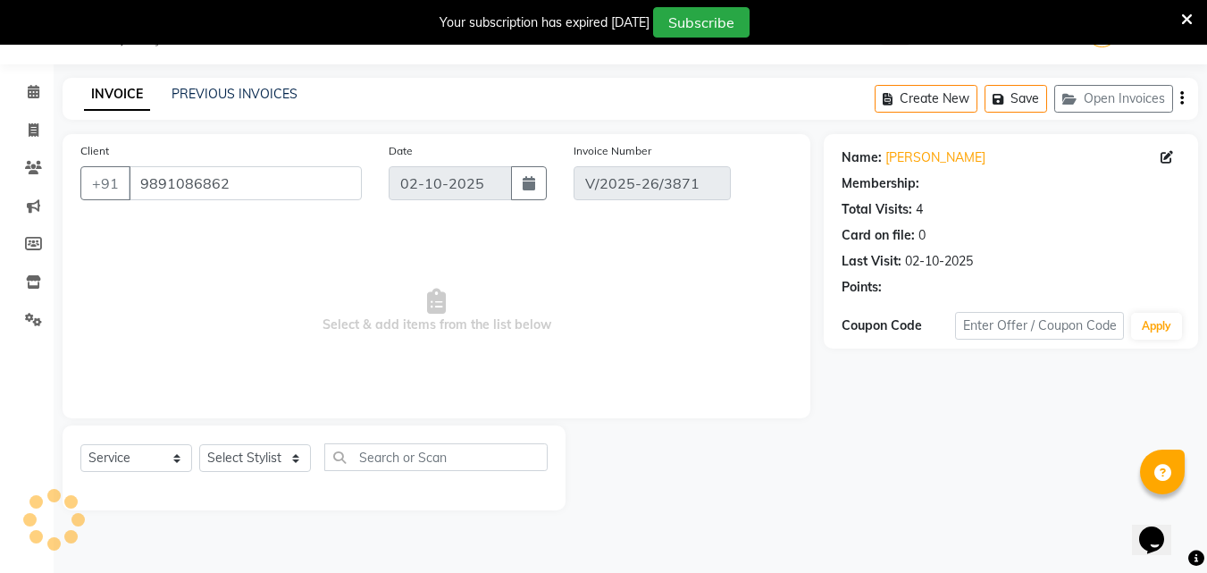
select select "select"
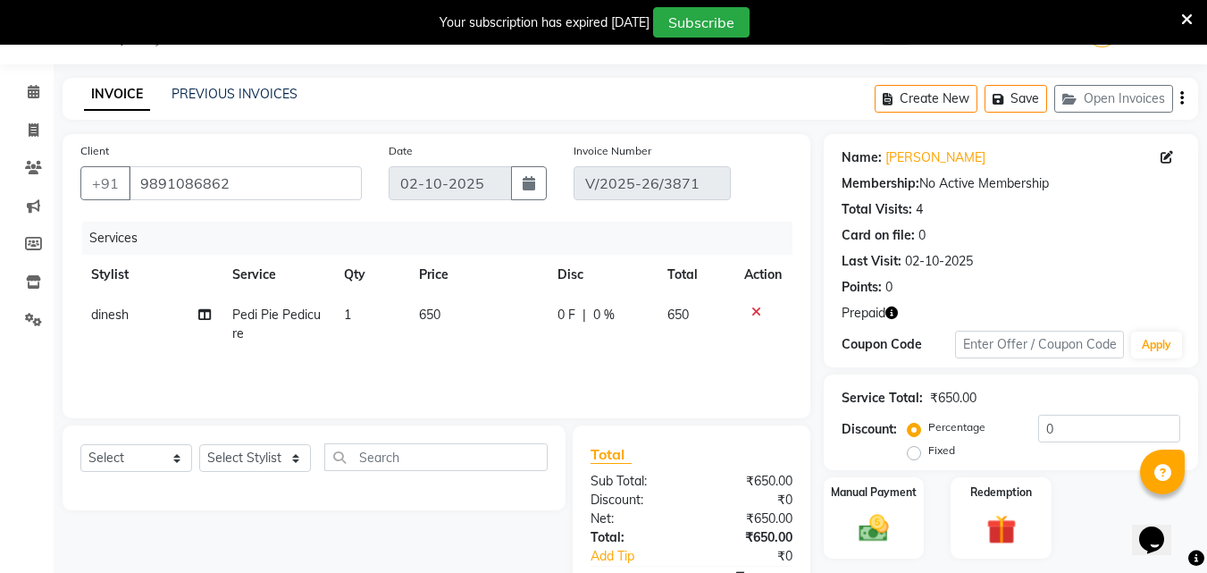
click at [424, 315] on span "650" at bounding box center [429, 314] width 21 height 16
select select "14602"
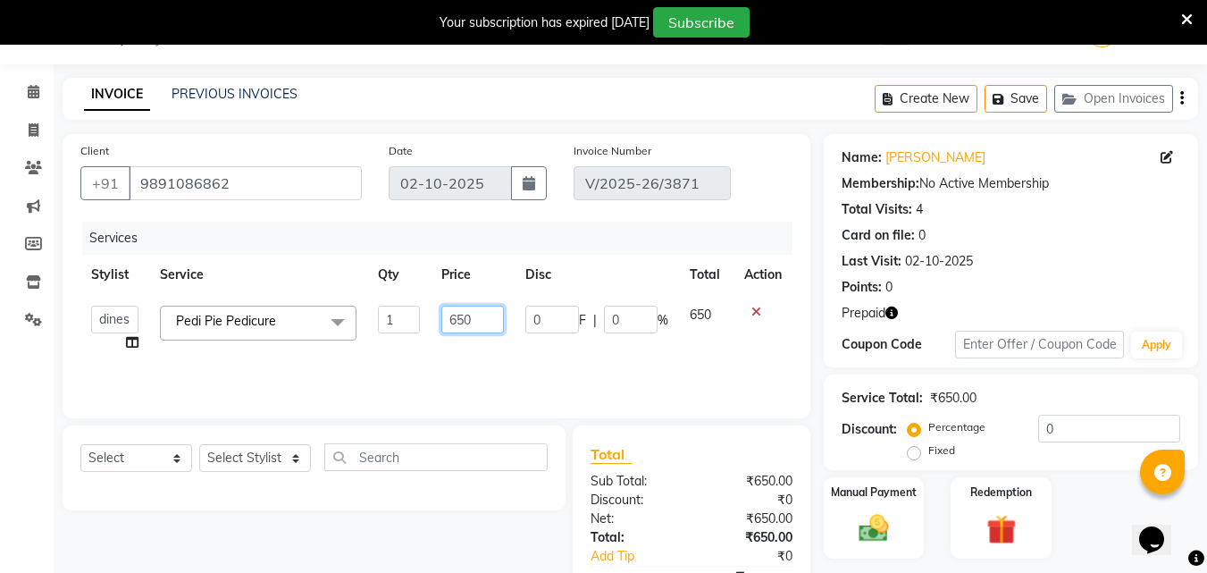
click at [466, 319] on input "650" at bounding box center [472, 320] width 62 height 28
type input "500"
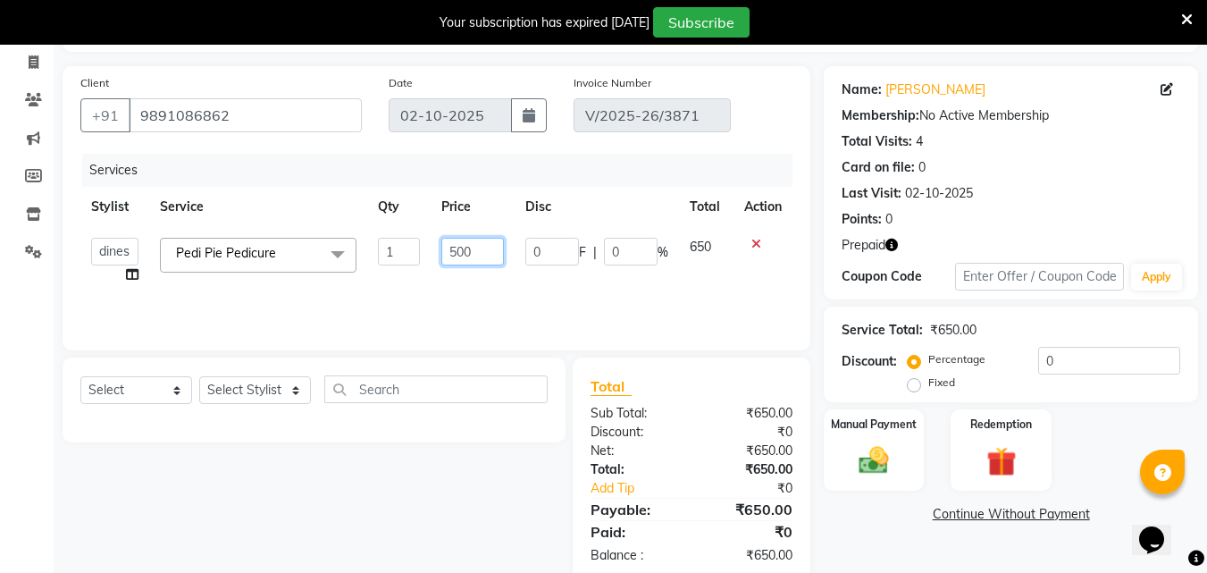
scroll to position [149, 0]
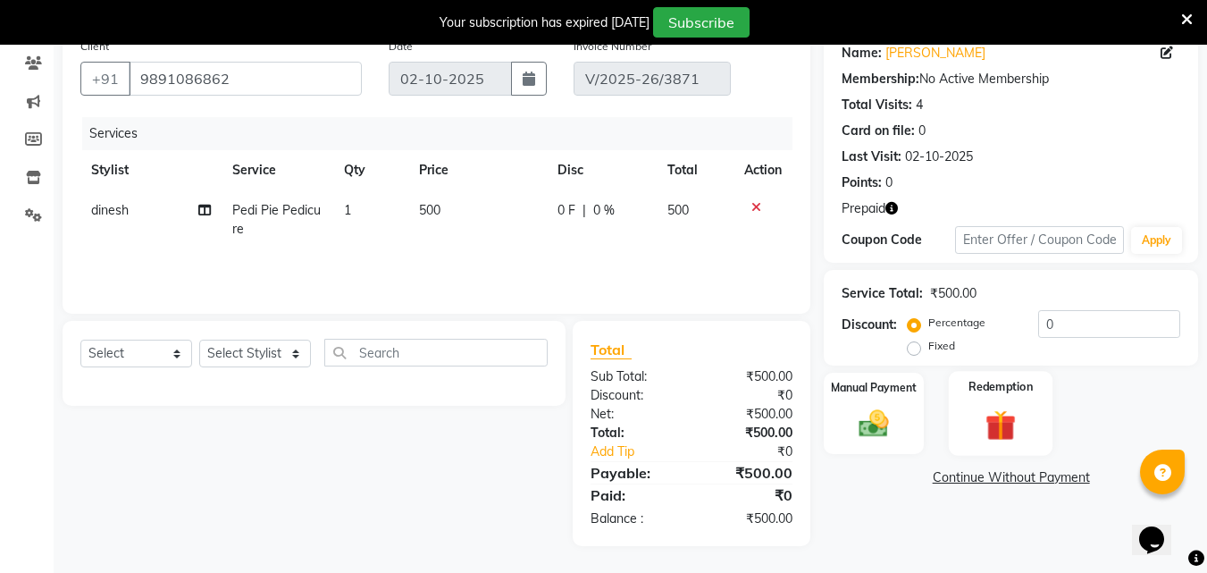
click at [1005, 436] on img at bounding box center [1001, 425] width 50 height 38
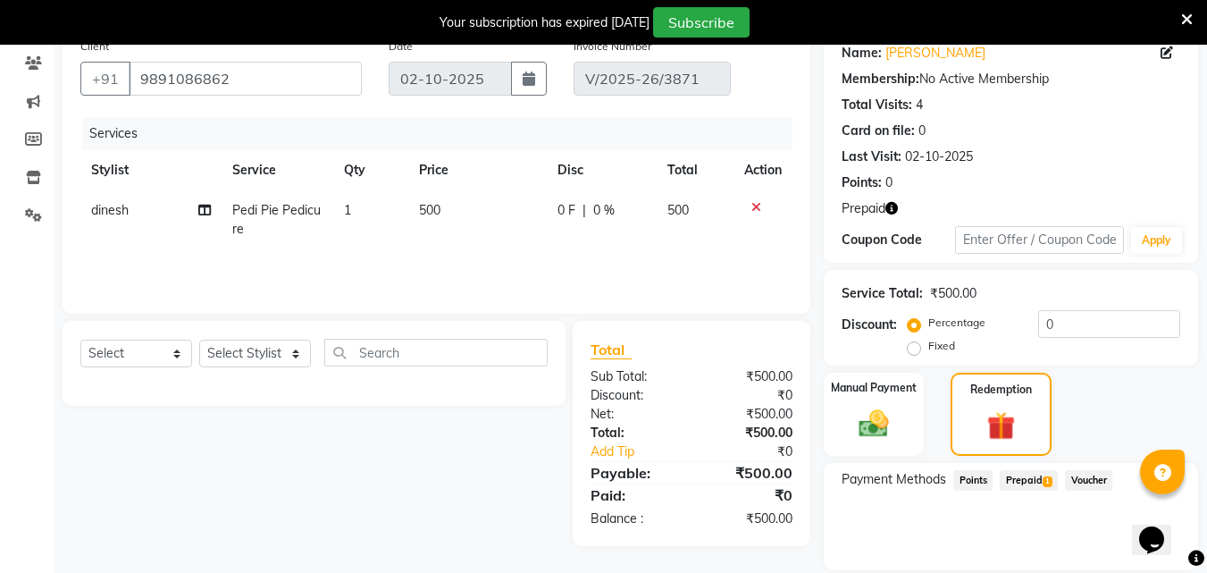
click at [1024, 475] on span "Prepaid 1" at bounding box center [1029, 480] width 58 height 21
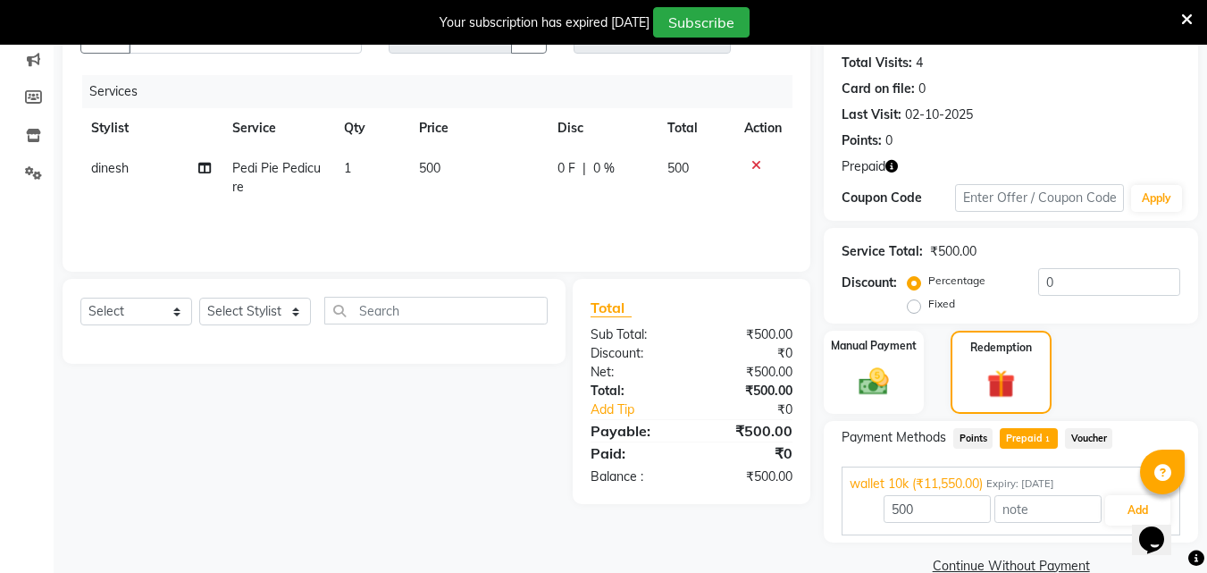
scroll to position [224, 0]
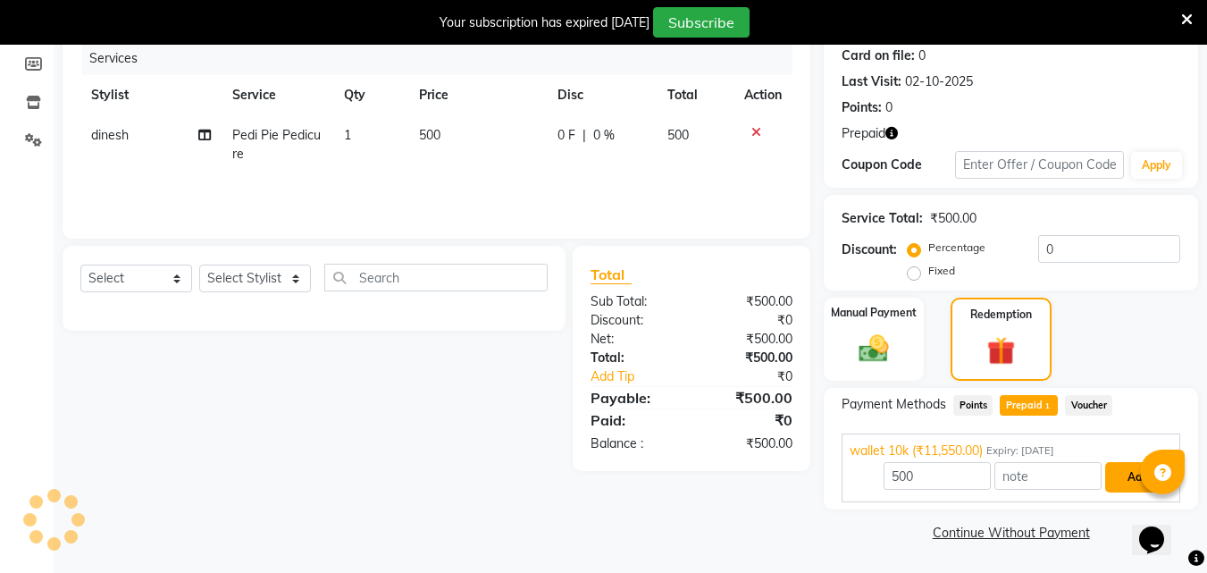
click at [1117, 475] on button "Add" at bounding box center [1137, 477] width 65 height 30
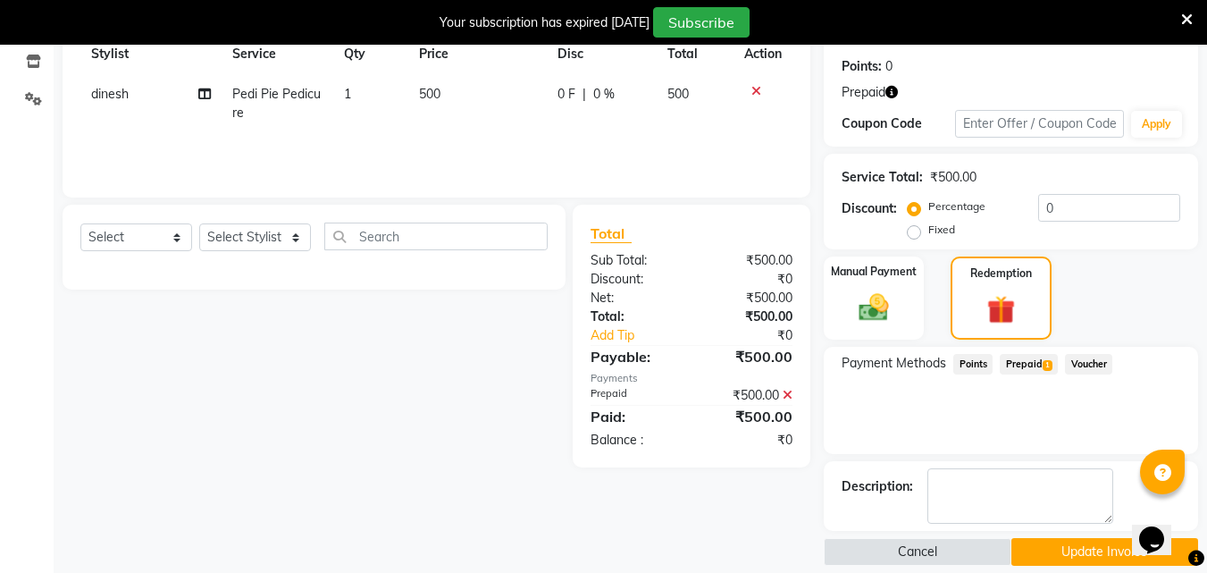
scroll to position [285, 0]
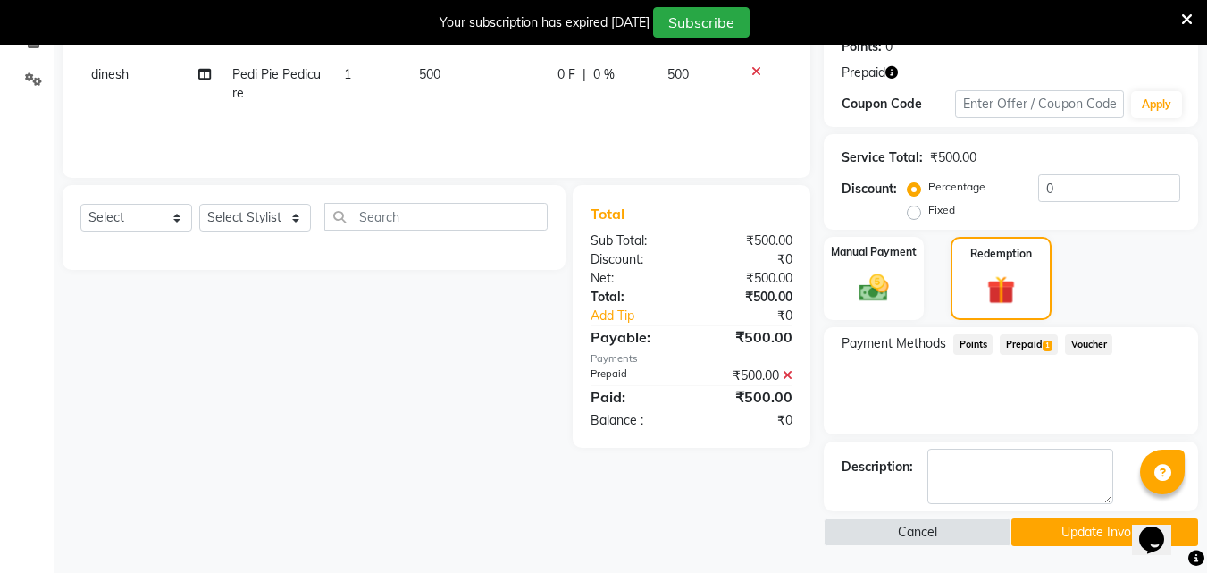
click at [1094, 532] on button "Update Invoice" at bounding box center [1104, 532] width 187 height 28
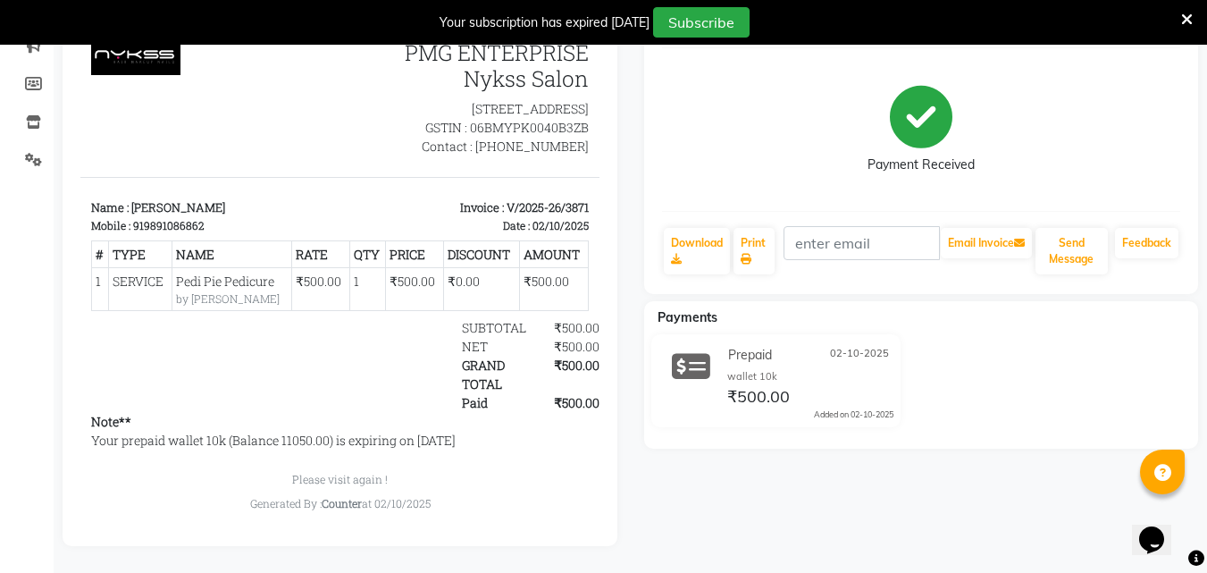
click at [1192, 25] on icon at bounding box center [1187, 20] width 12 height 16
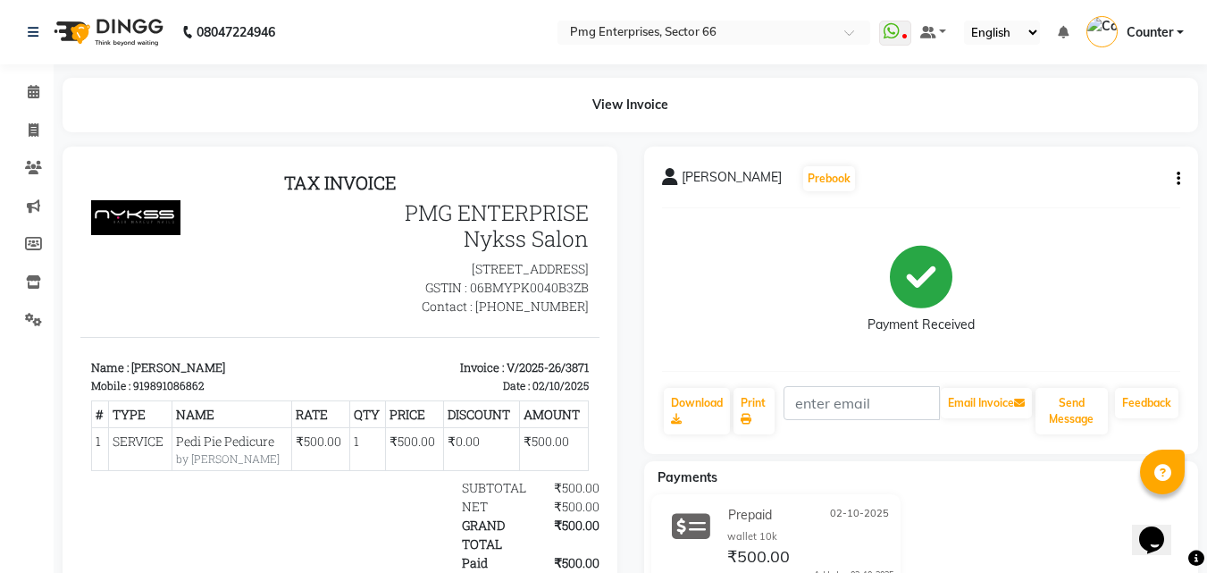
click at [1178, 179] on icon "button" at bounding box center [1179, 179] width 4 height 1
click at [1089, 198] on div "Edit Invoice" at bounding box center [1089, 201] width 122 height 22
select select "service"
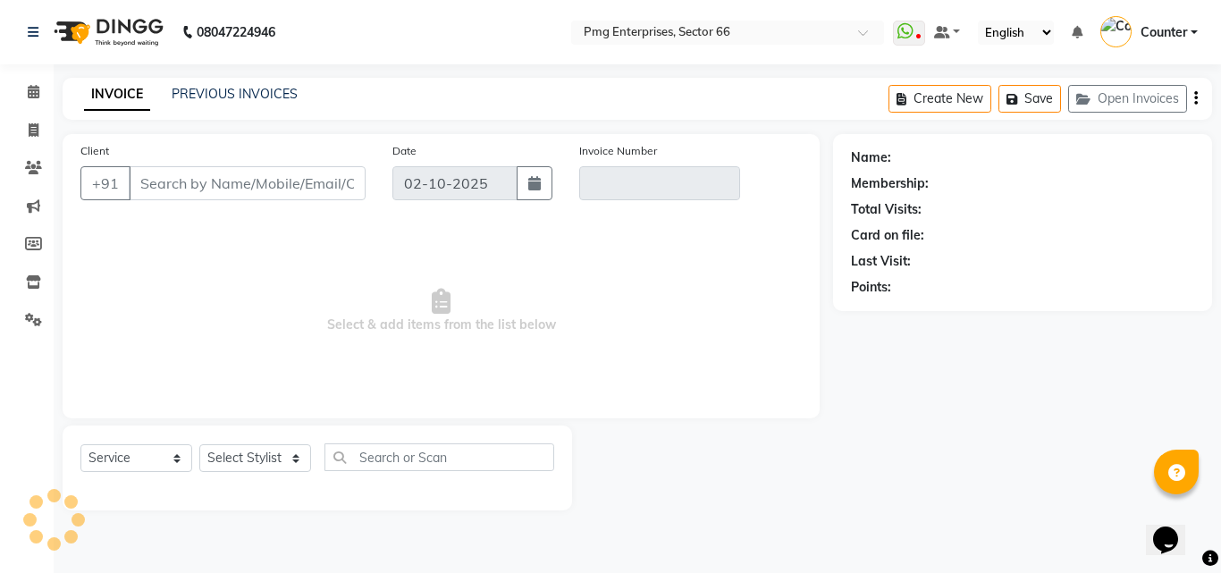
type input "9891086862"
type input "V/2025-26/3871"
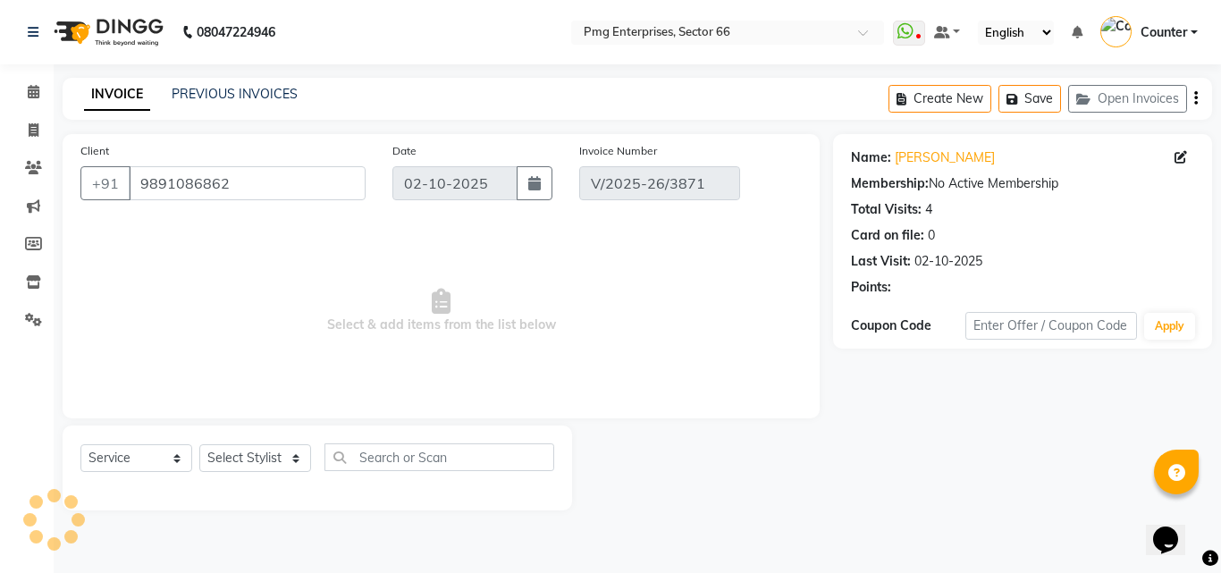
select select "select"
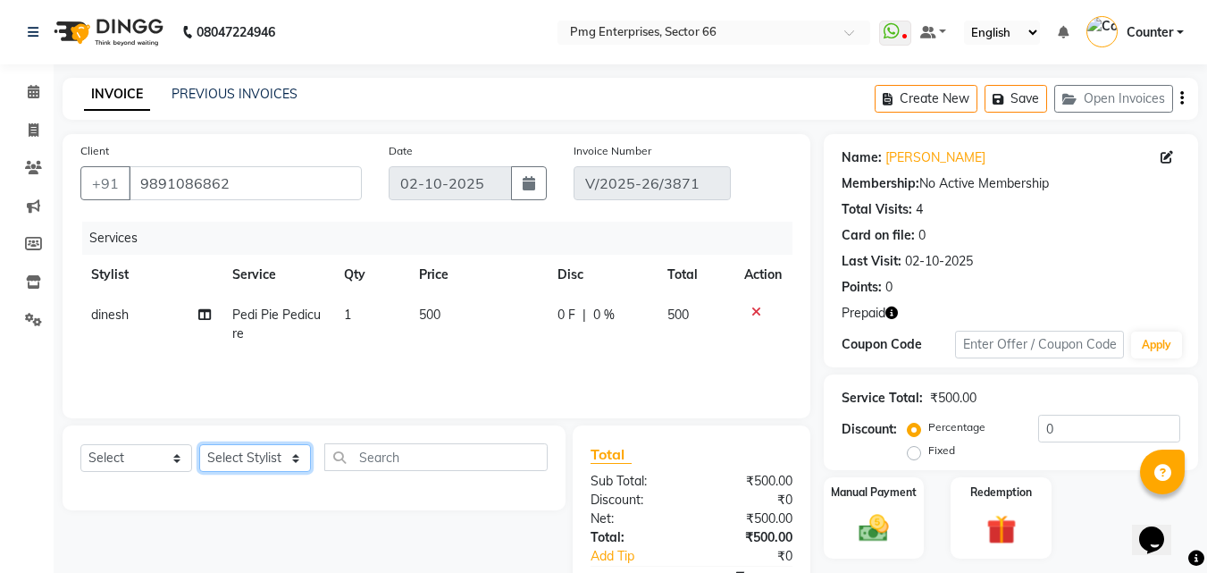
click at [251, 453] on select "Select Stylist Ashish Kashyap Counter dinesh Jackson Javed Jitender Manisha Rag…" at bounding box center [255, 458] width 112 height 28
select select "20825"
click at [199, 444] on select "Select Stylist Ashish Kashyap Counter dinesh Jackson Javed Jitender Manisha Rag…" at bounding box center [255, 458] width 112 height 28
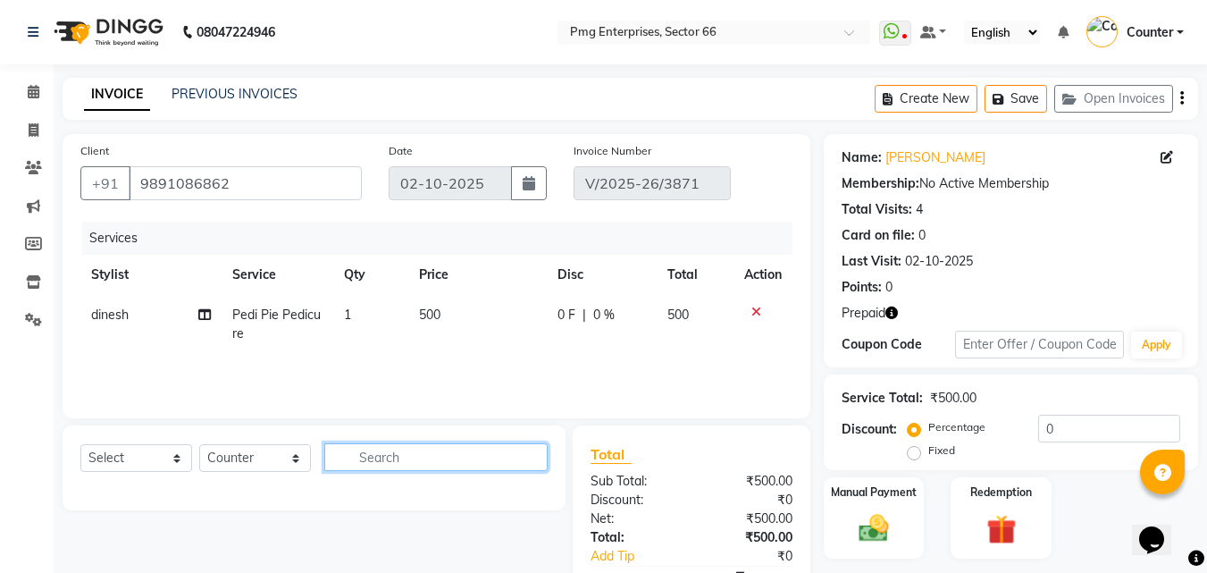
click at [424, 450] on input "text" at bounding box center [435, 457] width 223 height 28
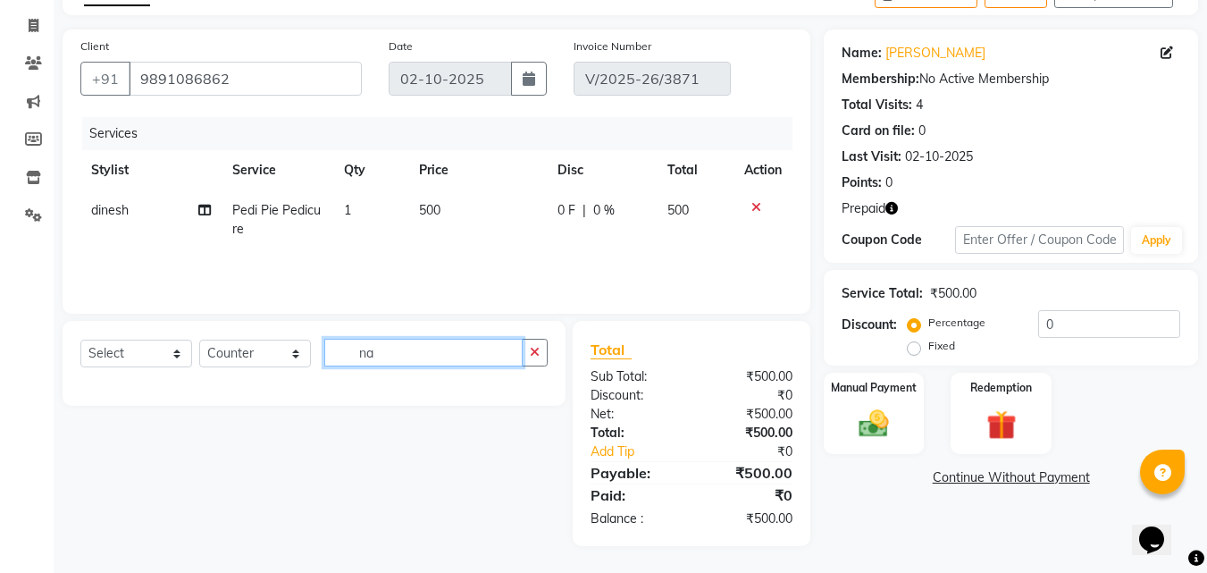
type input "n"
click at [127, 349] on select "Select Service Product Membership Package Voucher Prepaid Gift Card" at bounding box center [136, 354] width 112 height 28
select select "service"
click at [80, 340] on select "Select Service Product Membership Package Voucher Prepaid Gift Card" at bounding box center [136, 354] width 112 height 28
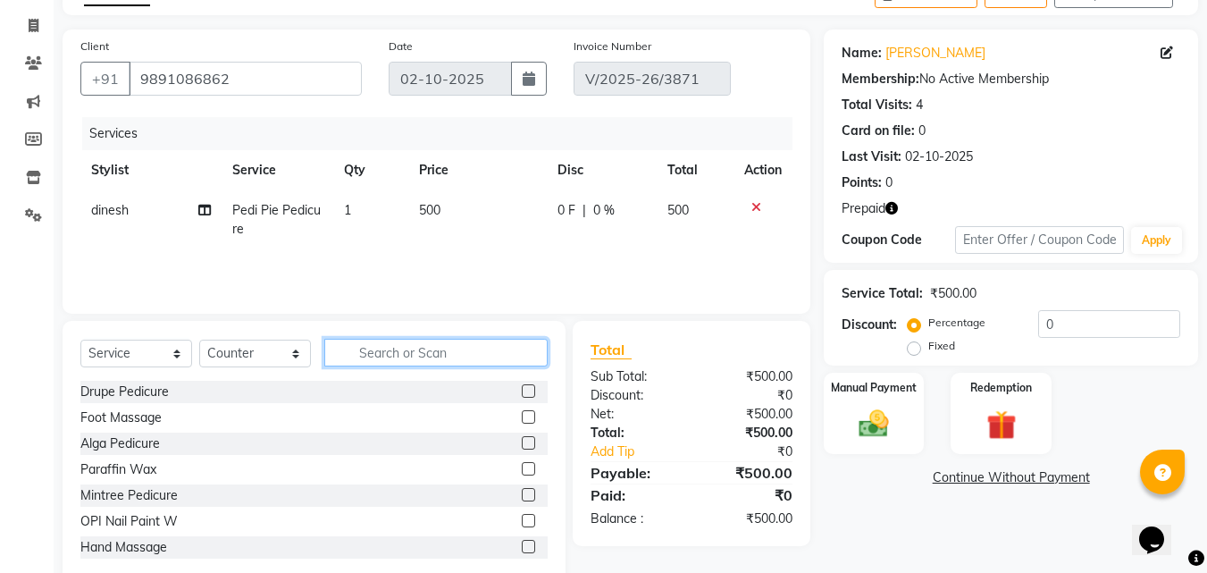
click at [378, 352] on input "text" at bounding box center [435, 353] width 223 height 28
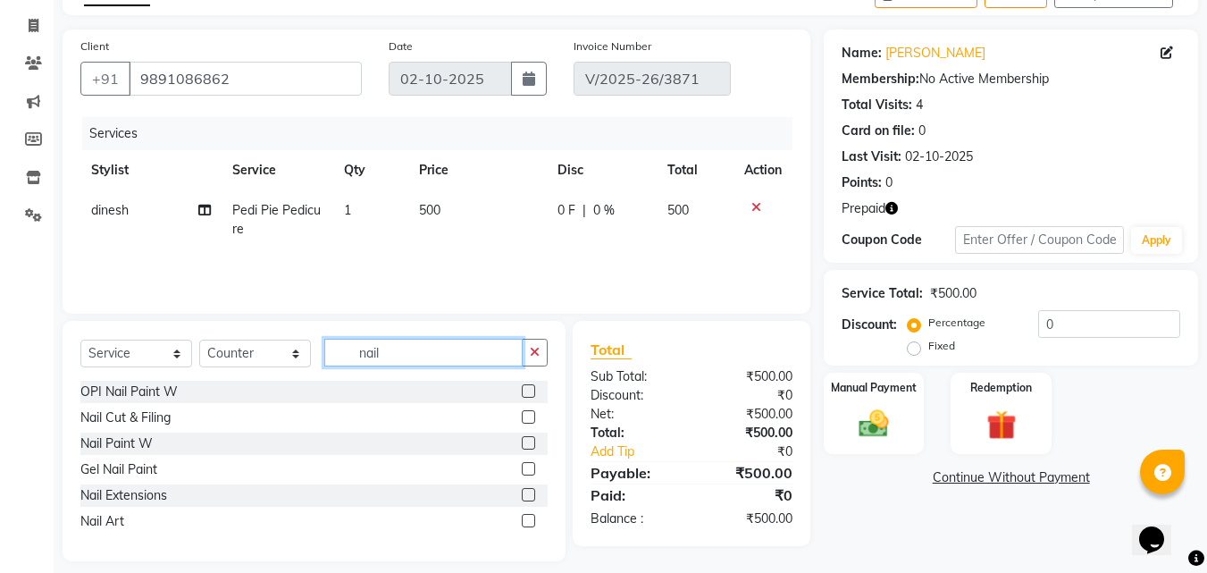
type input "nail"
click at [525, 441] on label at bounding box center [528, 442] width 13 height 13
click at [525, 441] on input "checkbox" at bounding box center [528, 444] width 12 height 12
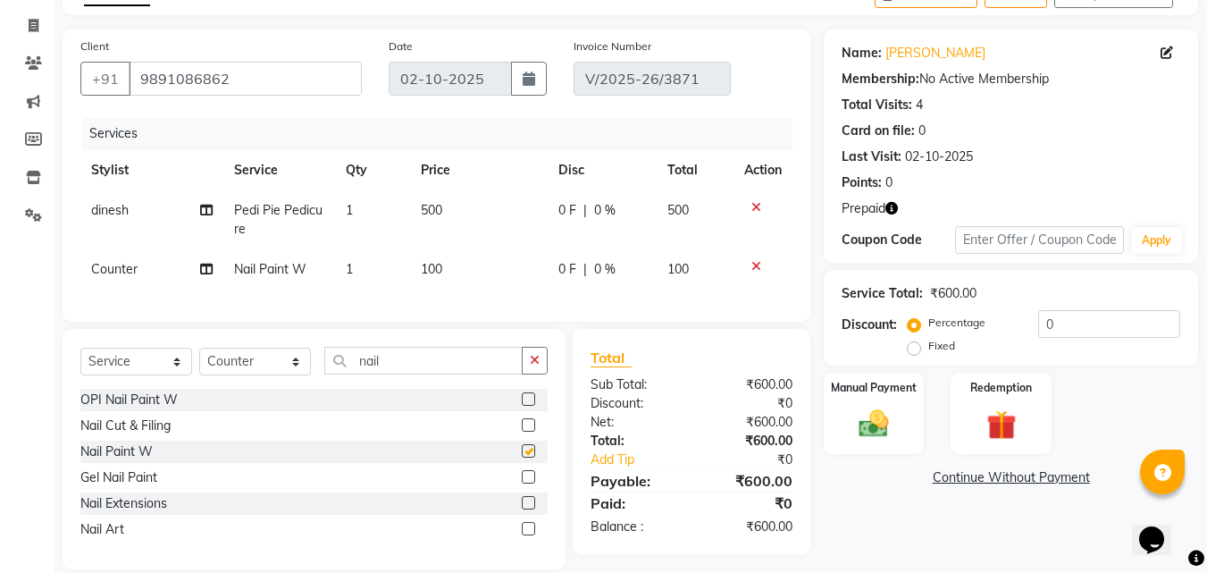
checkbox input "false"
click at [974, 415] on div "Redemption" at bounding box center [1001, 413] width 105 height 85
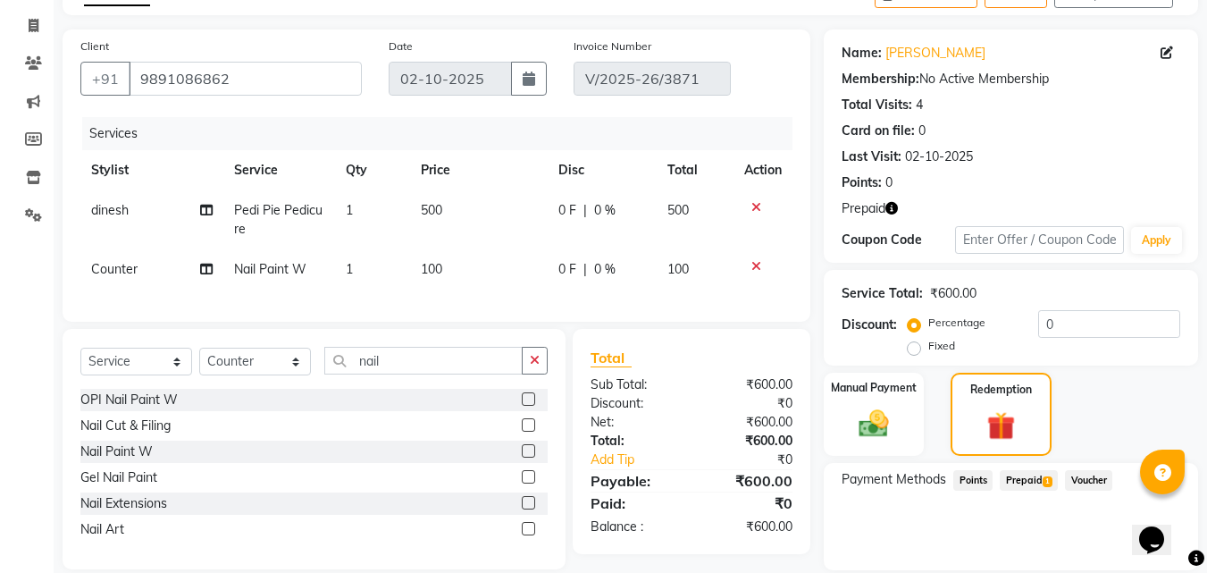
click at [1034, 475] on span "Prepaid 1" at bounding box center [1029, 480] width 58 height 21
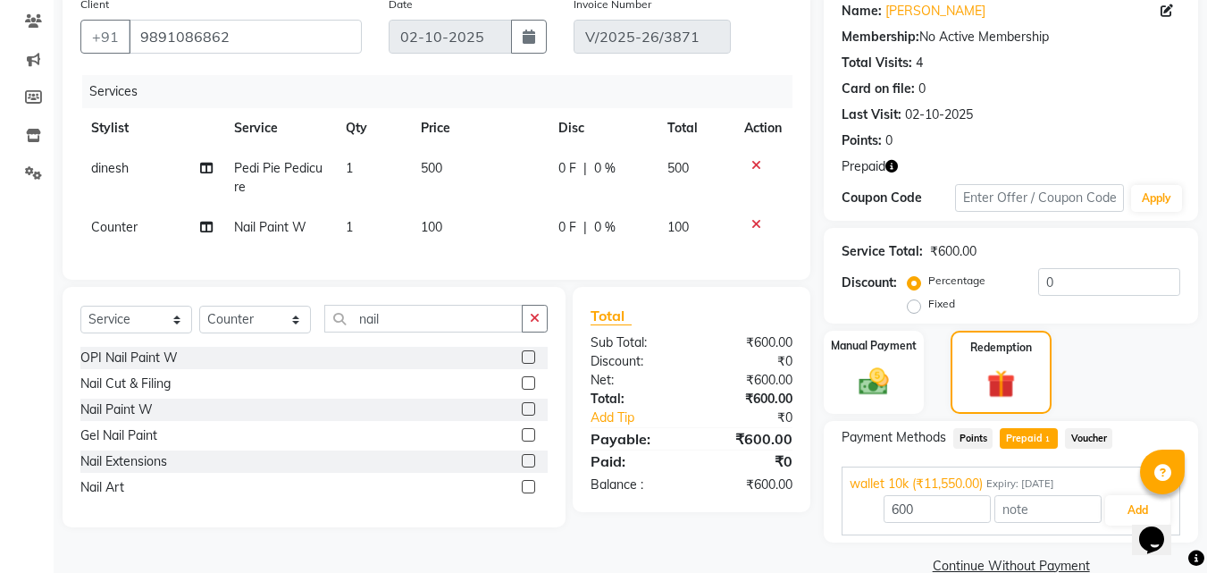
scroll to position [180, 0]
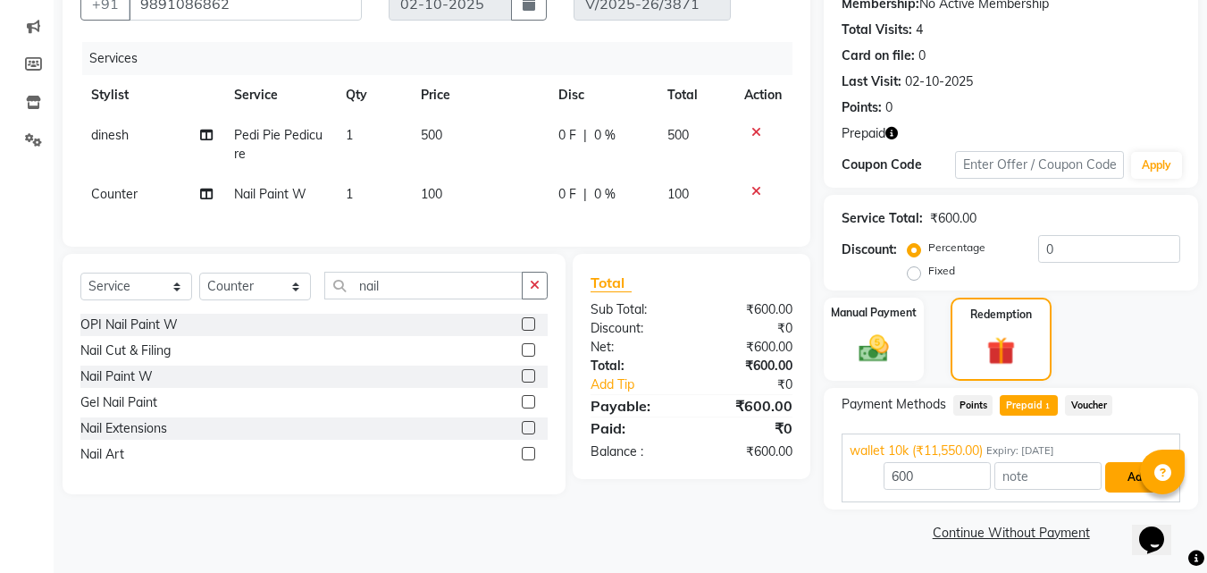
click at [1129, 475] on button "Add" at bounding box center [1137, 477] width 65 height 30
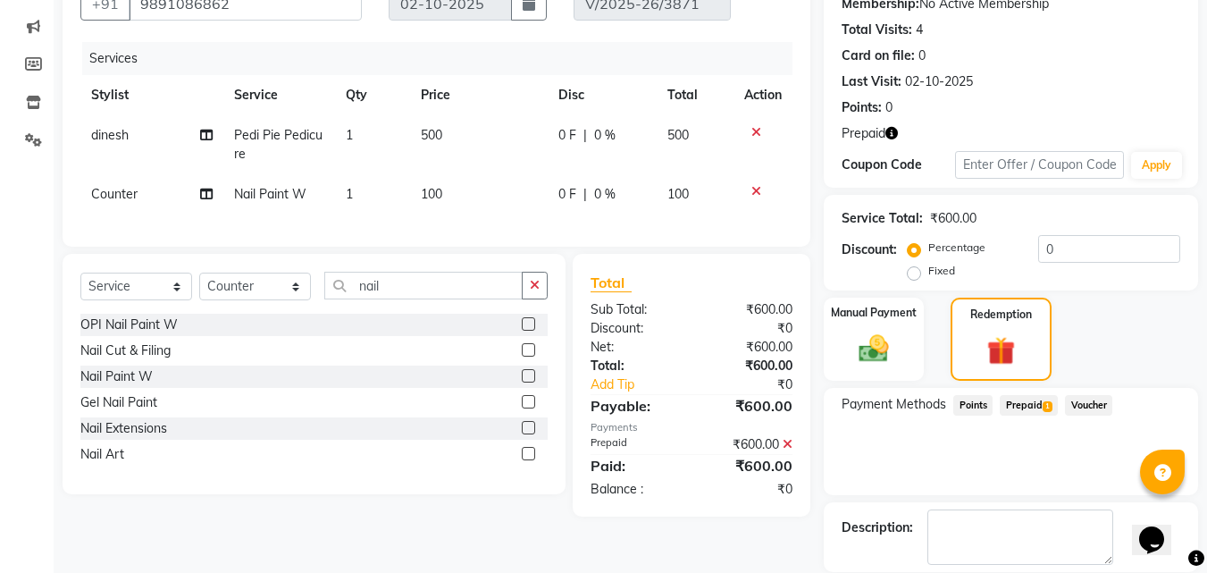
scroll to position [240, 0]
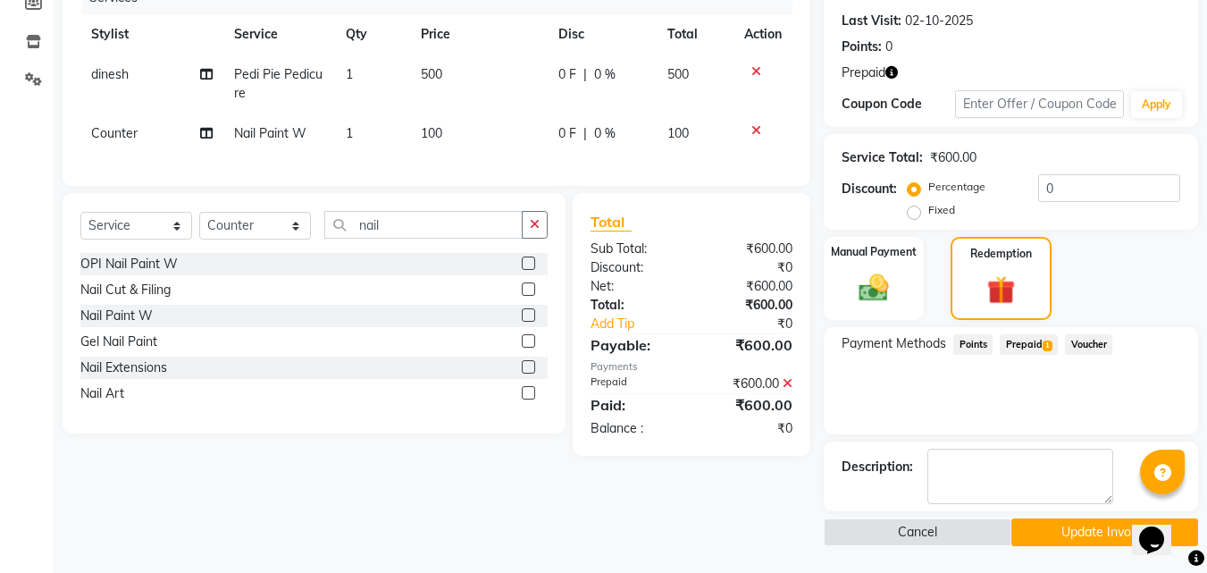
click at [1070, 526] on button "Update Invoice" at bounding box center [1104, 532] width 187 height 28
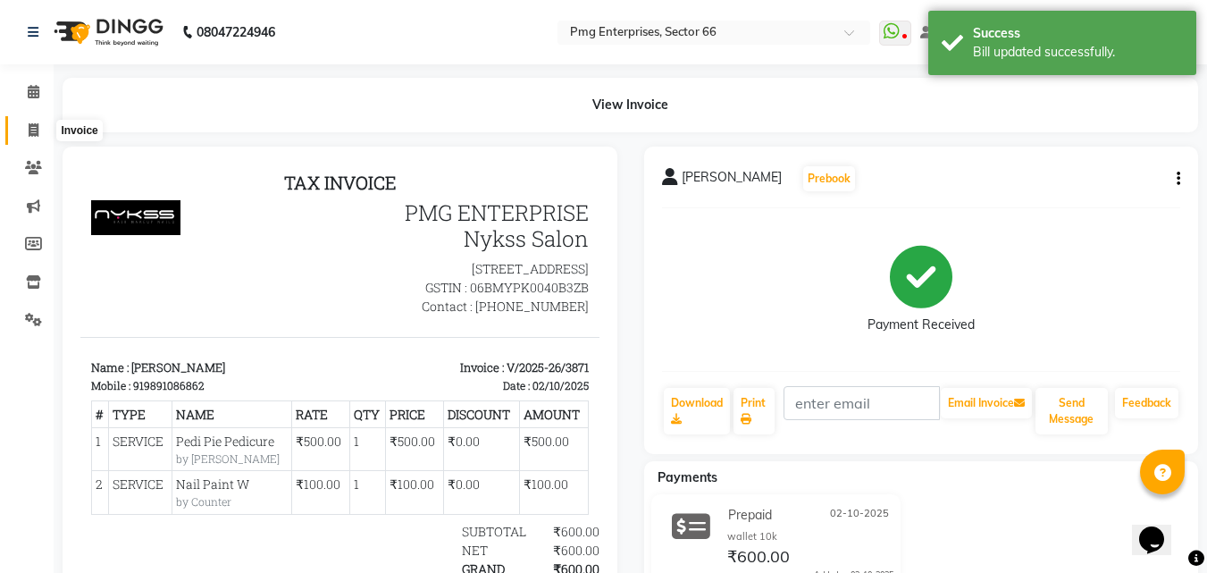
click at [29, 123] on icon at bounding box center [34, 129] width 10 height 13
select select "service"
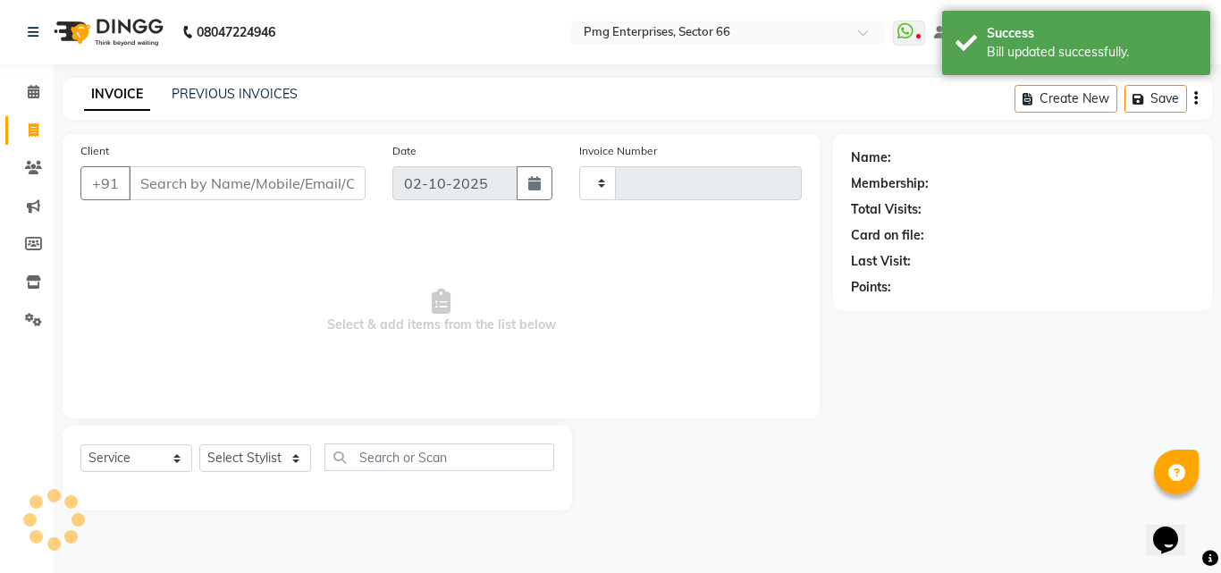
type input "3872"
select select "889"
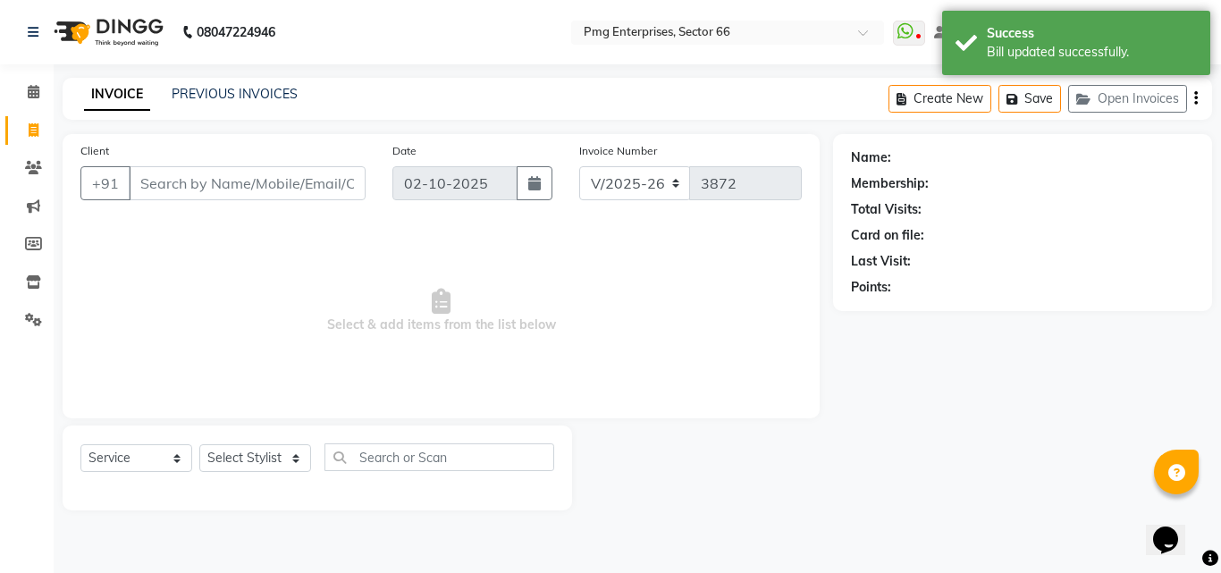
click at [211, 171] on input "Client" at bounding box center [247, 183] width 237 height 34
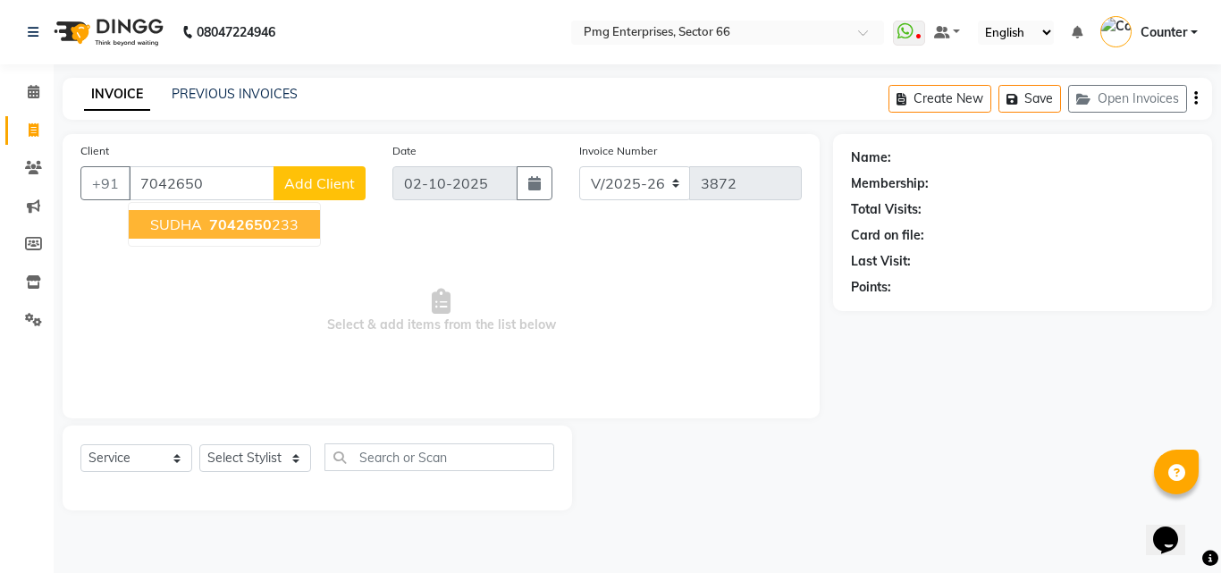
click at [214, 227] on span "7042650" at bounding box center [240, 224] width 63 height 18
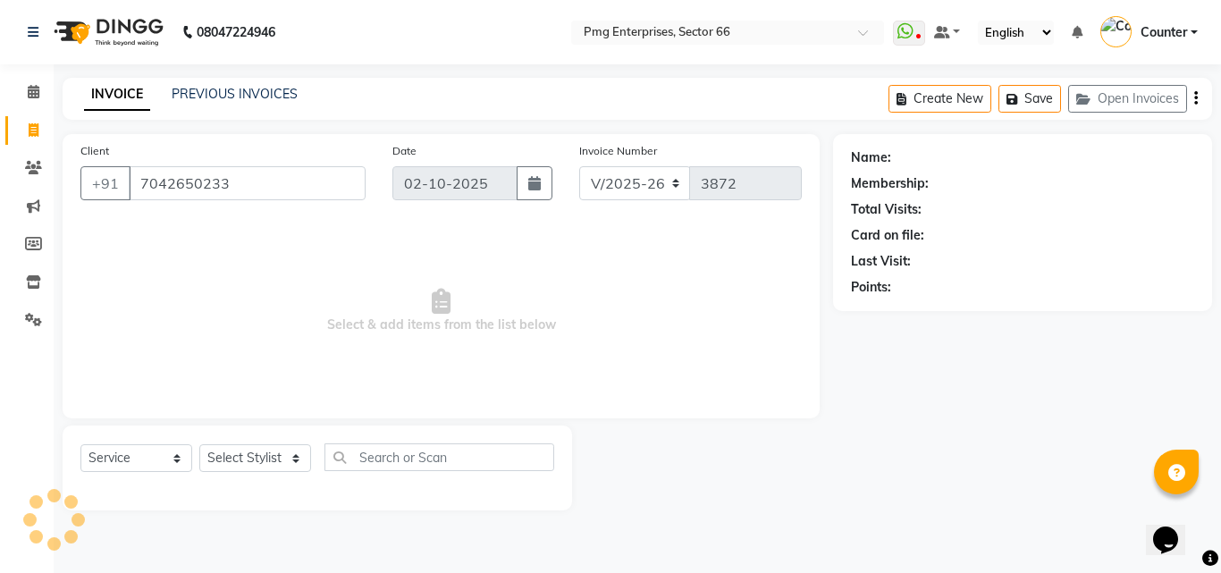
type input "7042650233"
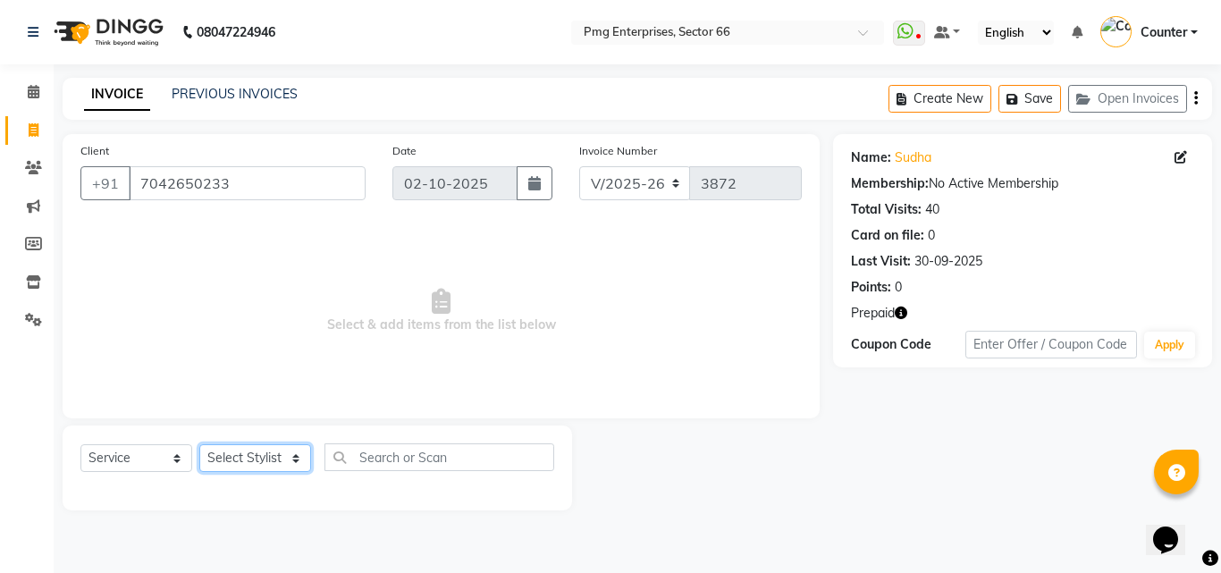
click at [245, 453] on select "Select Stylist Ashish Kashyap Counter dinesh Jackson Javed Jitender Manisha Rag…" at bounding box center [255, 458] width 112 height 28
select select "20825"
click at [199, 444] on select "Select Stylist Ashish Kashyap Counter dinesh Jackson Javed Jitender Manisha Rag…" at bounding box center [255, 458] width 112 height 28
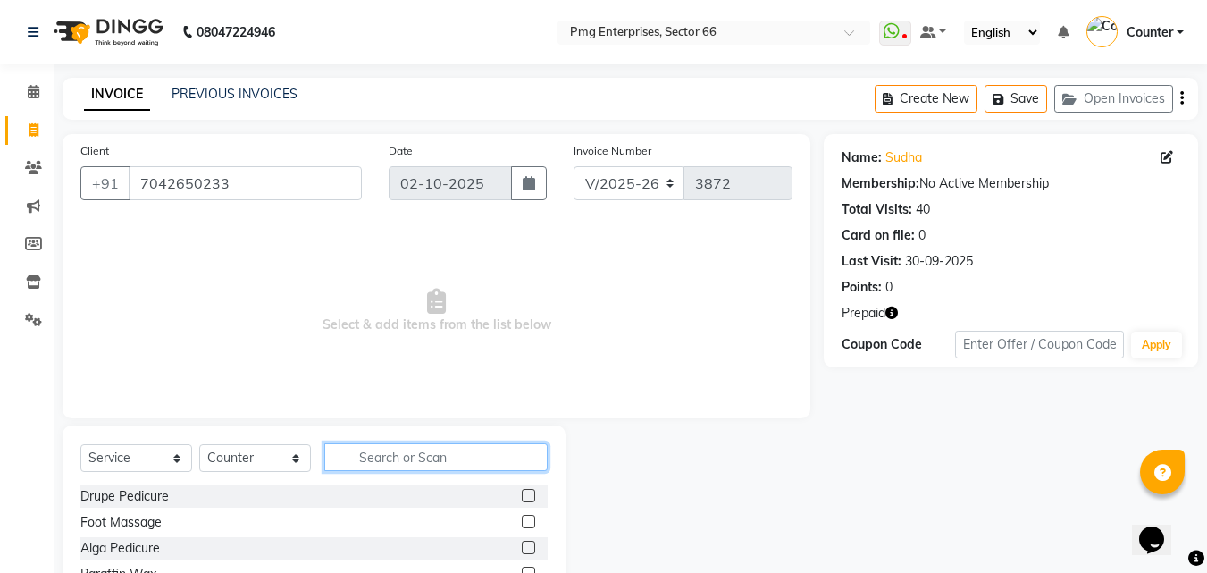
click at [449, 454] on input "text" at bounding box center [435, 457] width 223 height 28
type input "eye"
click at [530, 539] on div at bounding box center [535, 548] width 26 height 22
click at [531, 540] on div at bounding box center [535, 548] width 26 height 22
click at [528, 548] on label at bounding box center [528, 547] width 13 height 13
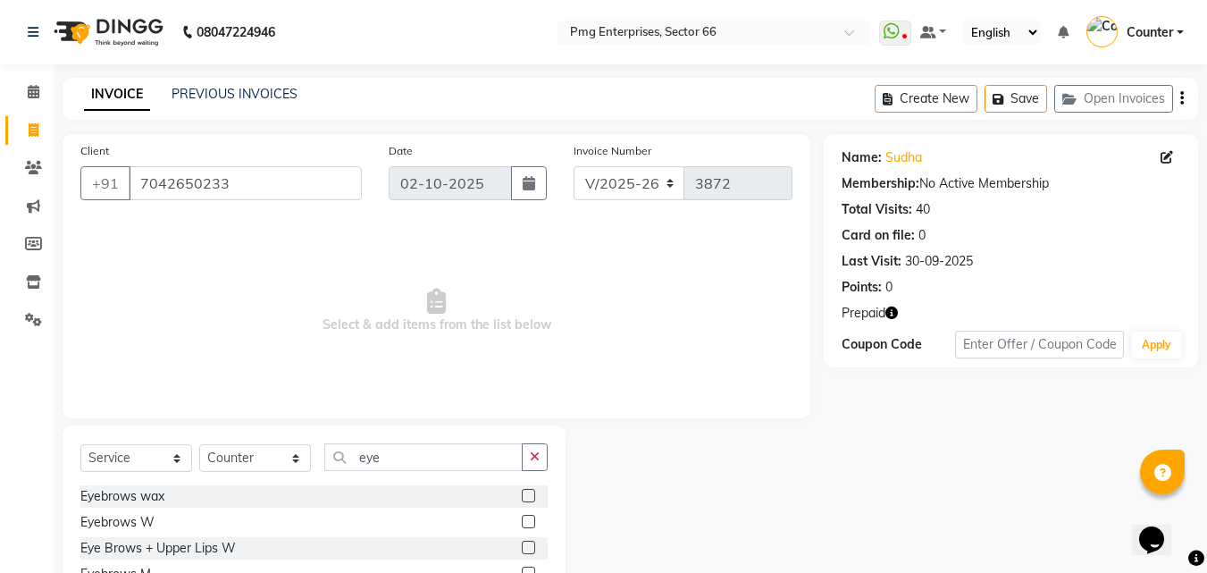
click at [528, 548] on input "checkbox" at bounding box center [528, 548] width 12 height 12
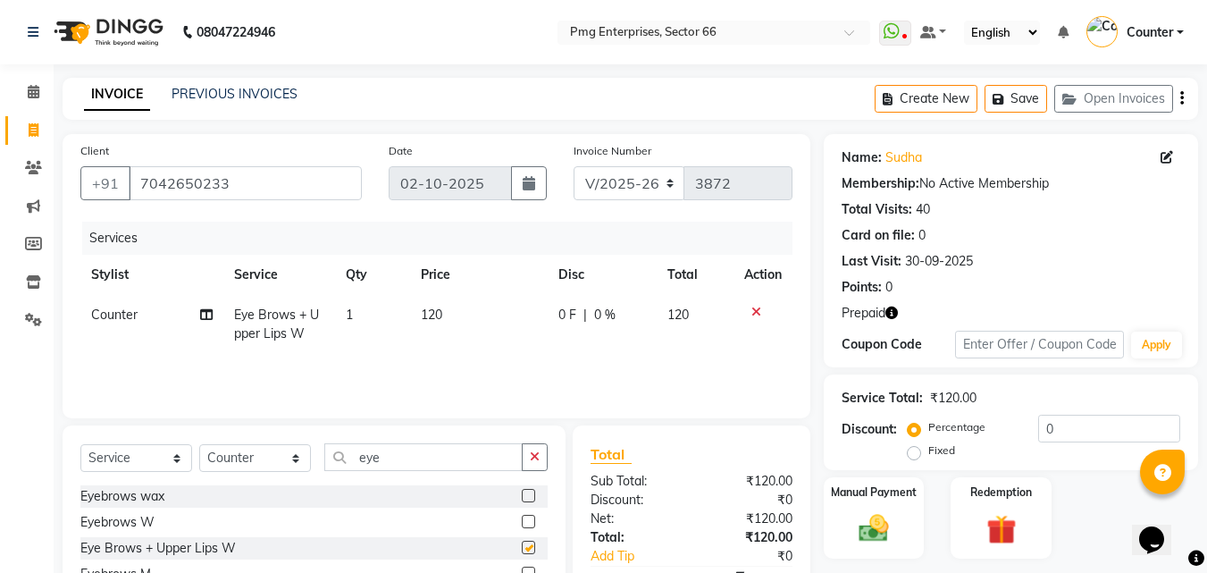
checkbox input "false"
click at [379, 457] on input "eye" at bounding box center [423, 457] width 198 height 28
type input "e"
type input "nail"
click at [527, 549] on label at bounding box center [528, 547] width 13 height 13
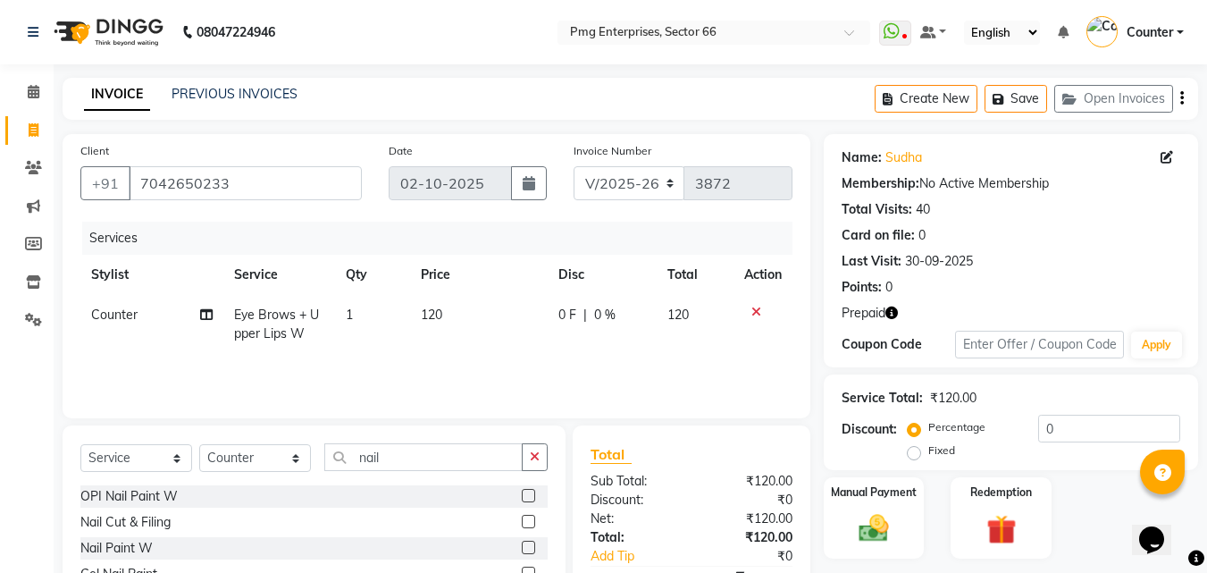
click at [527, 549] on input "checkbox" at bounding box center [528, 548] width 12 height 12
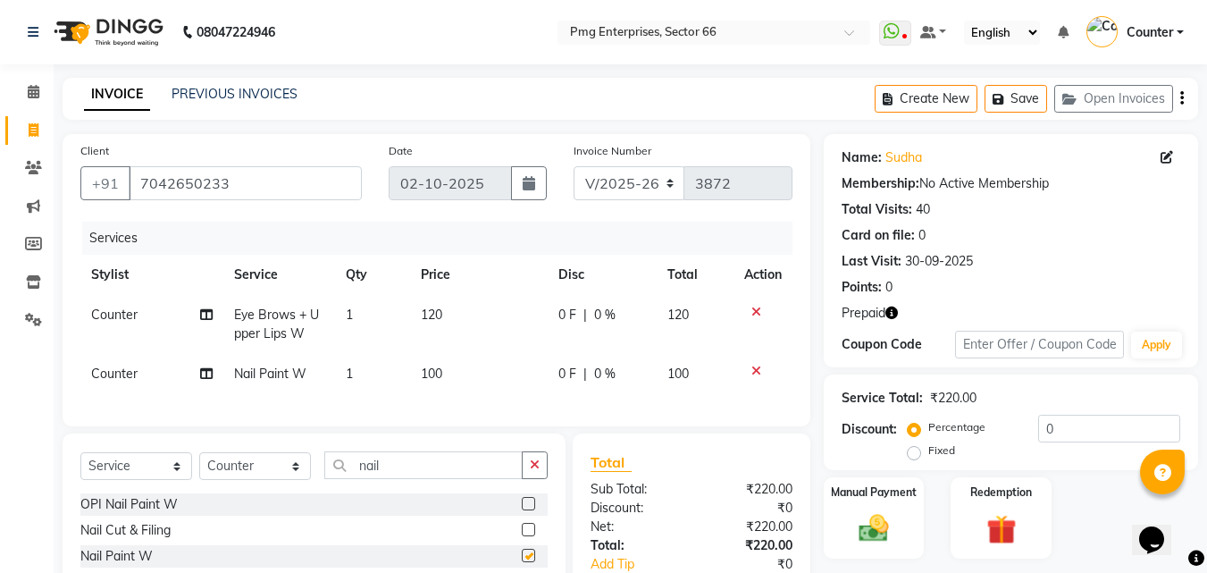
checkbox input "false"
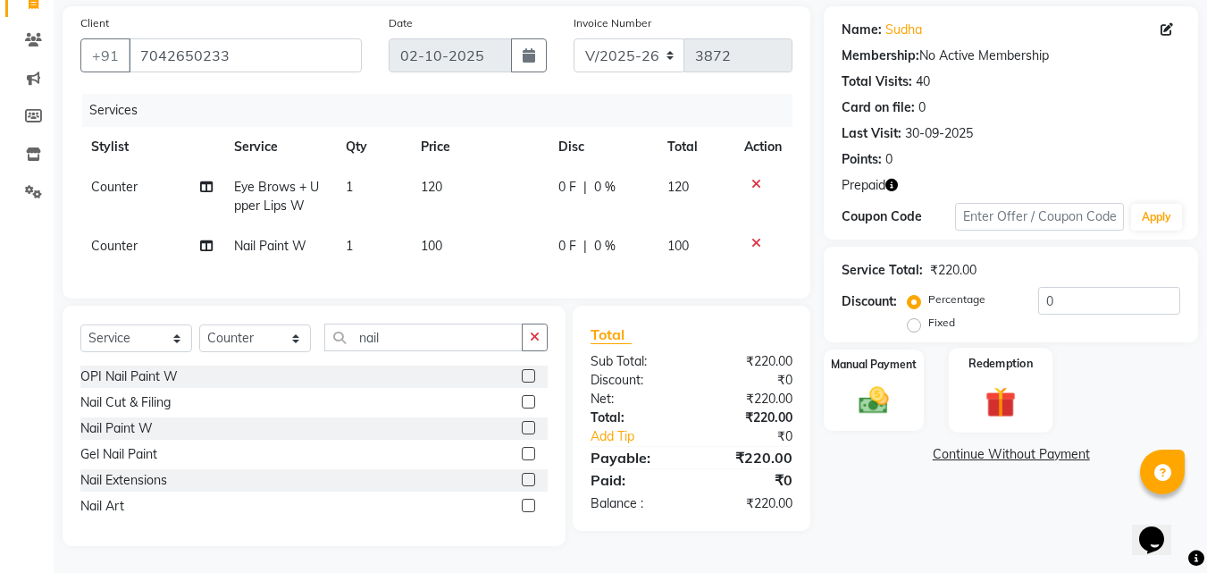
click at [1001, 386] on img at bounding box center [1001, 401] width 50 height 38
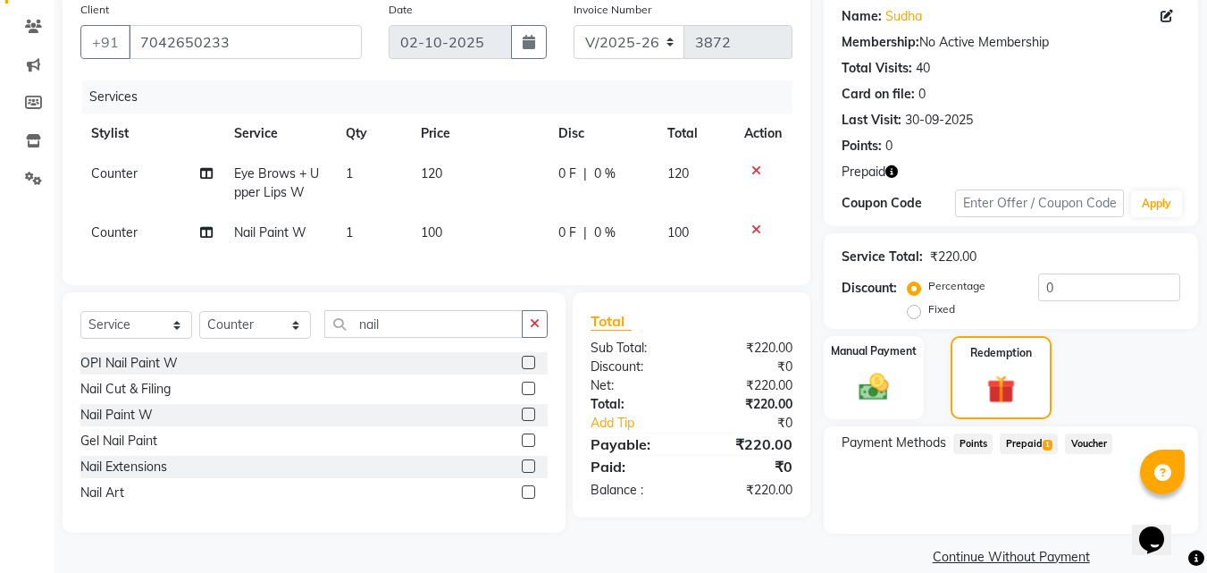
click at [1029, 441] on span "Prepaid 1" at bounding box center [1029, 443] width 58 height 21
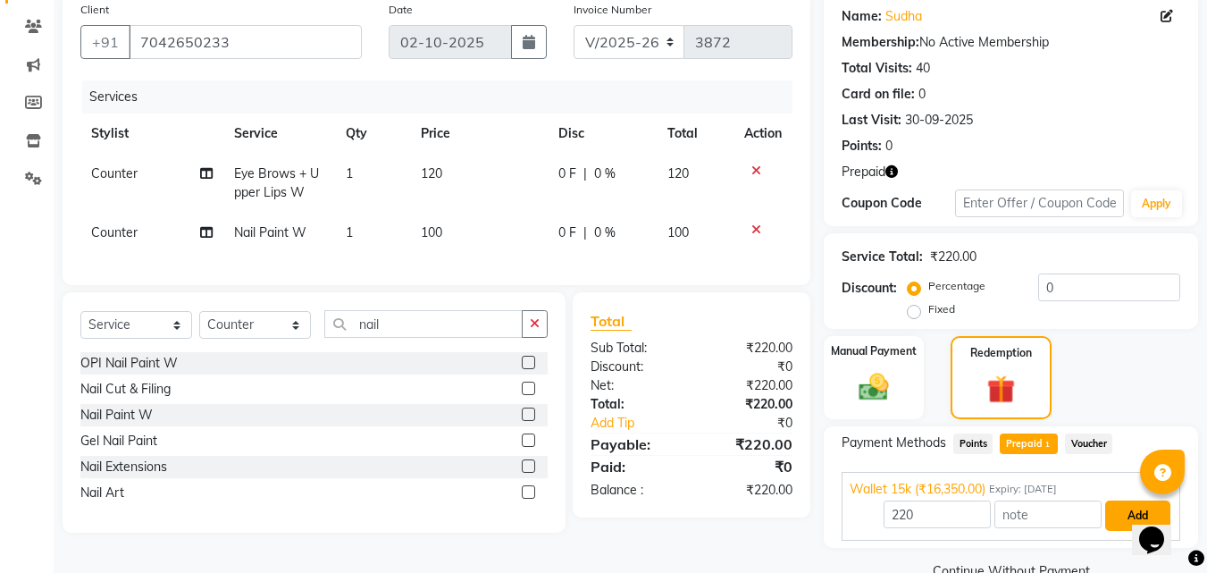
click at [1130, 516] on button "Add" at bounding box center [1137, 515] width 65 height 30
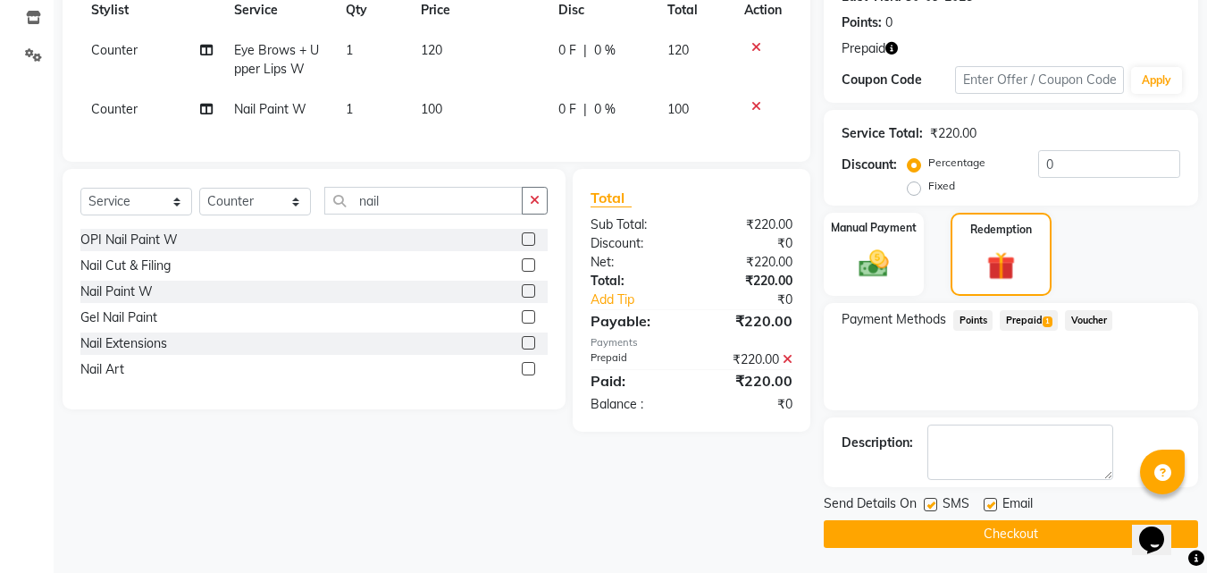
scroll to position [266, 0]
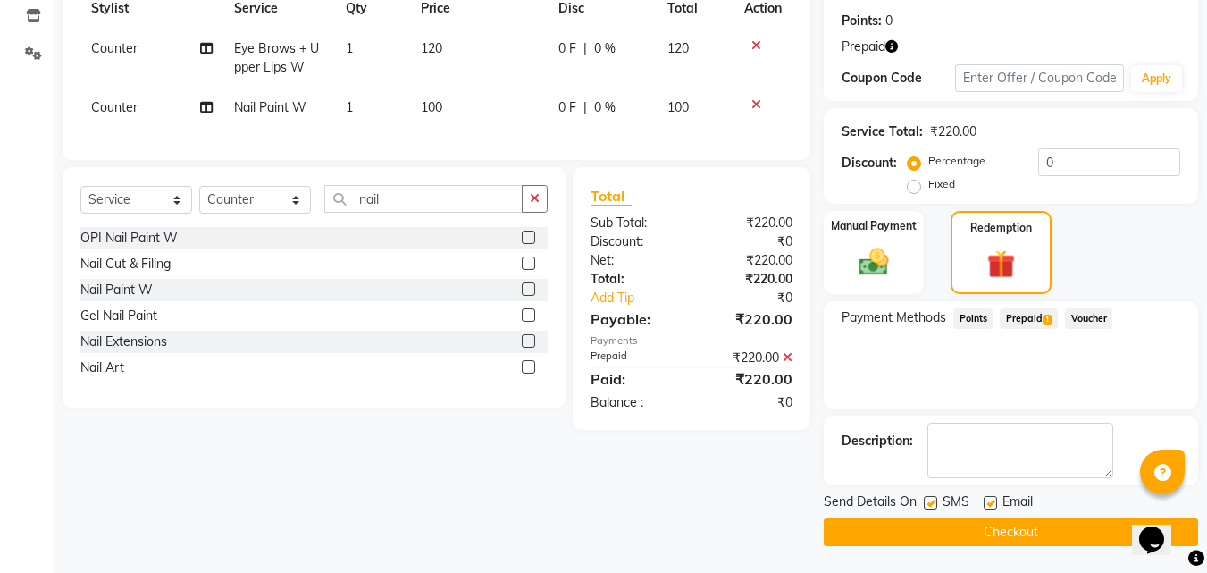
click at [1008, 530] on button "Checkout" at bounding box center [1011, 532] width 374 height 28
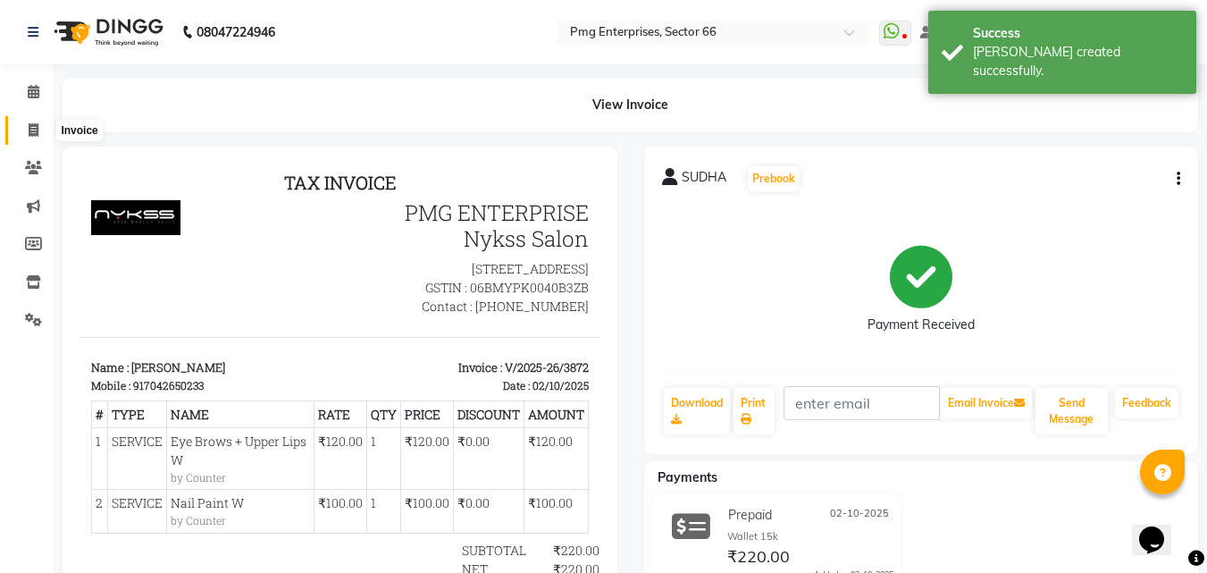
click at [39, 127] on span at bounding box center [33, 131] width 31 height 21
select select "service"
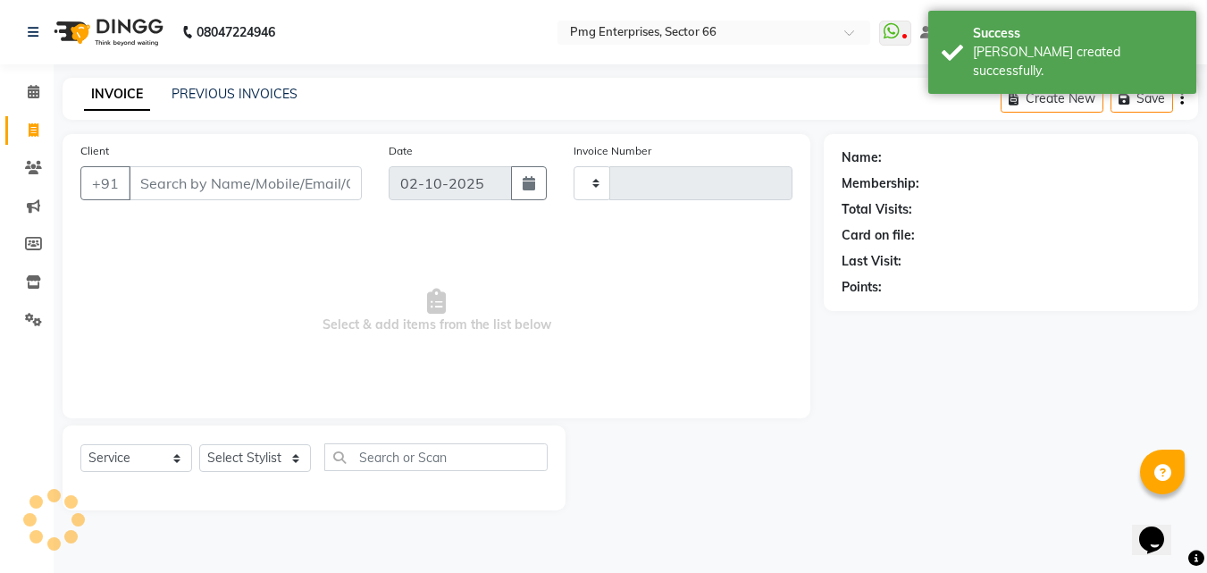
type input "3873"
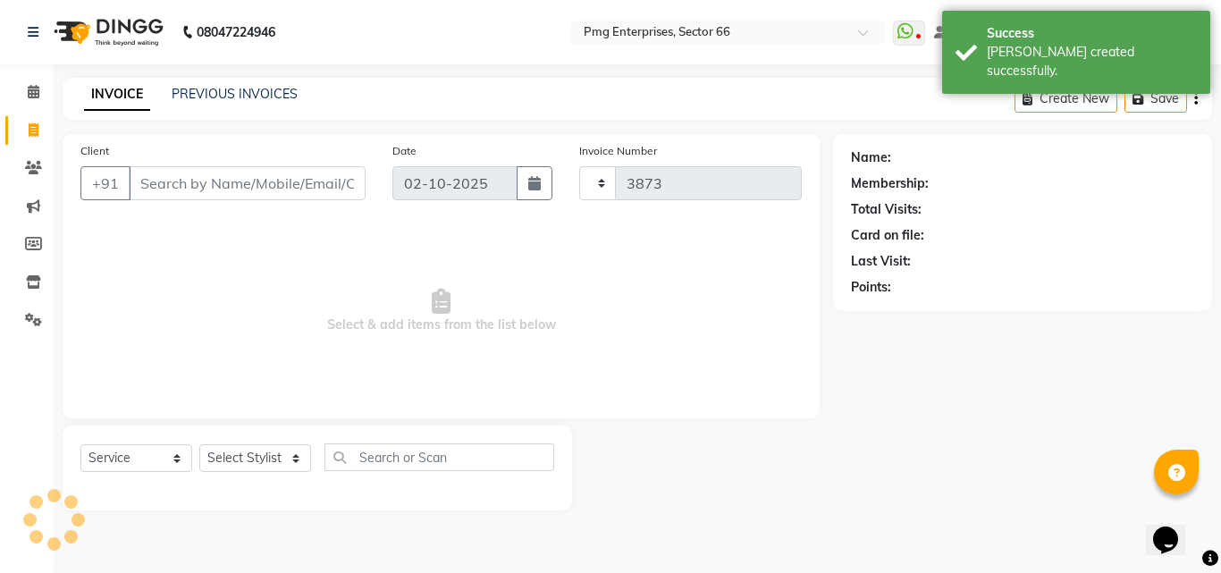
select select "889"
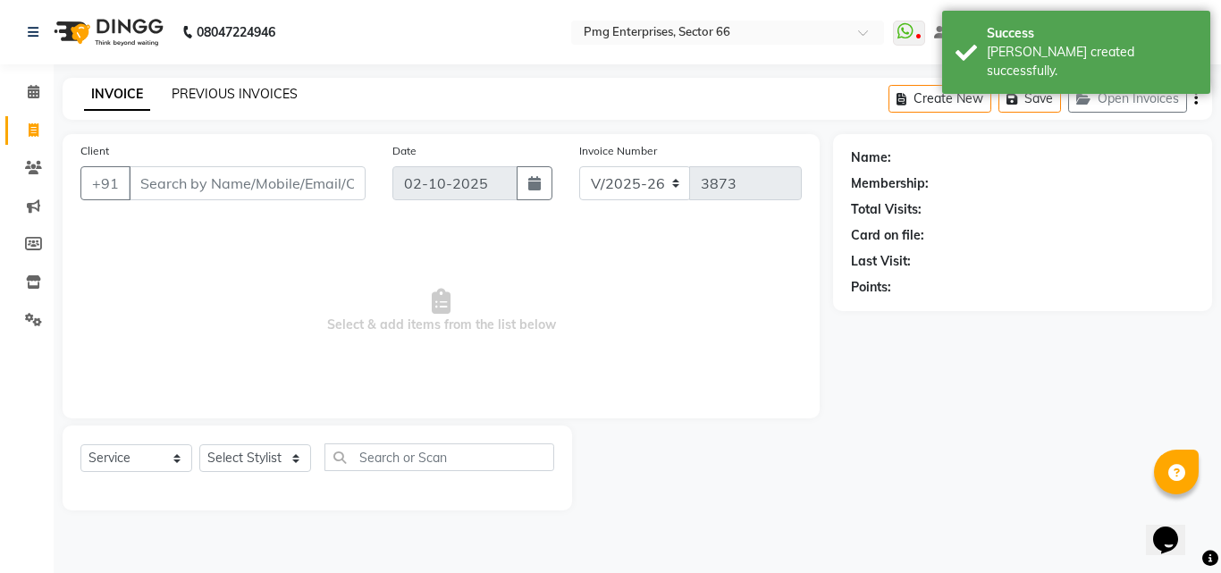
click at [219, 94] on link "PREVIOUS INVOICES" at bounding box center [235, 94] width 126 height 16
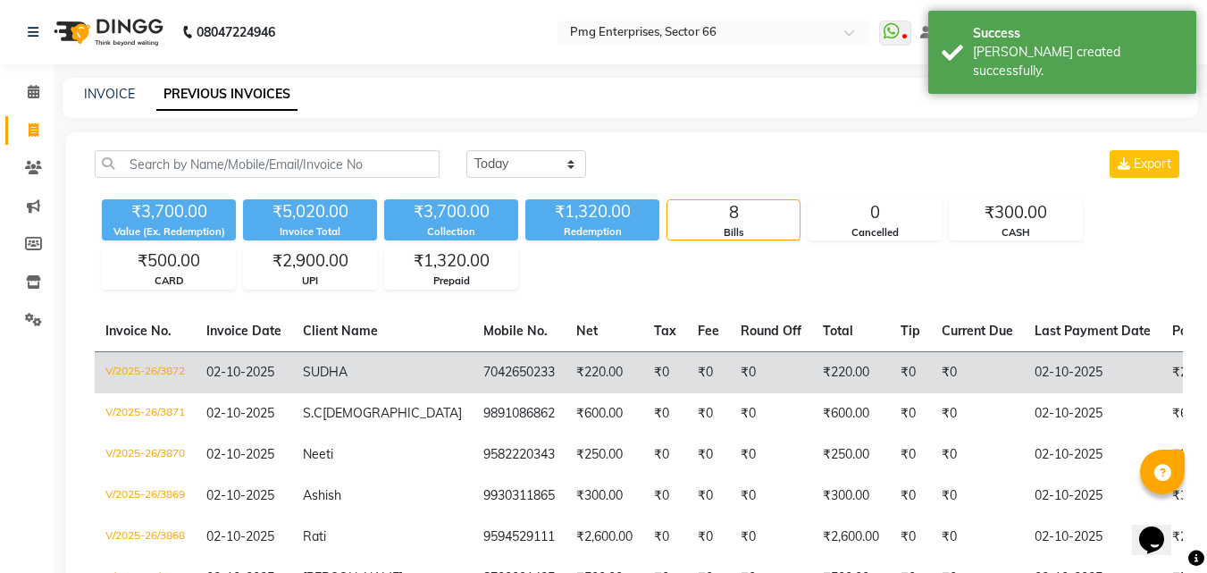
click at [473, 368] on td "7042650233" at bounding box center [519, 372] width 93 height 42
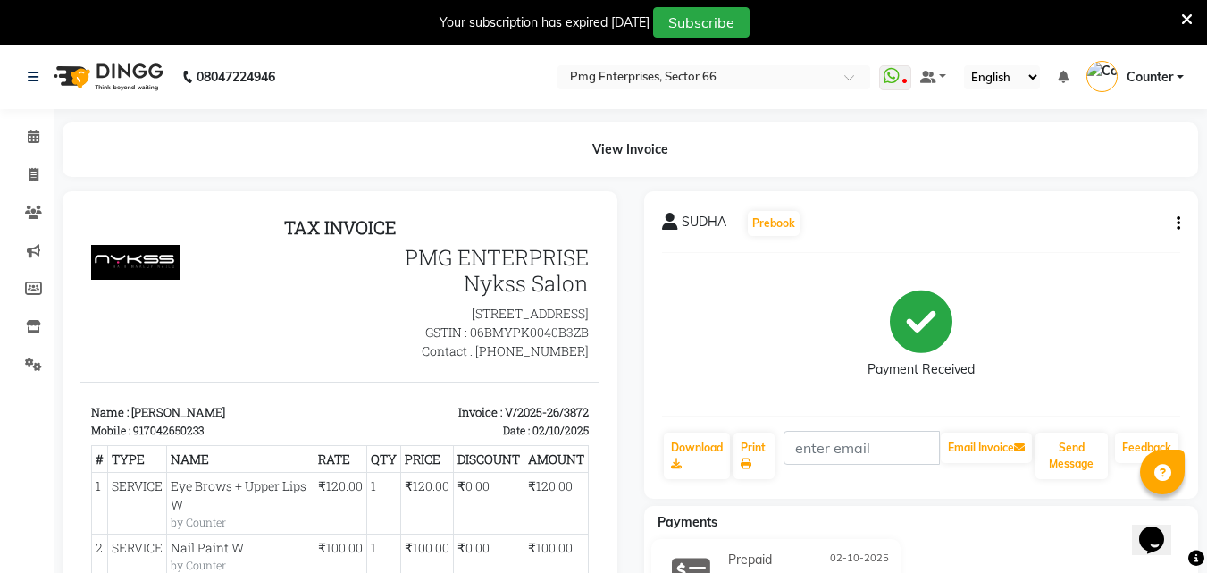
click at [139, 438] on div "917042650233" at bounding box center [168, 430] width 71 height 16
click at [215, 152] on div "View Invoice" at bounding box center [631, 149] width 1136 height 55
click at [33, 173] on icon at bounding box center [34, 174] width 10 height 13
select select "service"
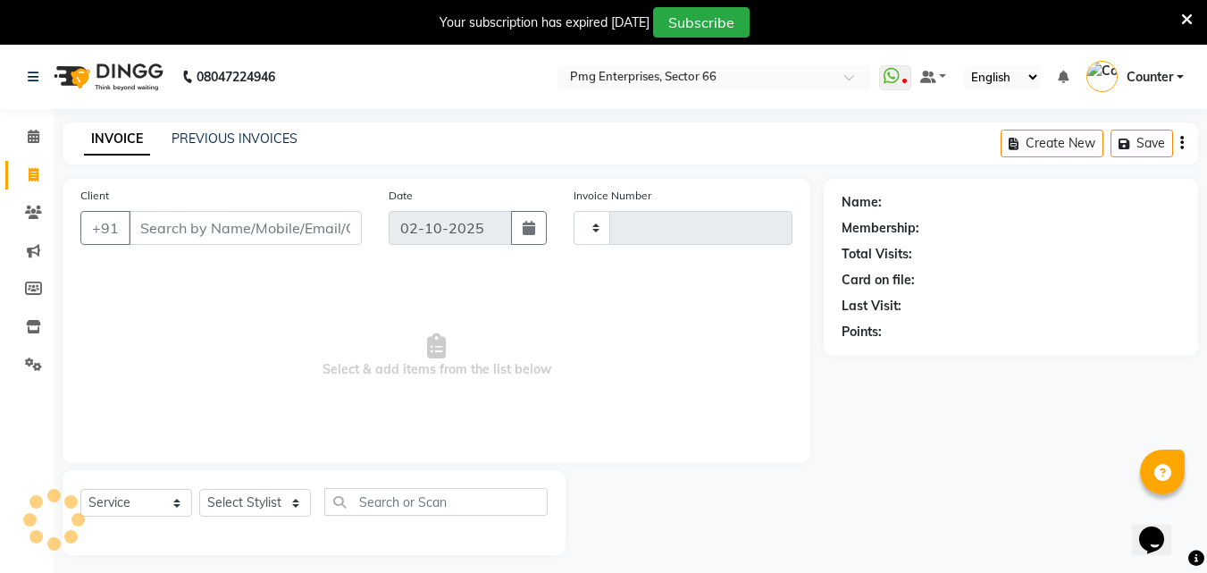
scroll to position [45, 0]
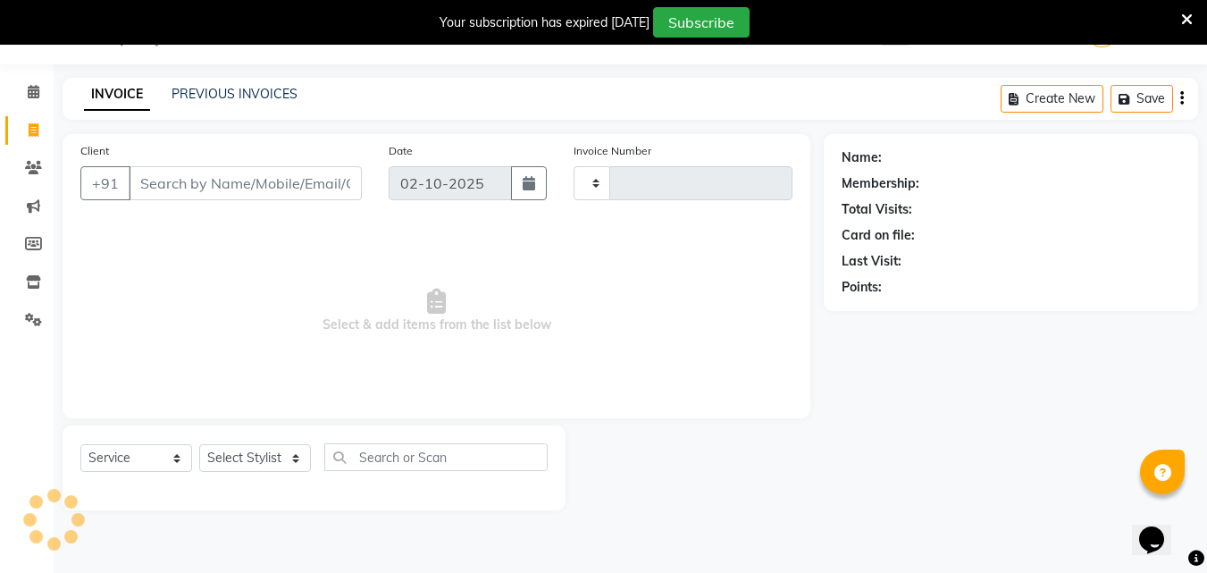
type input "3873"
select select "889"
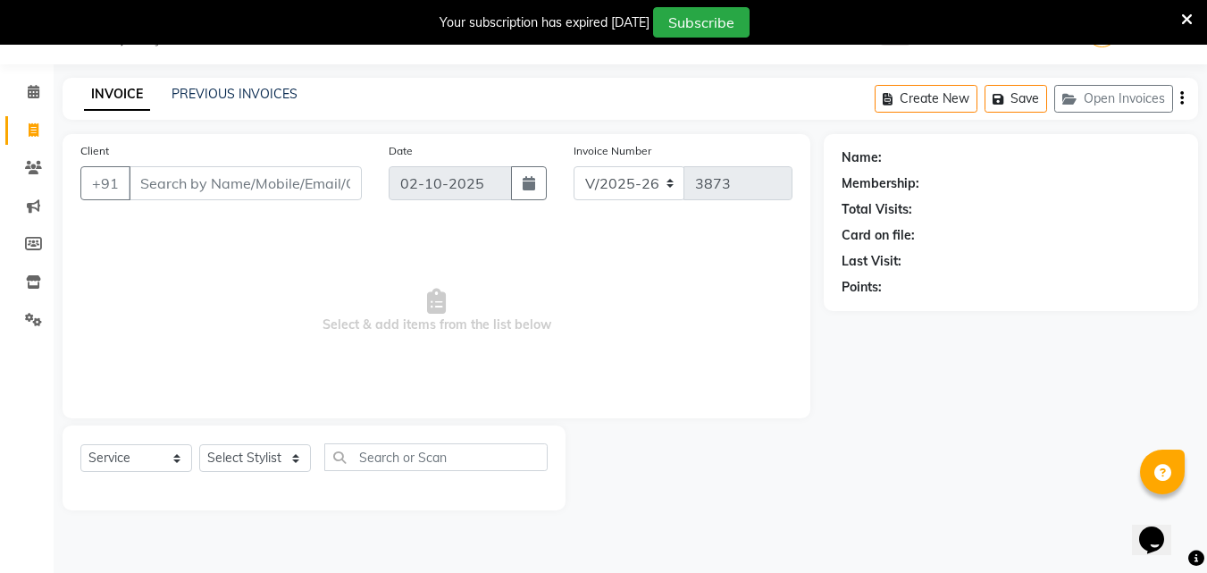
click at [233, 183] on input "Client" at bounding box center [245, 183] width 233 height 34
click at [245, 93] on link "PREVIOUS INVOICES" at bounding box center [235, 94] width 126 height 16
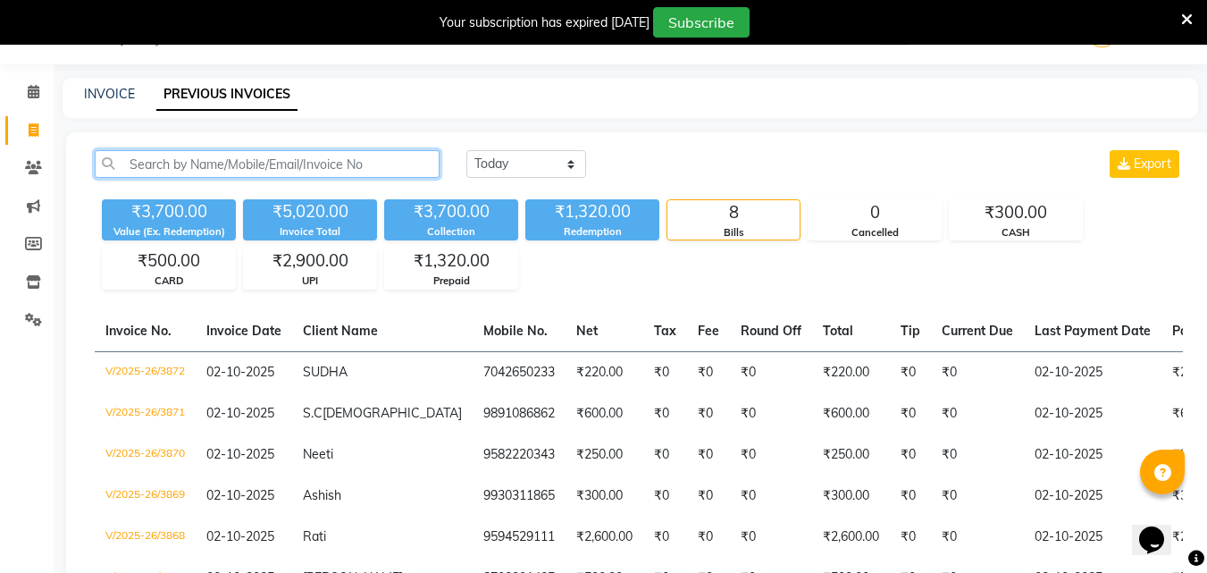
click at [229, 158] on input "text" at bounding box center [267, 164] width 345 height 28
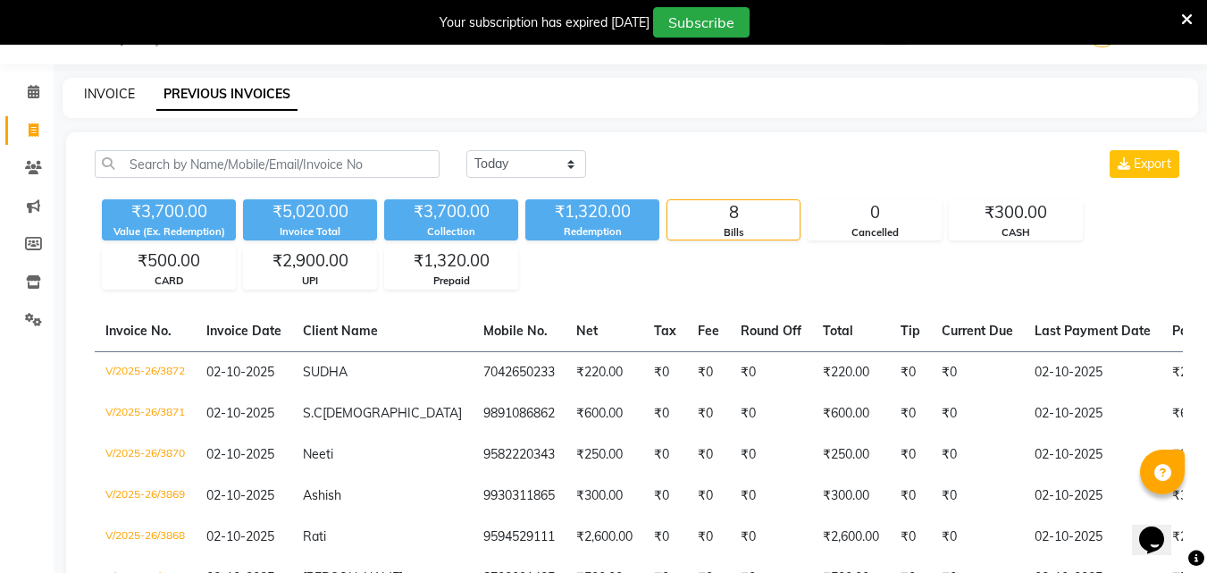
click at [111, 93] on link "INVOICE" at bounding box center [109, 94] width 51 height 16
select select "service"
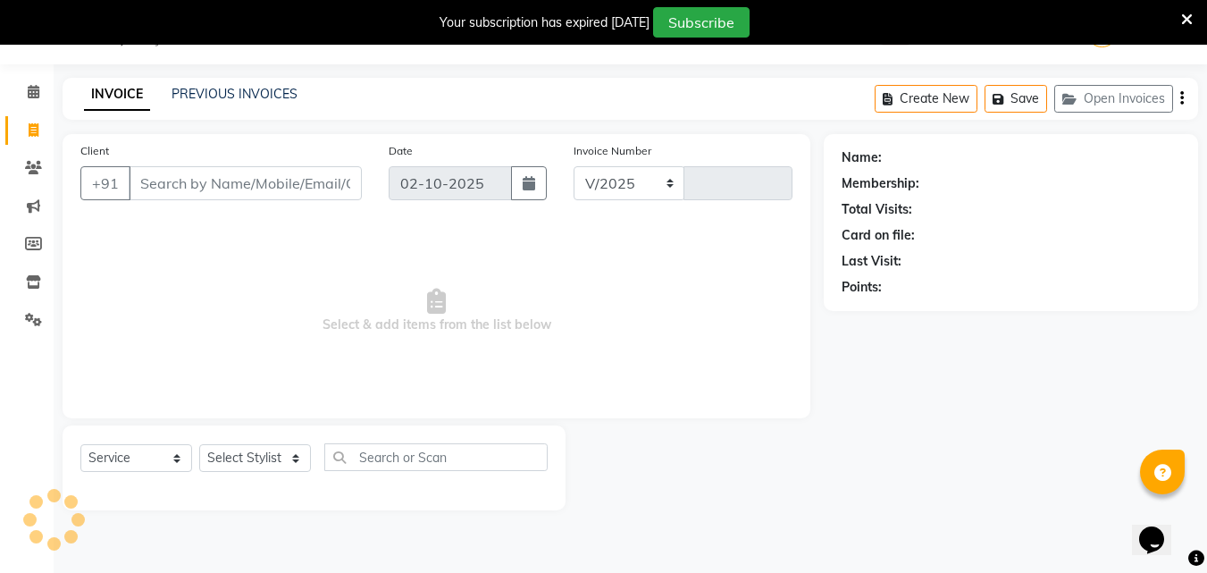
select select "889"
type input "3873"
click at [277, 94] on link "PREVIOUS INVOICES" at bounding box center [235, 94] width 126 height 16
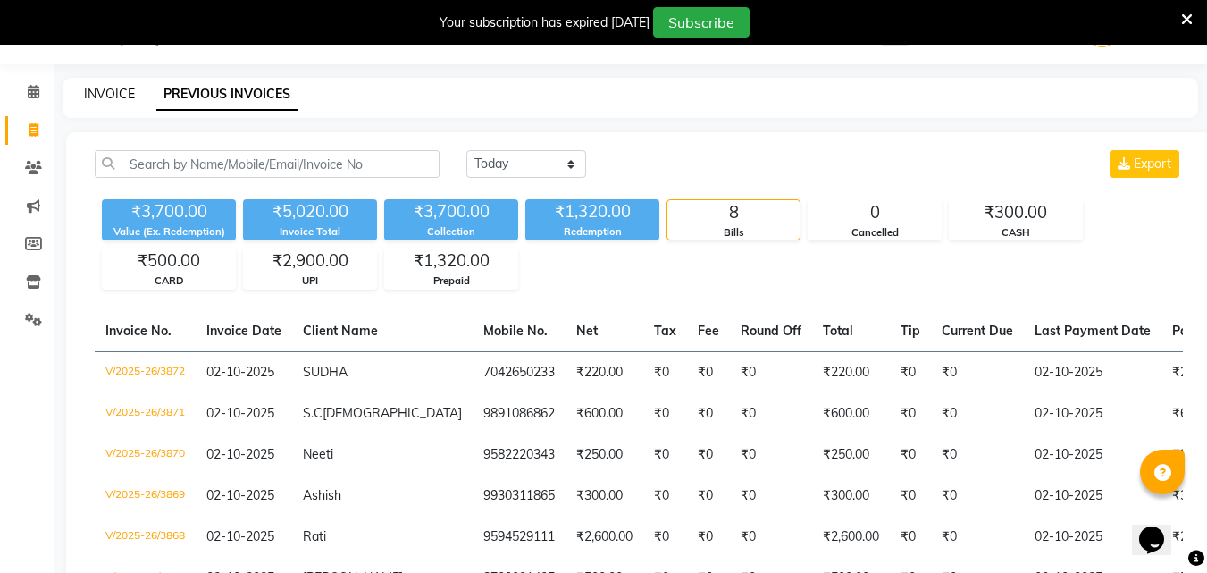
click at [119, 90] on link "INVOICE" at bounding box center [109, 94] width 51 height 16
select select "service"
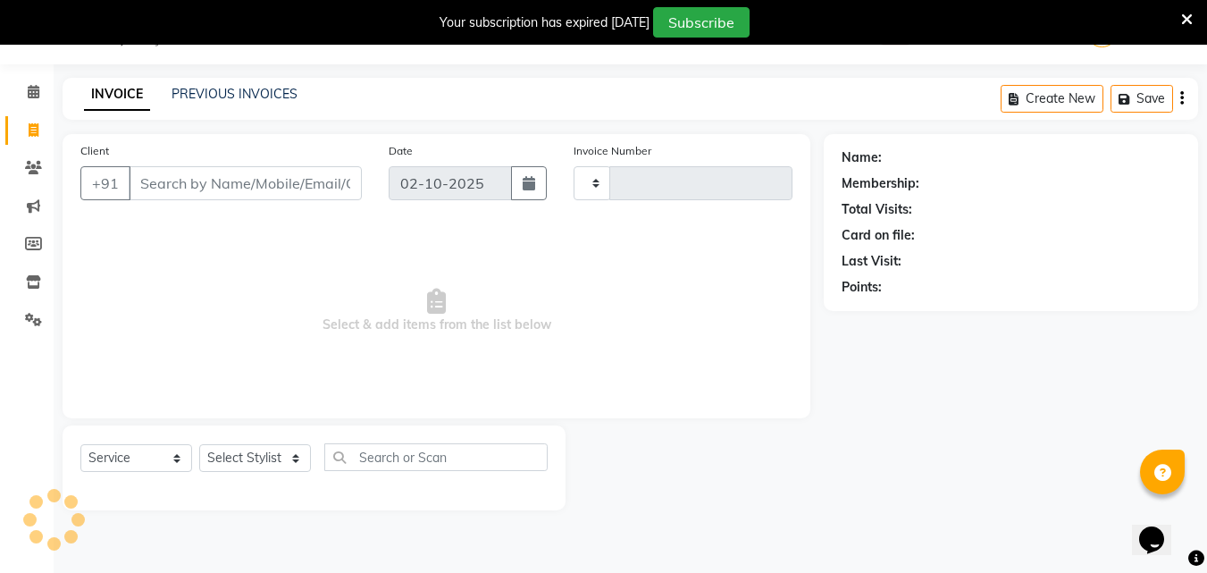
type input "3873"
select select "889"
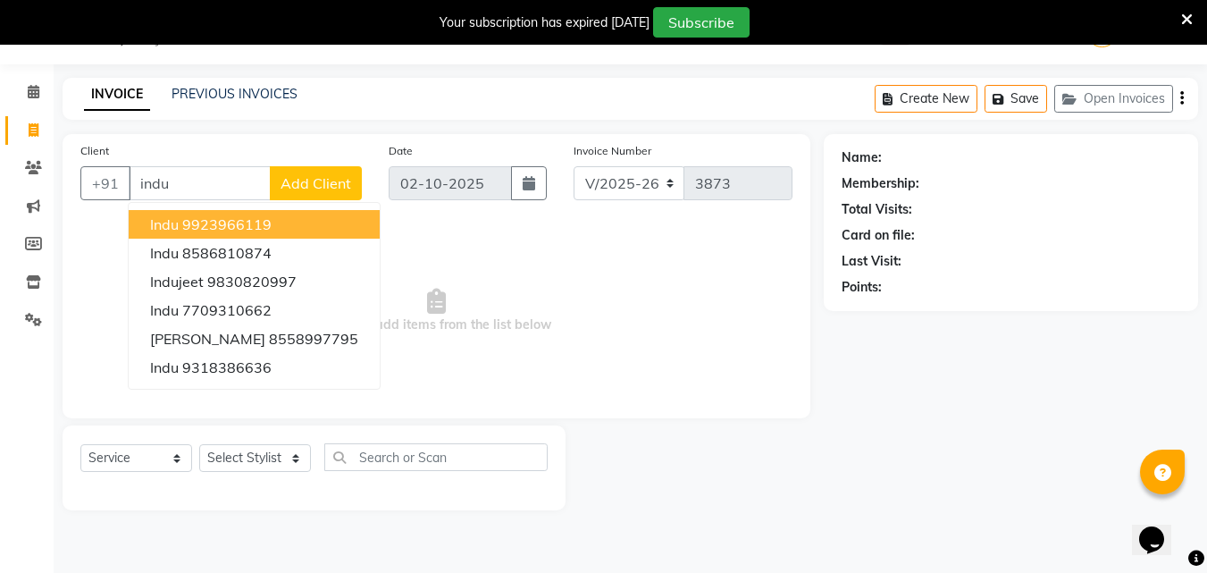
type input "indu"
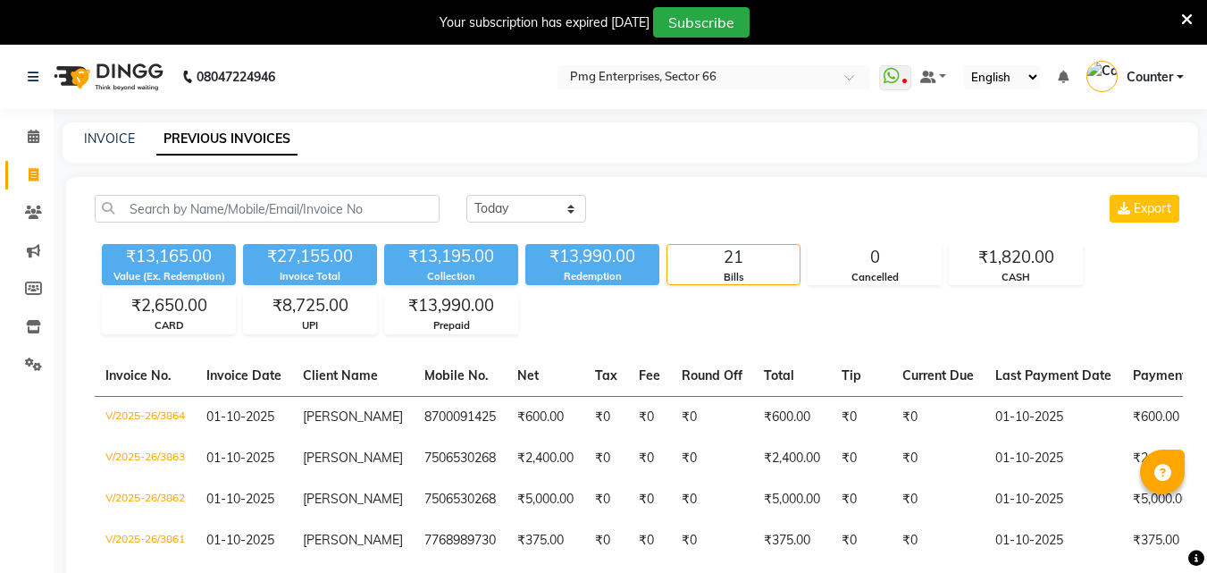
select select "[DATE]"
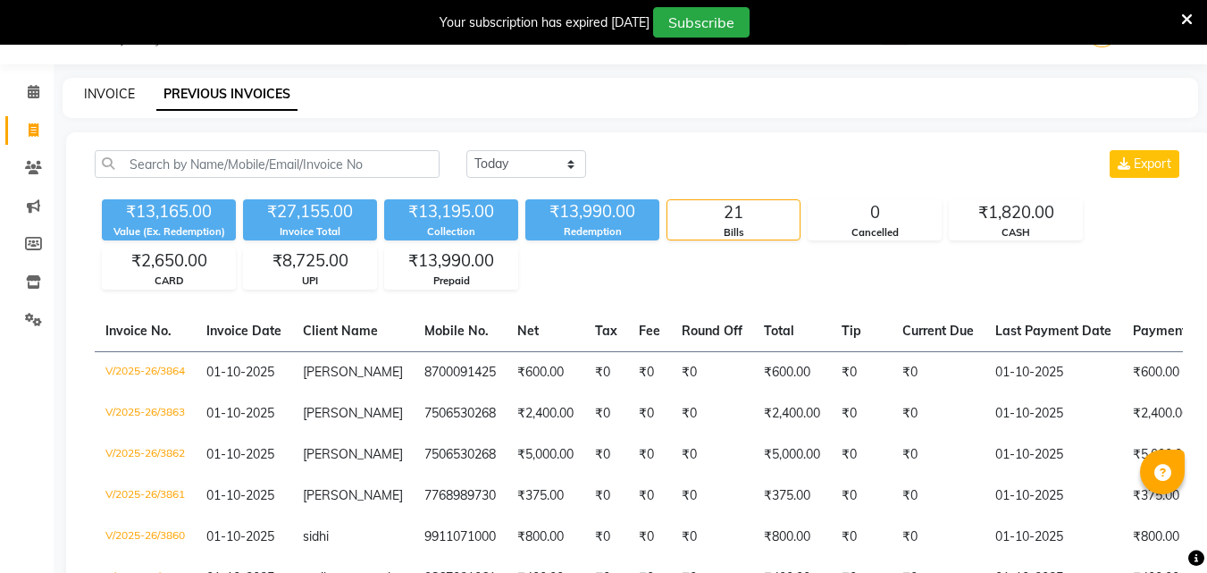
click at [103, 86] on link "INVOICE" at bounding box center [109, 94] width 51 height 16
select select "service"
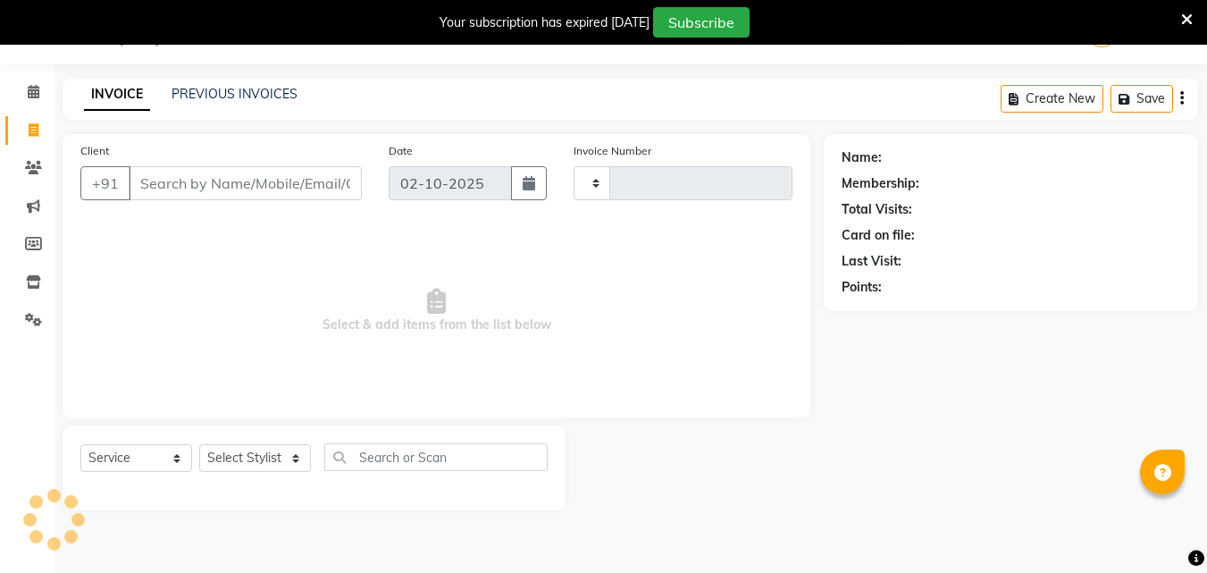
type input "3873"
select select "889"
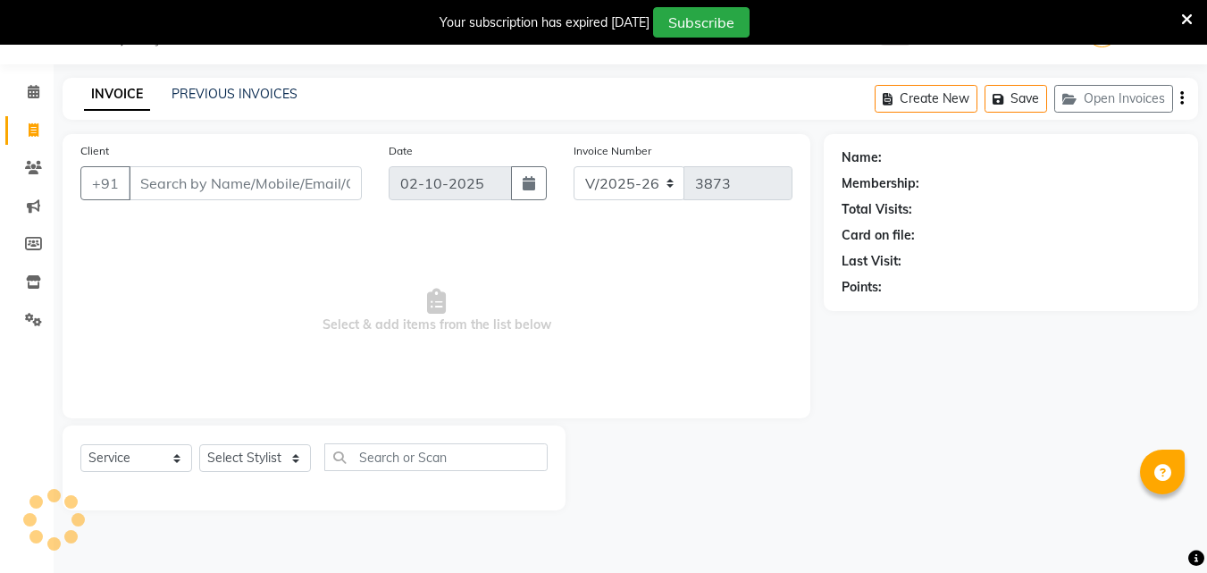
click at [232, 192] on input "Client" at bounding box center [245, 183] width 233 height 34
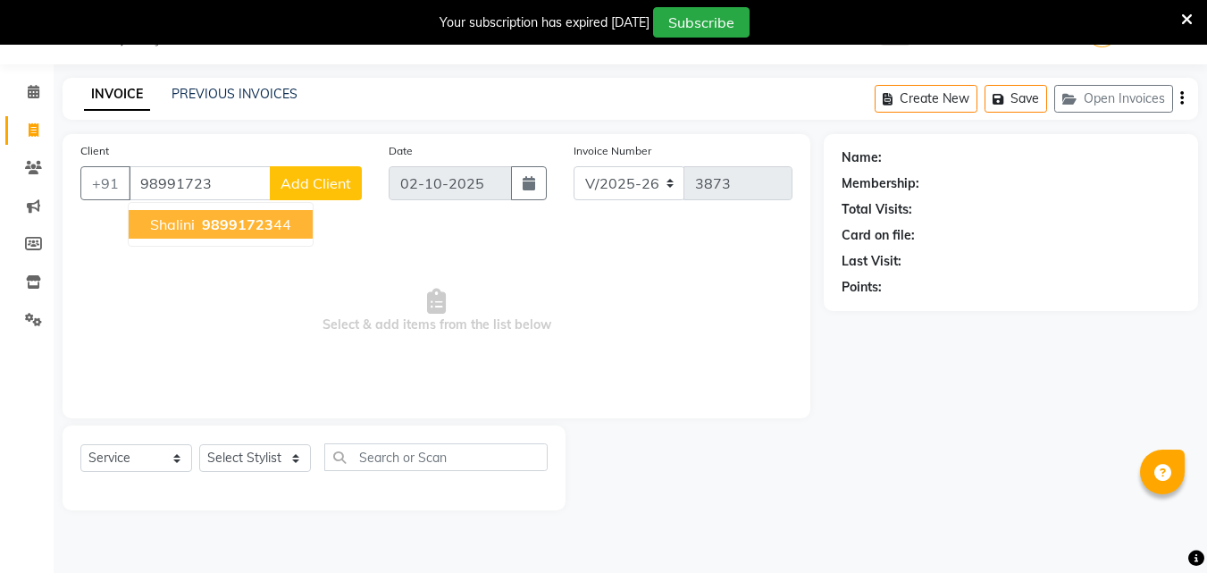
click at [273, 218] on ngb-highlight "98991723 44" at bounding box center [244, 224] width 93 height 18
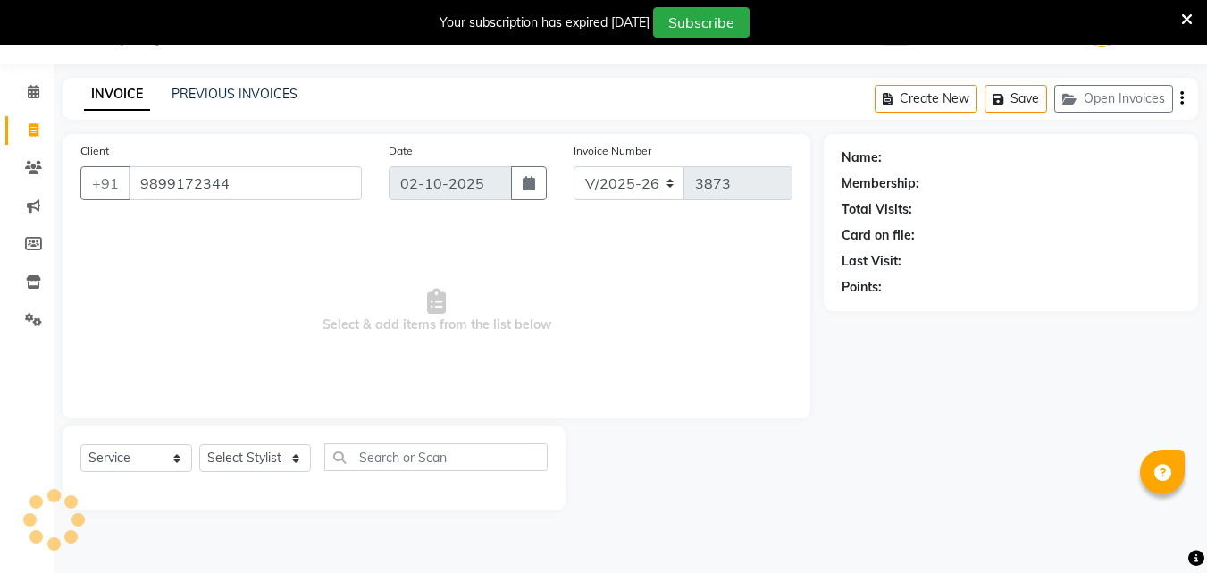
type input "9899172344"
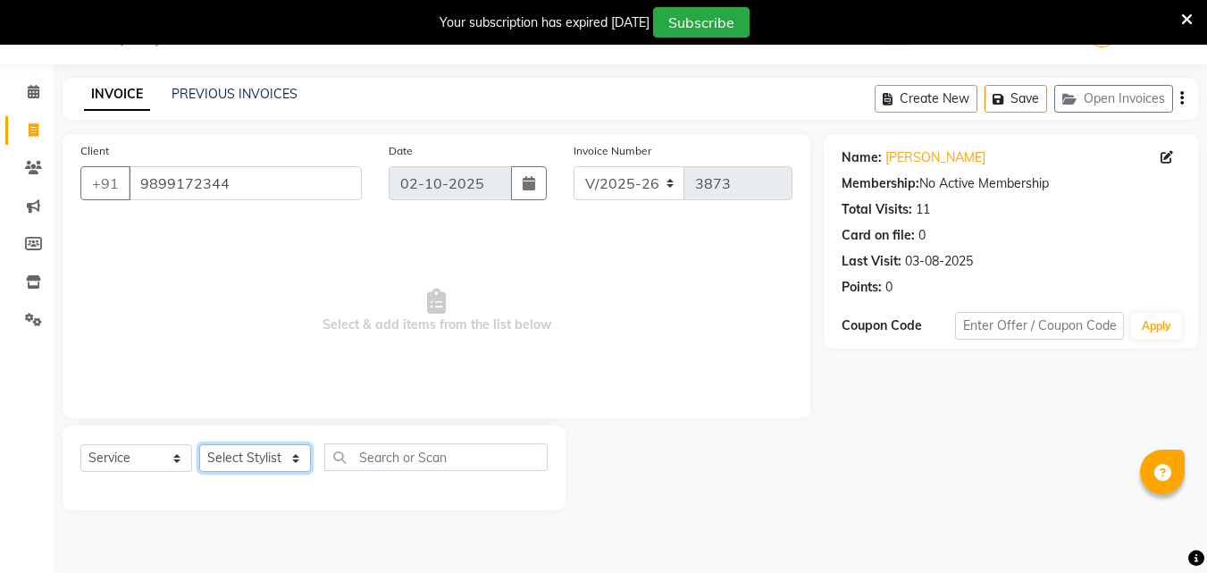
click at [272, 454] on select "Select Stylist Ashish Kashyap Counter dinesh Jackson Javed Jitender Manisha Rag…" at bounding box center [255, 458] width 112 height 28
click at [199, 444] on select "Select Stylist Ashish Kashyap Counter dinesh Jackson Javed Jitender Manisha Rag…" at bounding box center [255, 458] width 112 height 28
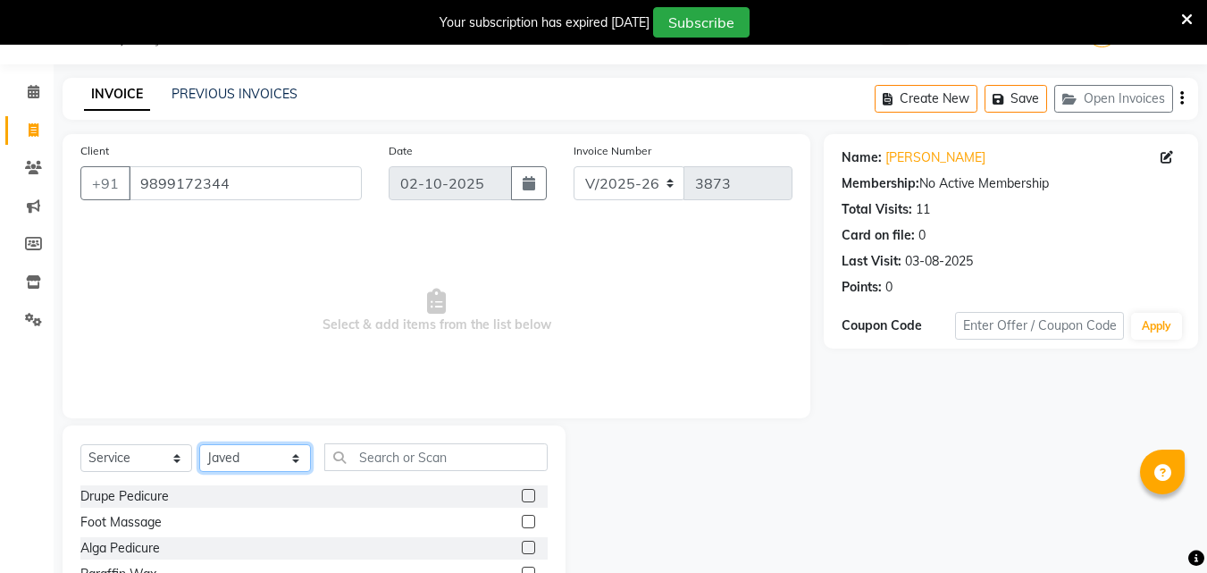
click at [206, 453] on select "Select Stylist Ashish Kashyap Counter dinesh Jackson Javed Jitender Manisha Rag…" at bounding box center [255, 458] width 112 height 28
select select "49466"
click at [199, 444] on select "Select Stylist Ashish Kashyap Counter dinesh Jackson Javed Jitender Manisha Rag…" at bounding box center [255, 458] width 112 height 28
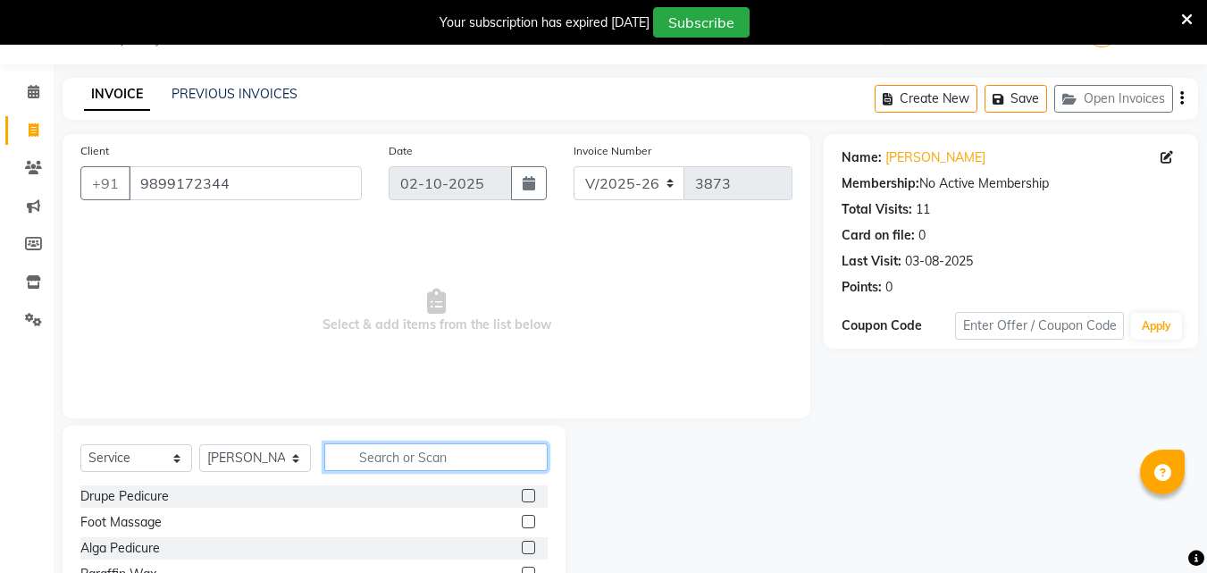
click at [445, 465] on input "text" at bounding box center [435, 457] width 223 height 28
type input "hair"
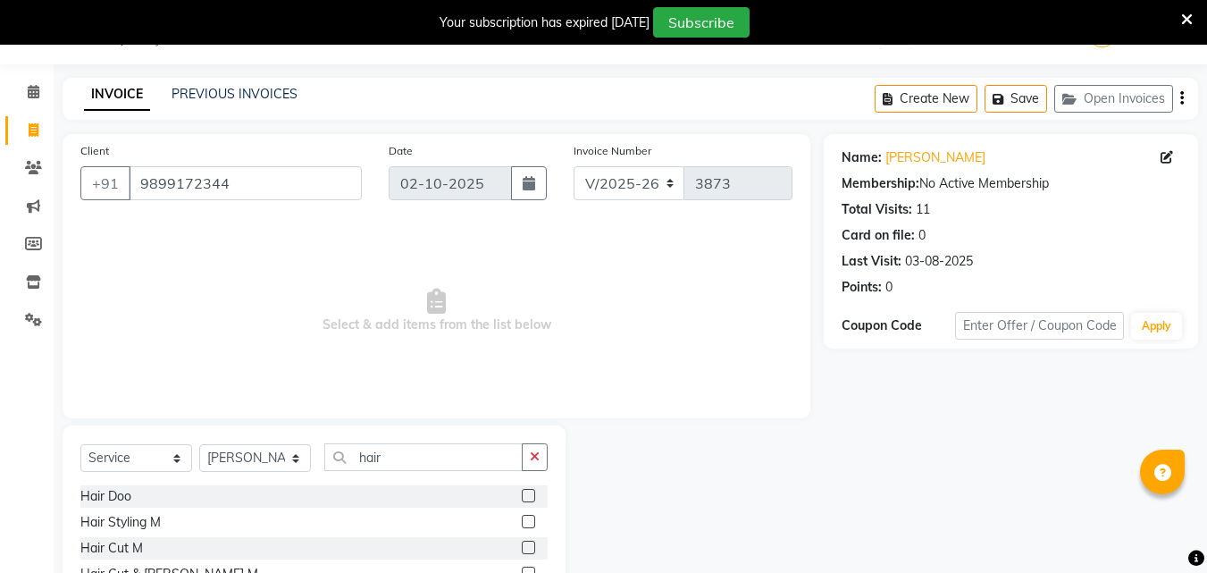
click at [718, 513] on div at bounding box center [695, 557] width 258 height 264
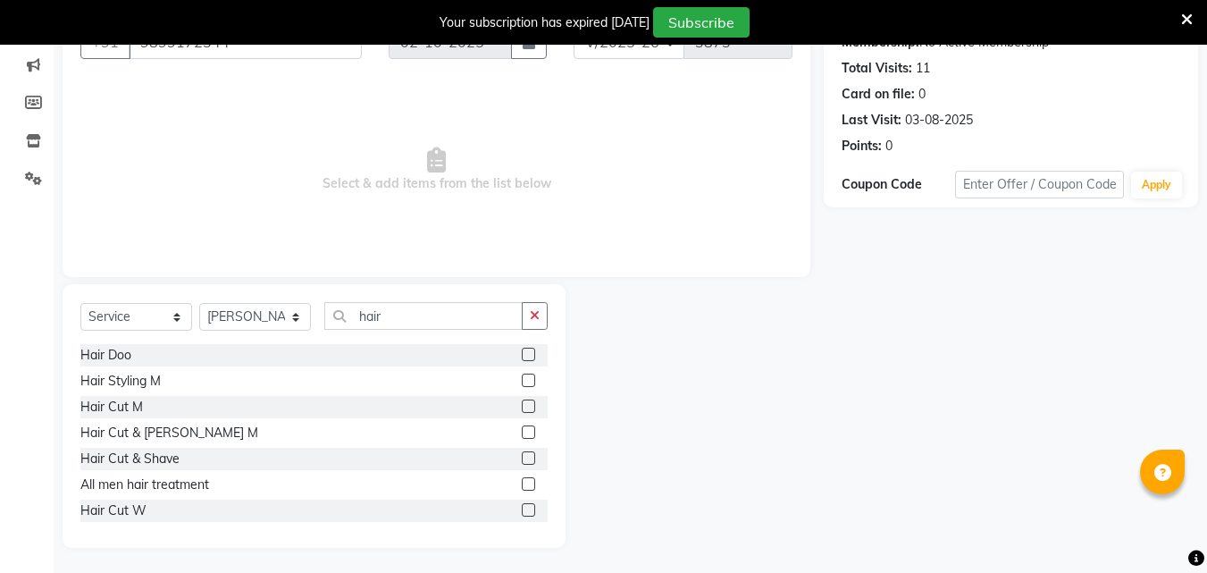
scroll to position [188, 0]
click at [522, 506] on label at bounding box center [528, 507] width 13 height 13
click at [522, 506] on input "checkbox" at bounding box center [528, 509] width 12 height 12
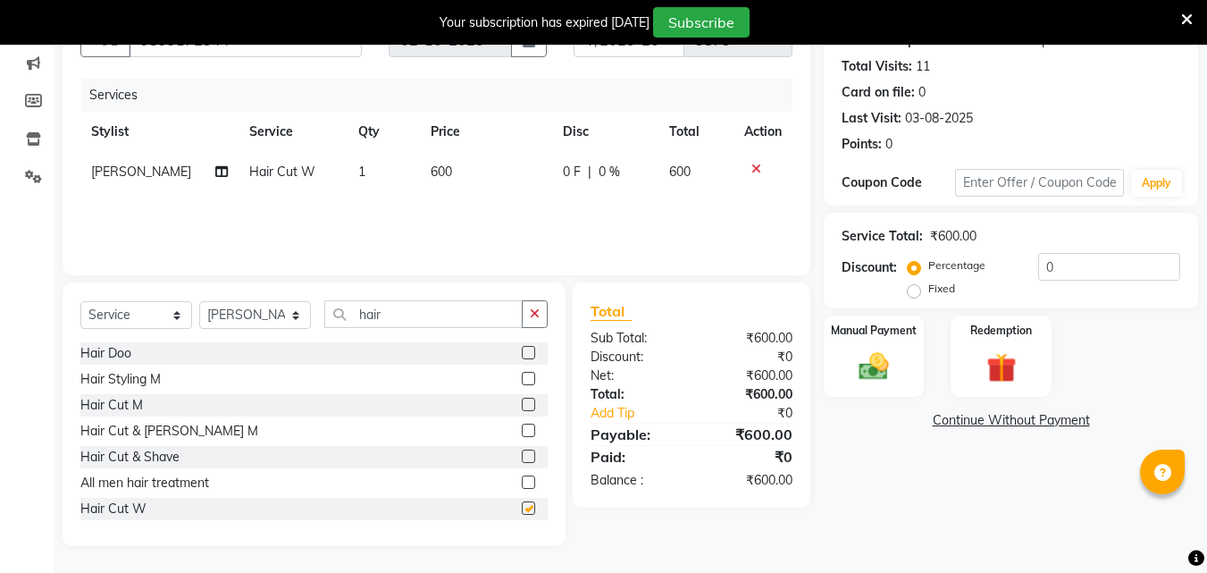
checkbox input "false"
click at [429, 307] on input "hair" at bounding box center [423, 314] width 198 height 28
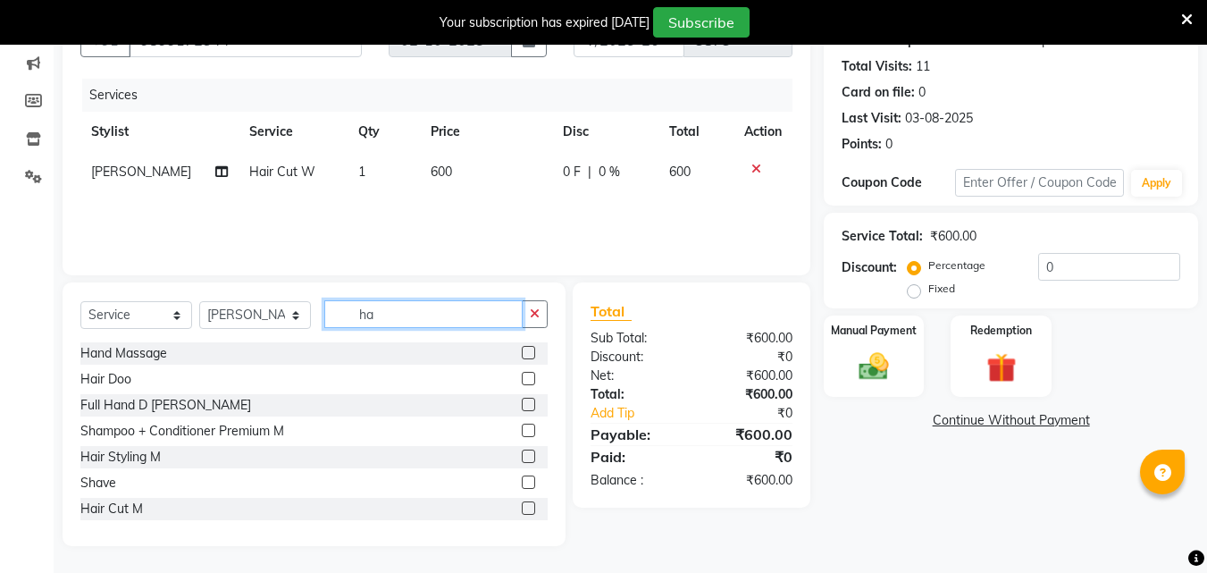
type input "h"
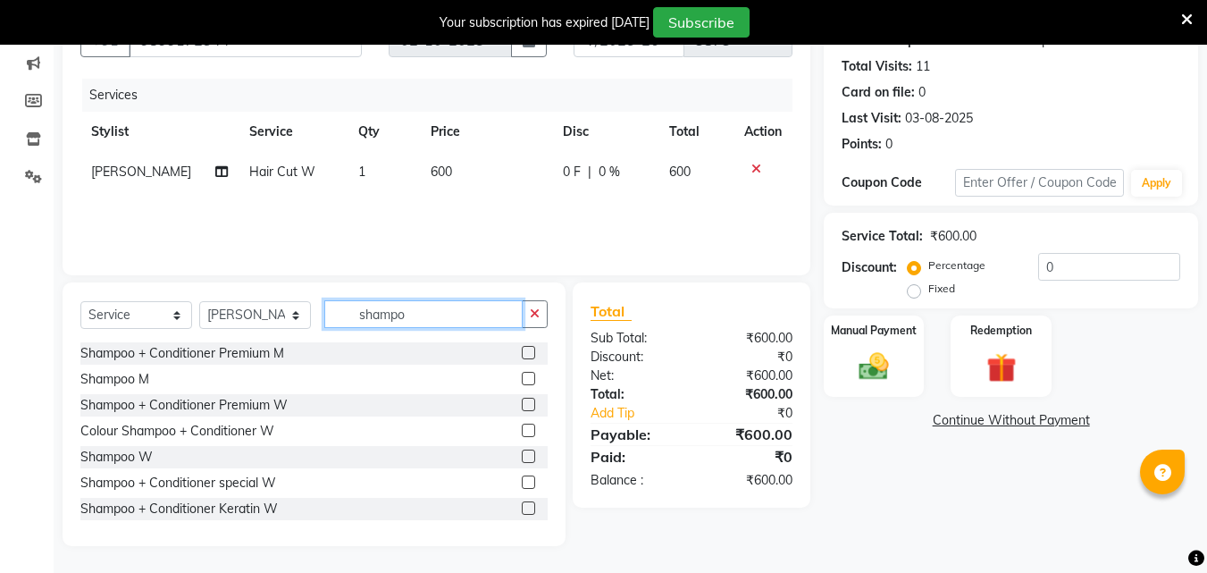
type input "shampo"
click at [522, 456] on label at bounding box center [528, 455] width 13 height 13
click at [522, 456] on input "checkbox" at bounding box center [528, 457] width 12 height 12
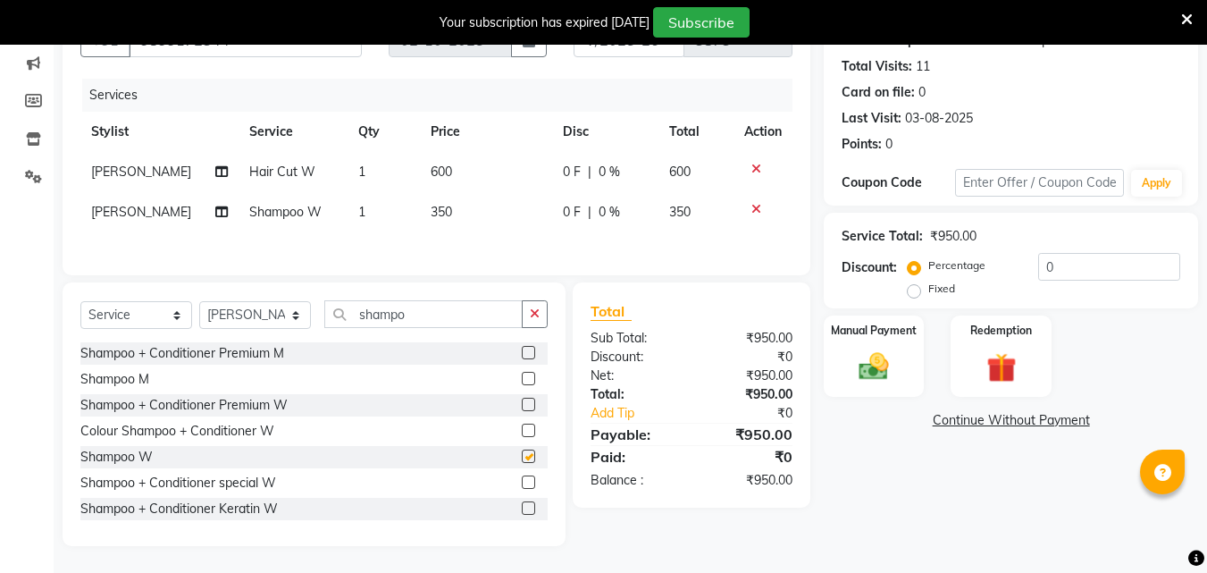
checkbox input "false"
click at [759, 166] on icon at bounding box center [756, 169] width 10 height 13
click at [993, 356] on img at bounding box center [1001, 367] width 50 height 38
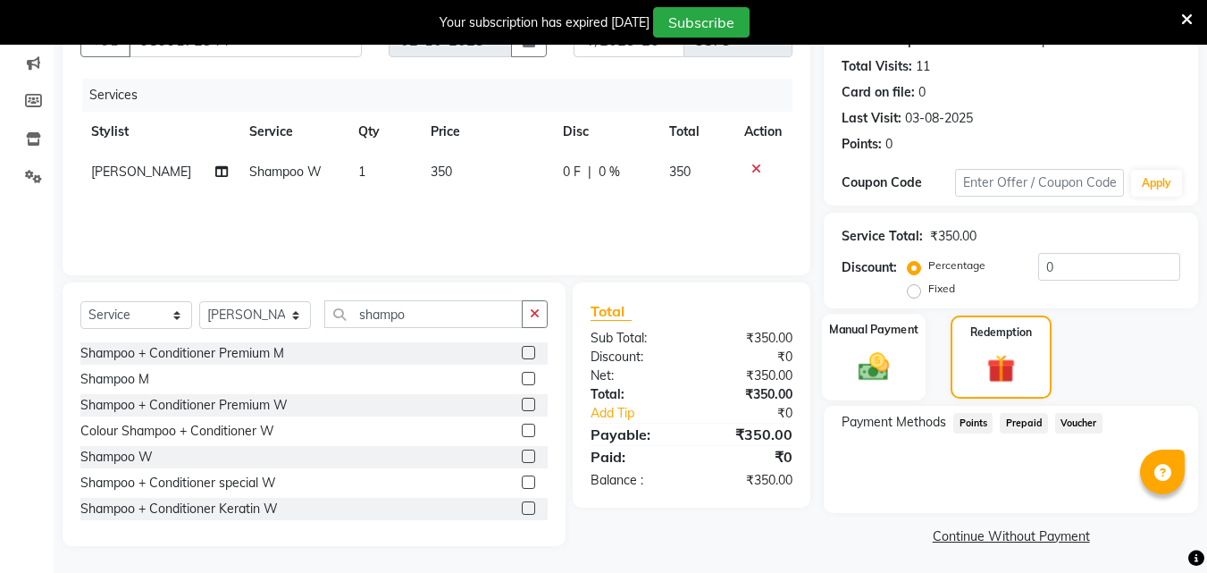
click at [911, 370] on div "Manual Payment" at bounding box center [874, 357] width 105 height 87
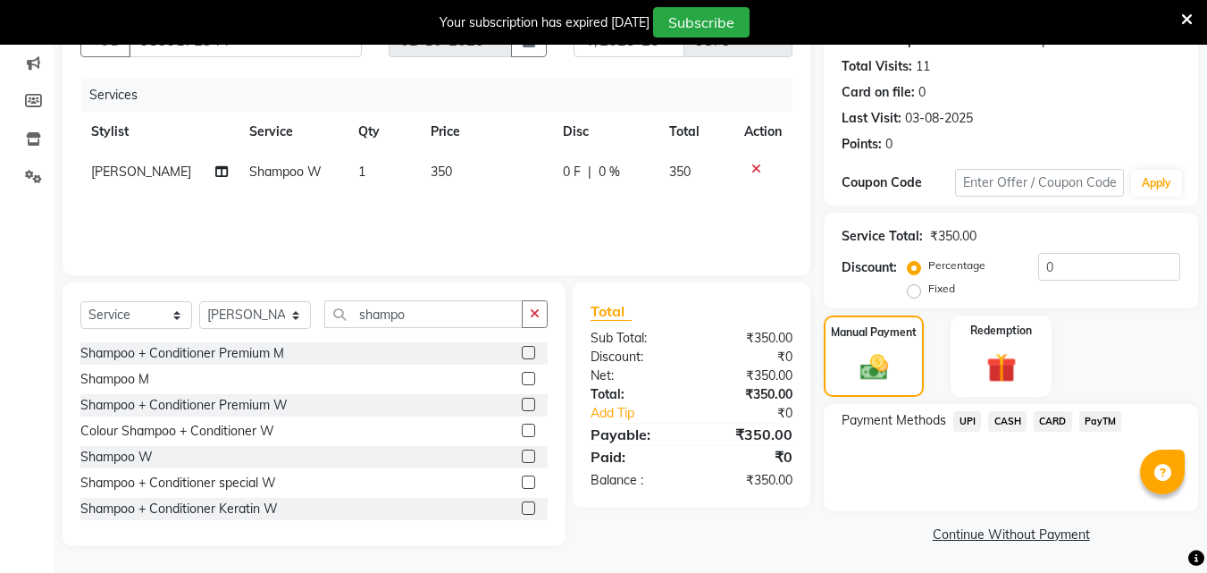
click at [973, 421] on span "UPI" at bounding box center [967, 421] width 28 height 21
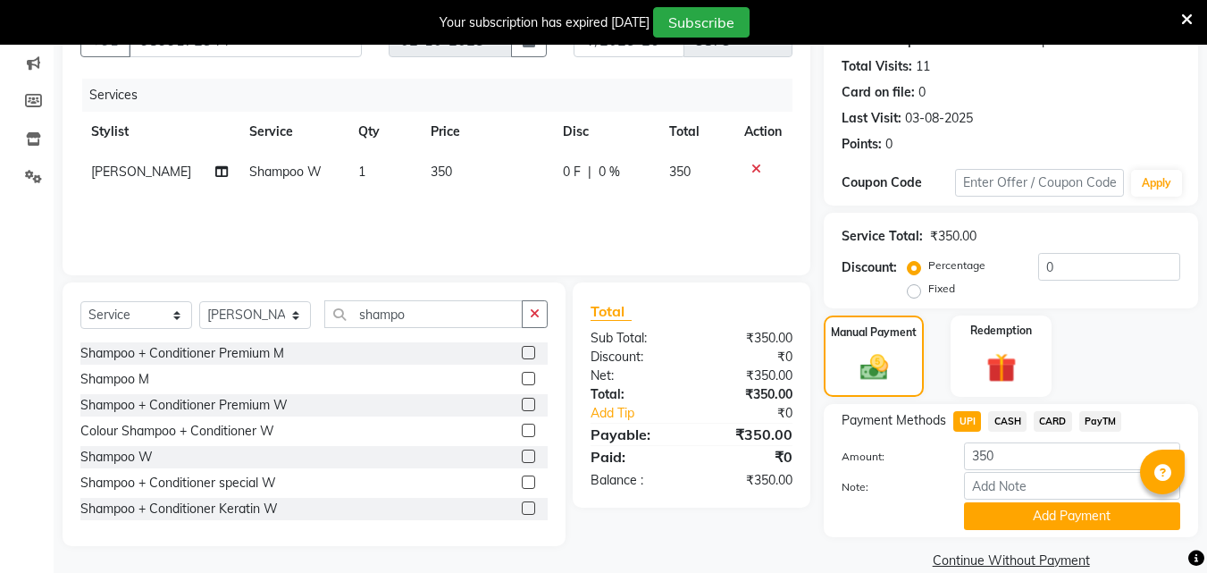
scroll to position [215, 0]
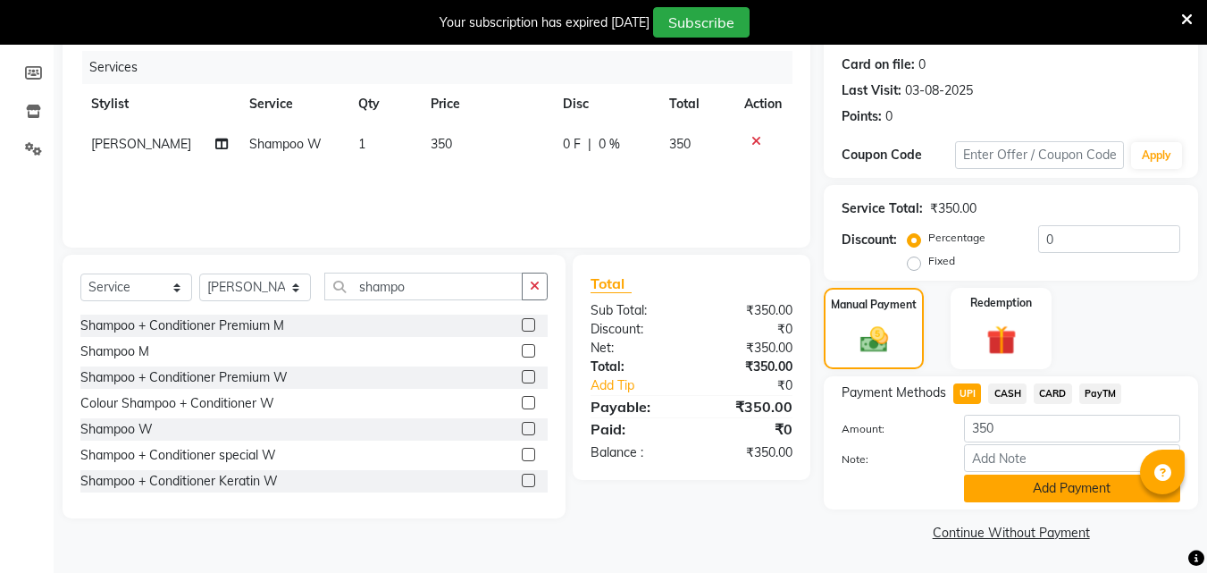
click at [1071, 482] on button "Add Payment" at bounding box center [1072, 488] width 216 height 28
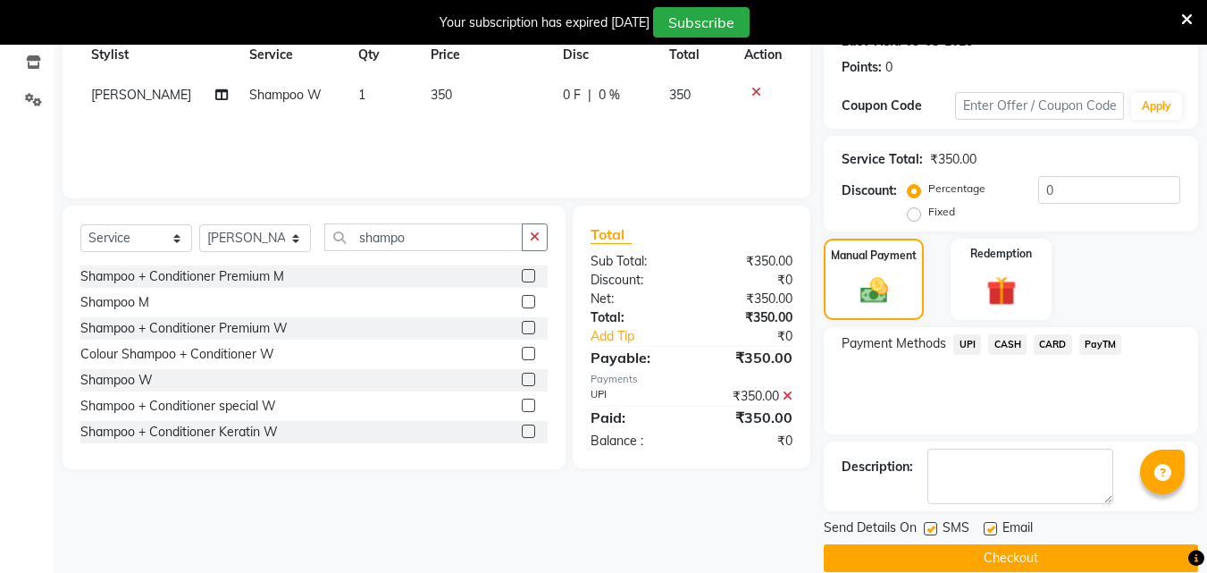
scroll to position [290, 0]
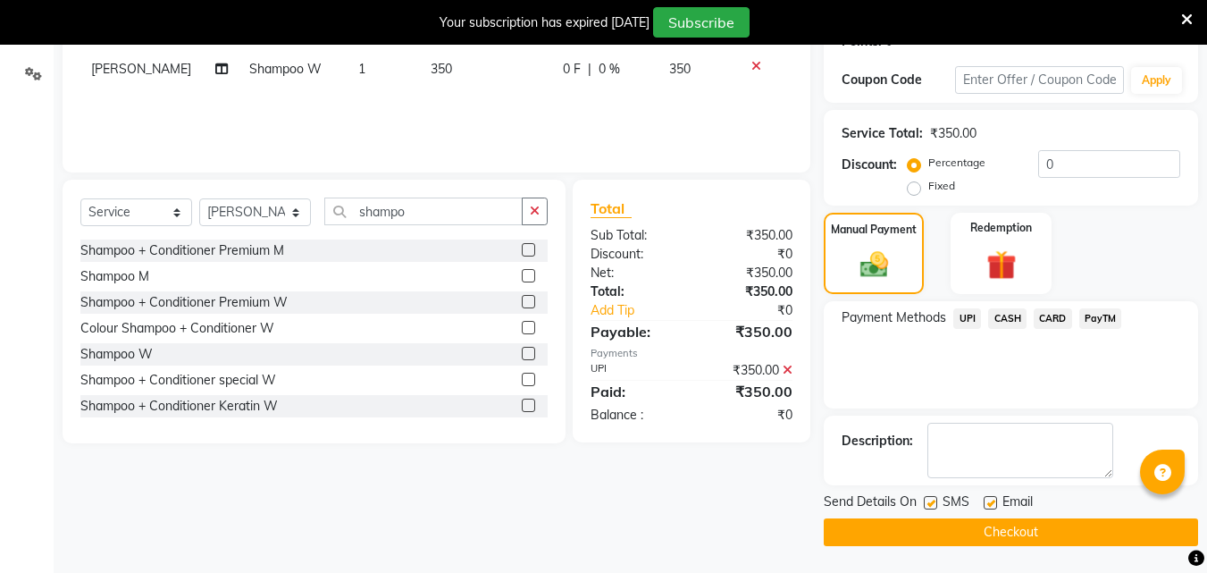
click at [1005, 539] on button "Checkout" at bounding box center [1011, 532] width 374 height 28
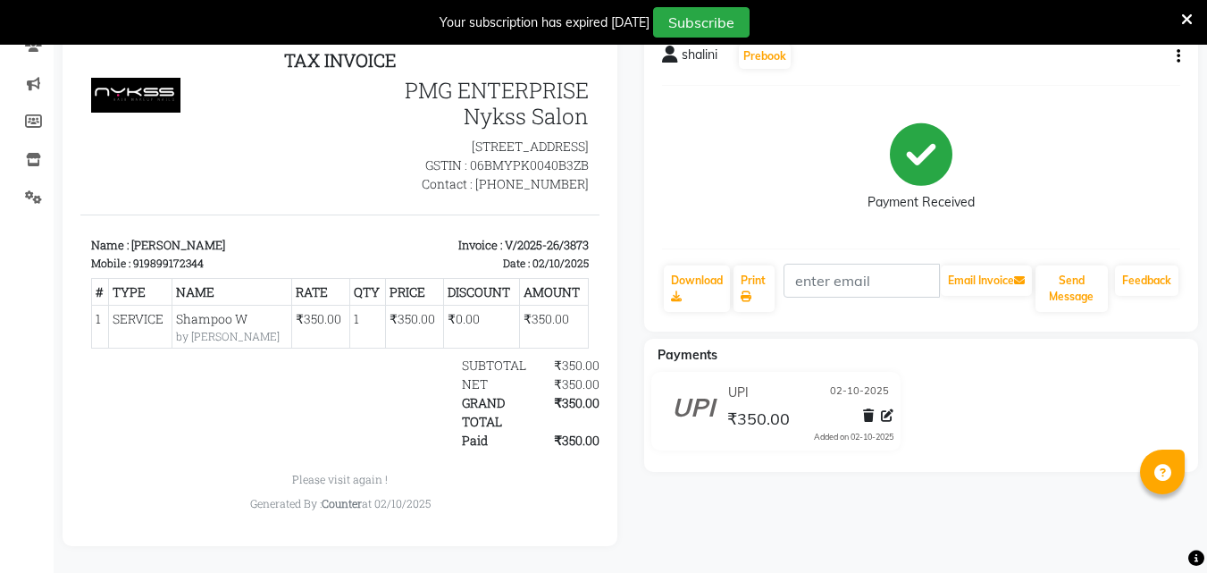
click at [818, 100] on div "Payment Received" at bounding box center [921, 167] width 519 height 134
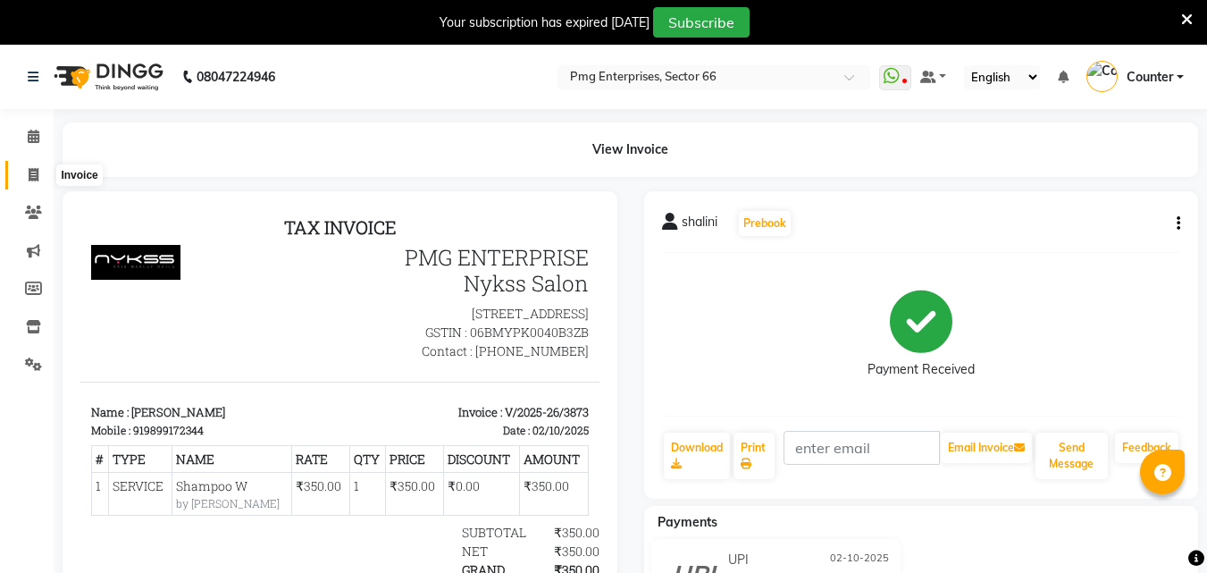
click at [29, 169] on icon at bounding box center [34, 174] width 10 height 13
select select "service"
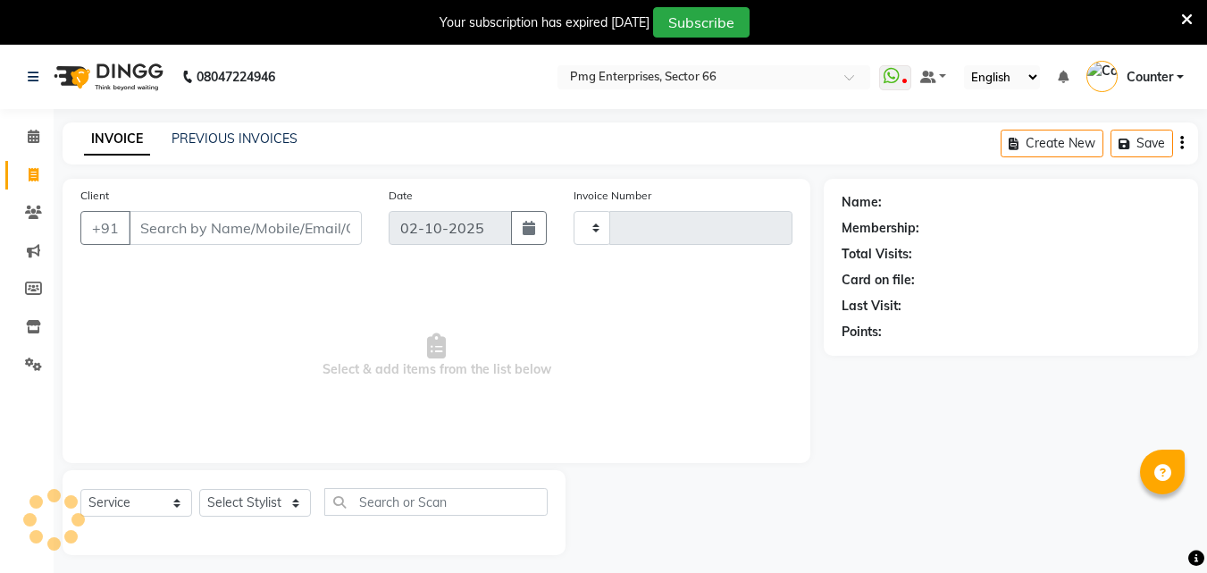
scroll to position [45, 0]
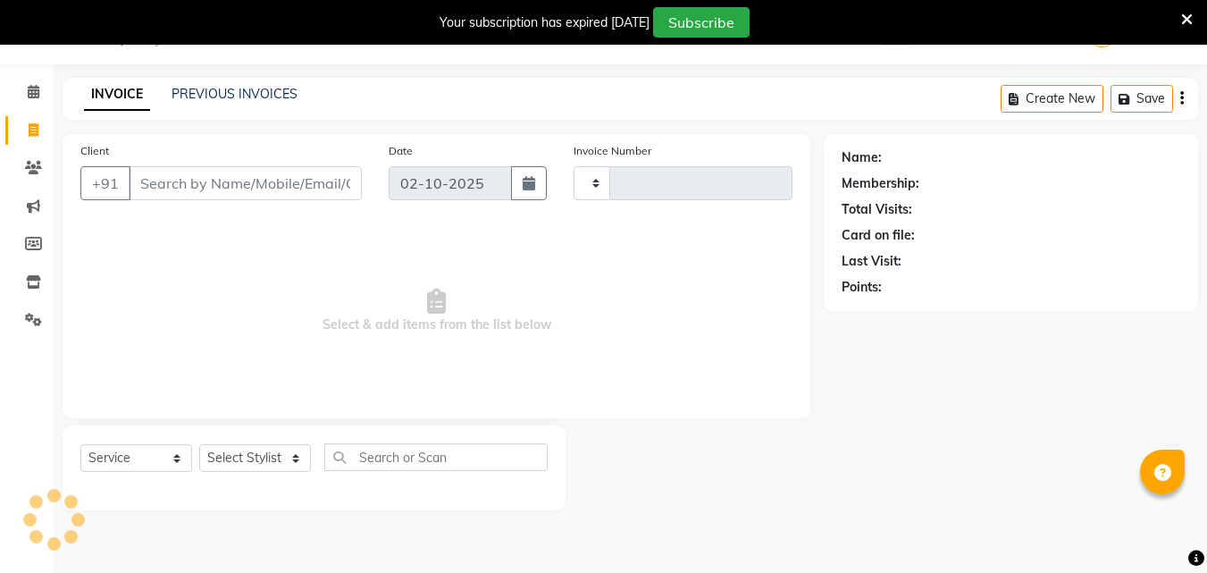
type input "3874"
select select "889"
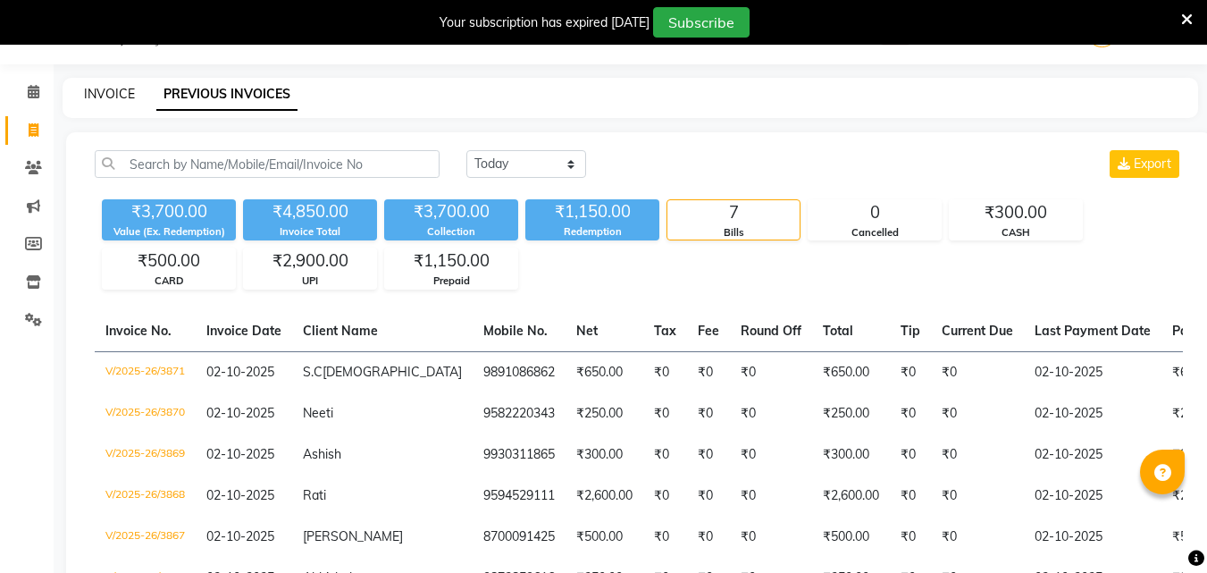
click at [113, 93] on link "INVOICE" at bounding box center [109, 94] width 51 height 16
select select "service"
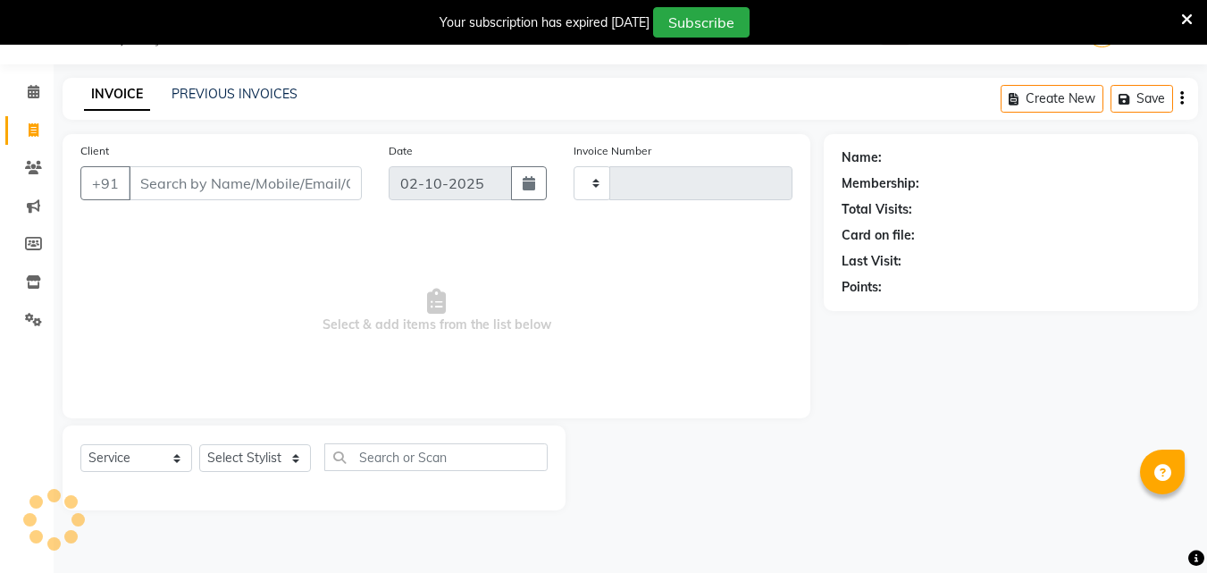
type input "3874"
select select "889"
